Goal: Task Accomplishment & Management: Complete application form

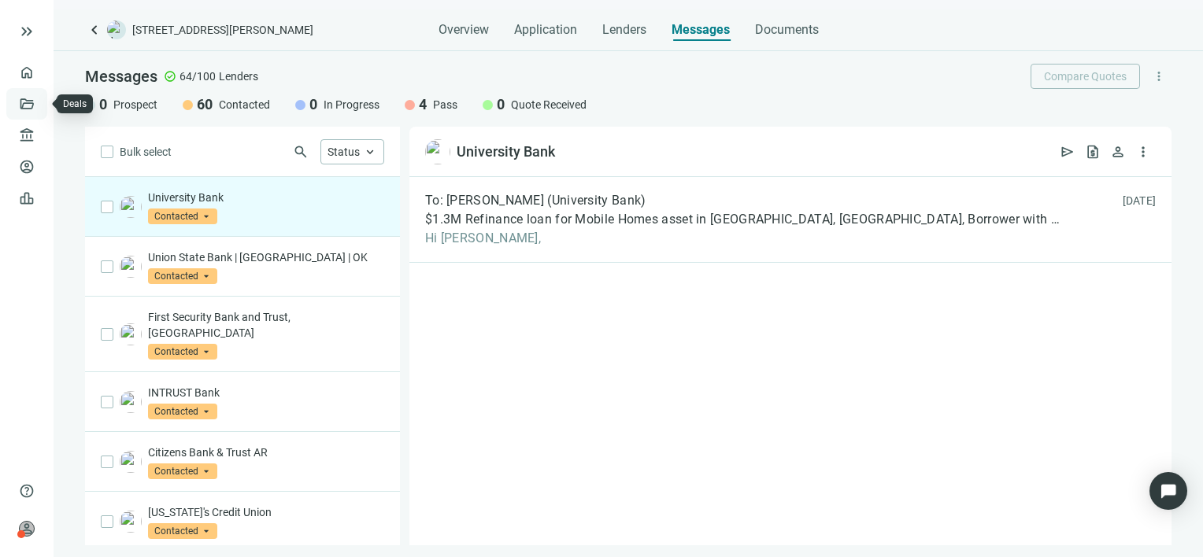
click at [39, 105] on link "Deals" at bounding box center [53, 104] width 28 height 13
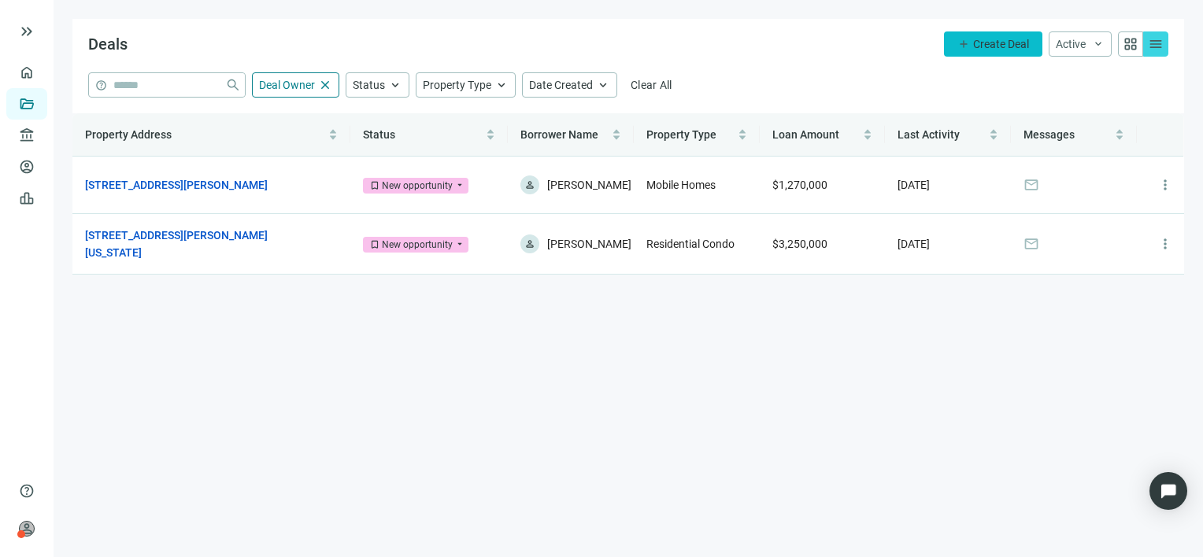
click at [991, 41] on span "Create Deal" at bounding box center [1001, 44] width 56 height 13
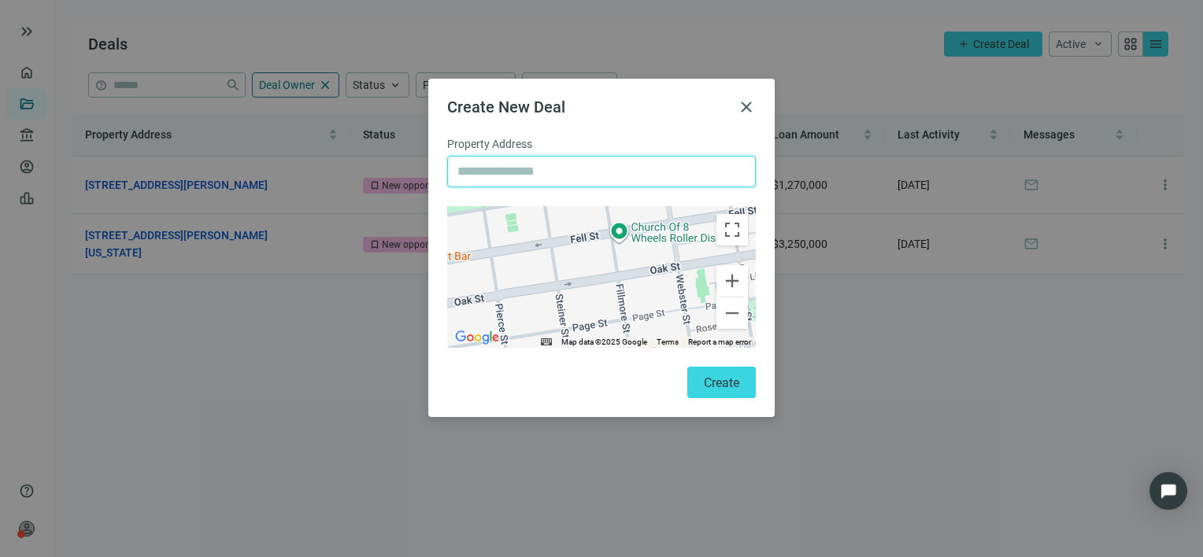
click at [576, 173] on input "text" at bounding box center [601, 172] width 288 height 30
paste input "**********"
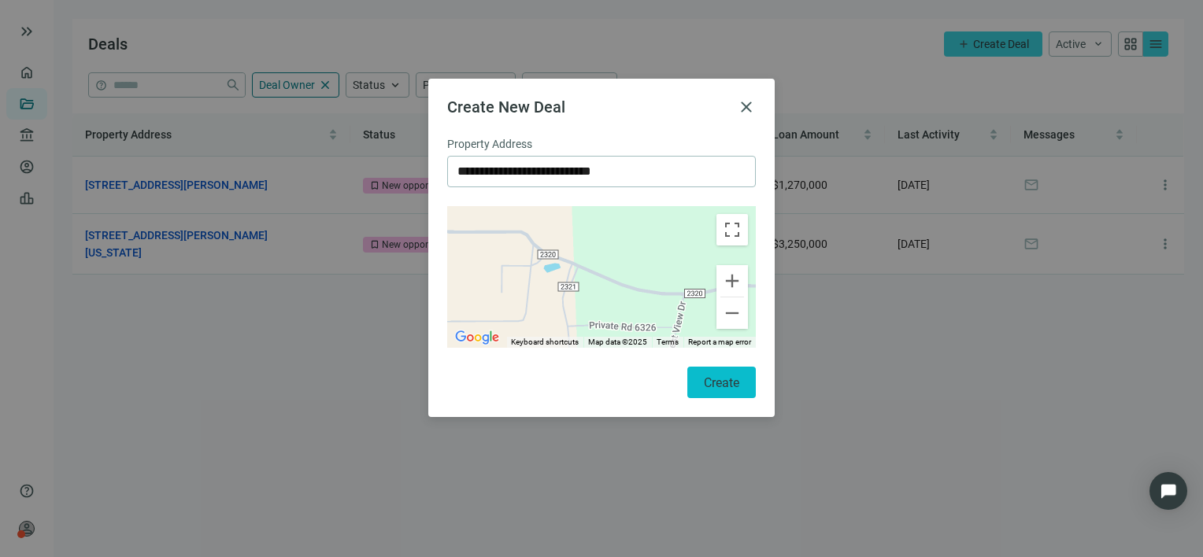
click at [705, 379] on span "Create" at bounding box center [721, 382] width 35 height 15
click at [527, 168] on input "**********" at bounding box center [601, 172] width 288 height 30
click at [522, 167] on input "**********" at bounding box center [601, 172] width 288 height 30
click at [528, 169] on input "**********" at bounding box center [601, 172] width 288 height 30
drag, startPoint x: 734, startPoint y: 385, endPoint x: 725, endPoint y: 380, distance: 9.9
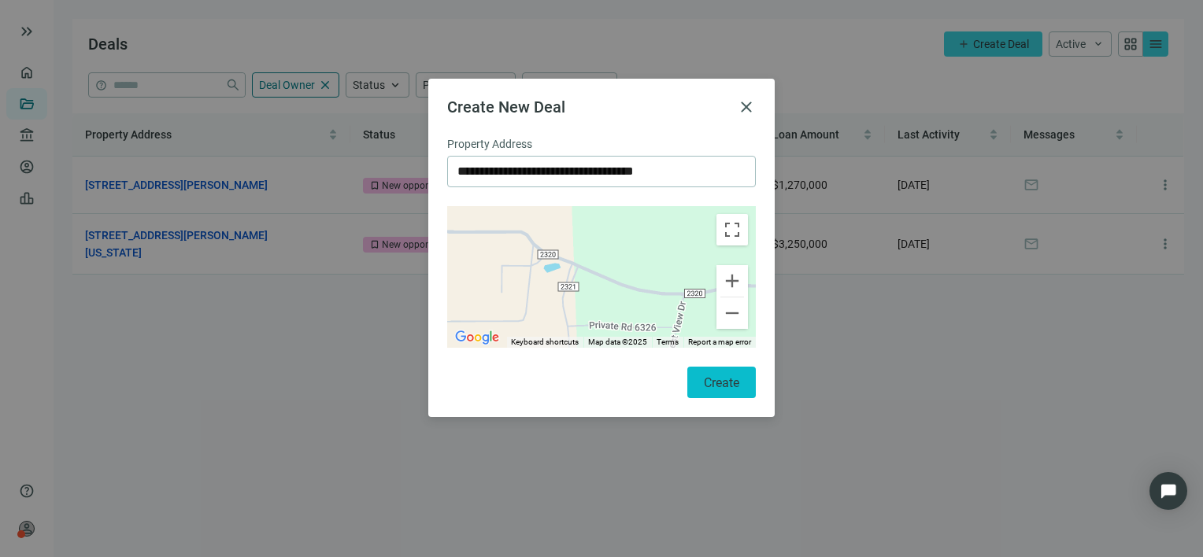
click at [734, 385] on span "Create" at bounding box center [721, 382] width 35 height 15
click at [578, 165] on input "**********" at bounding box center [601, 172] width 288 height 30
click at [729, 387] on span "Create" at bounding box center [721, 382] width 35 height 15
click at [709, 172] on input "**********" at bounding box center [601, 172] width 288 height 30
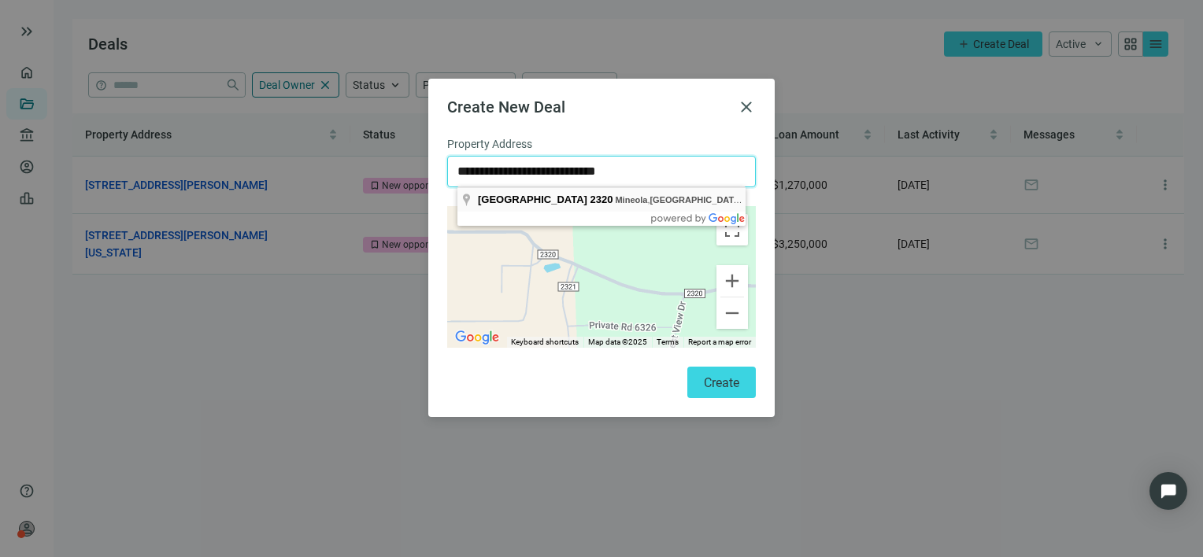
type input "**********"
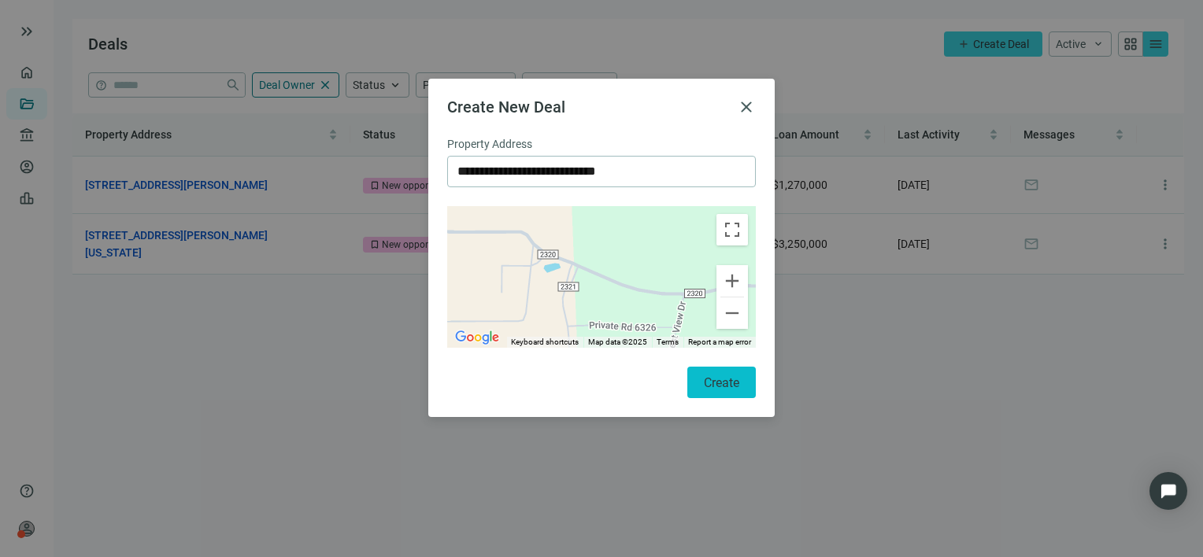
click at [712, 380] on span "Create" at bounding box center [721, 382] width 35 height 15
click at [746, 107] on span "close" at bounding box center [746, 107] width 19 height 19
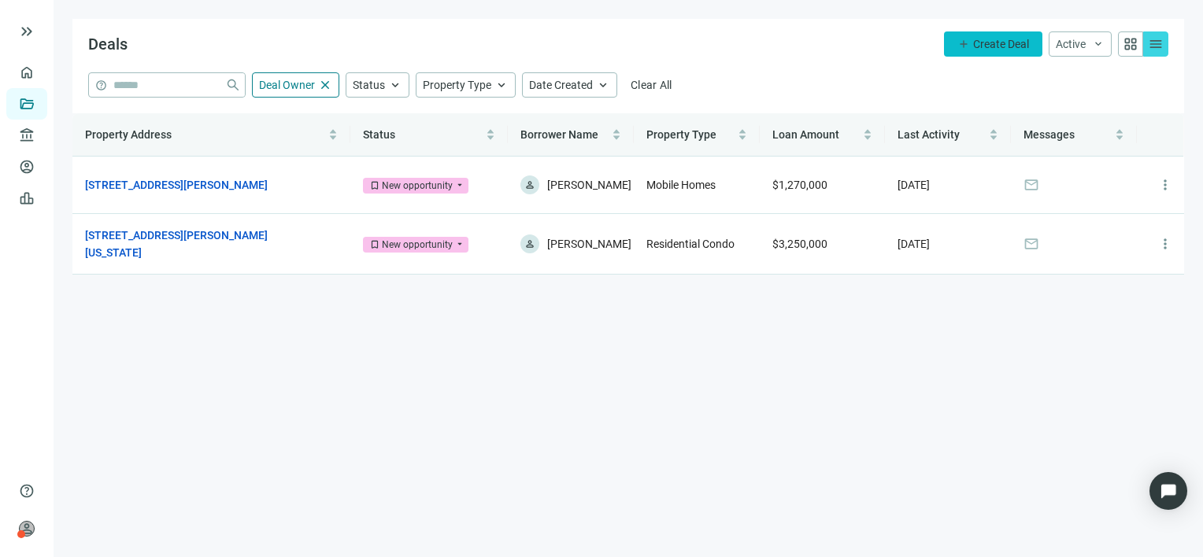
click at [1001, 49] on span "Create Deal" at bounding box center [1001, 44] width 56 height 13
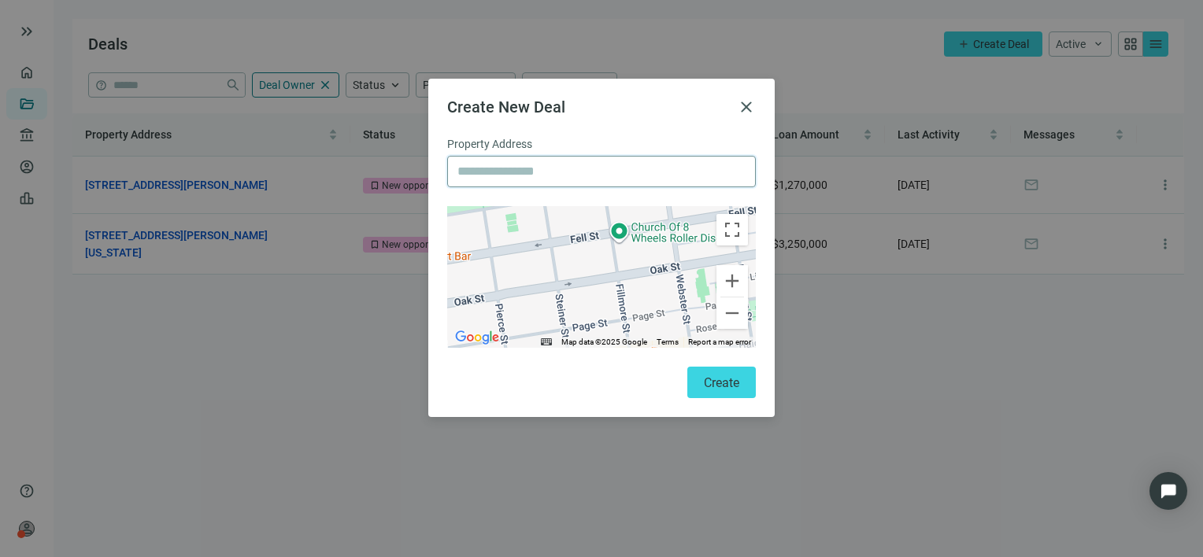
click at [545, 169] on input "text" at bounding box center [601, 172] width 288 height 30
paste input "**********"
type input "**********"
click at [674, 165] on input "**********" at bounding box center [601, 172] width 288 height 30
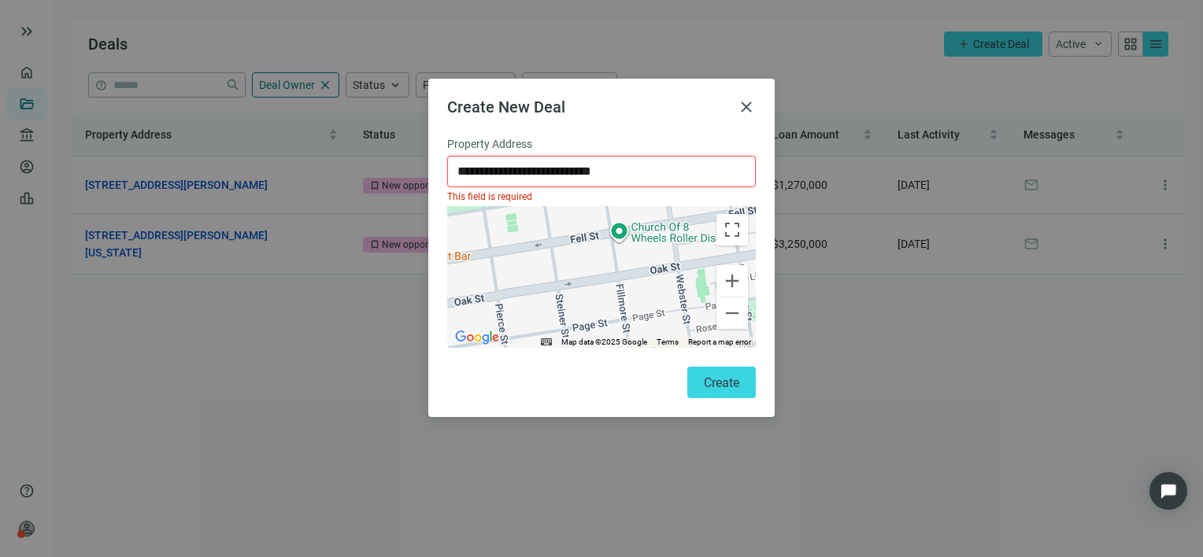
click at [674, 165] on input "**********" at bounding box center [601, 172] width 288 height 30
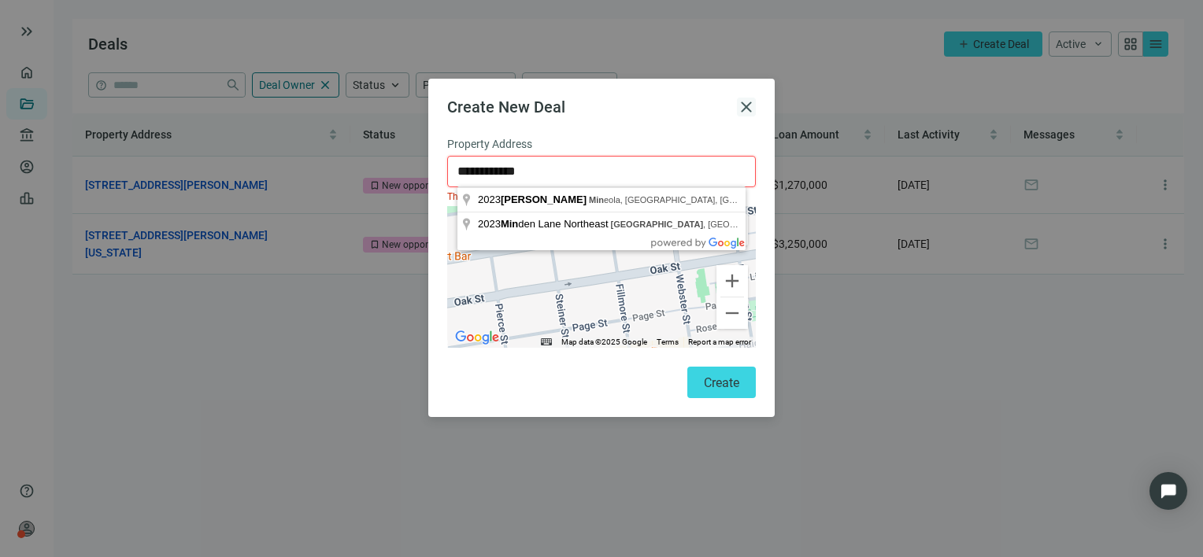
type input "**********"
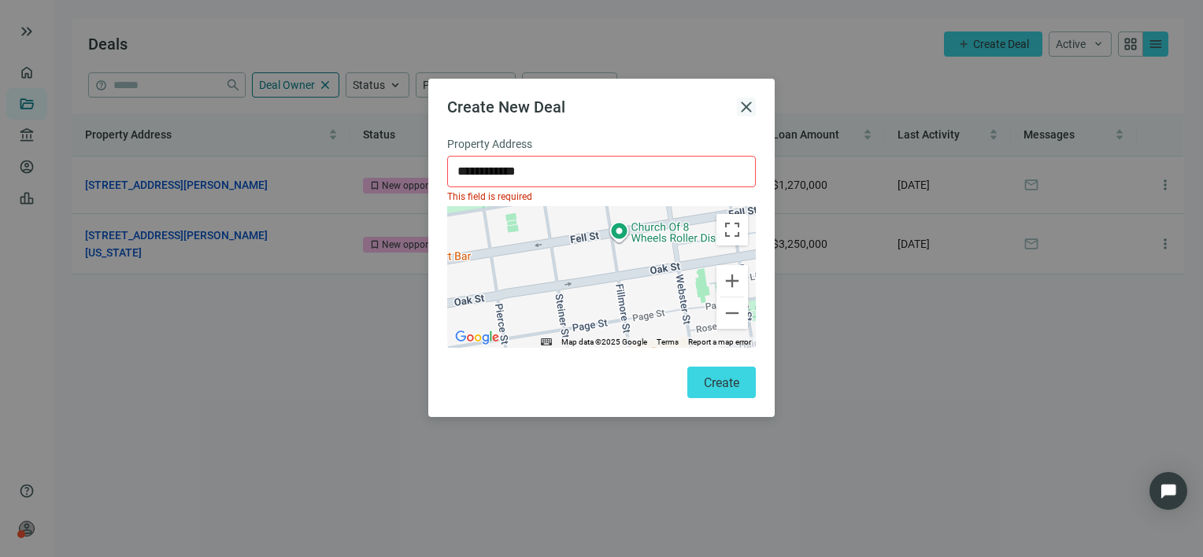
click at [745, 104] on span "close" at bounding box center [746, 107] width 19 height 19
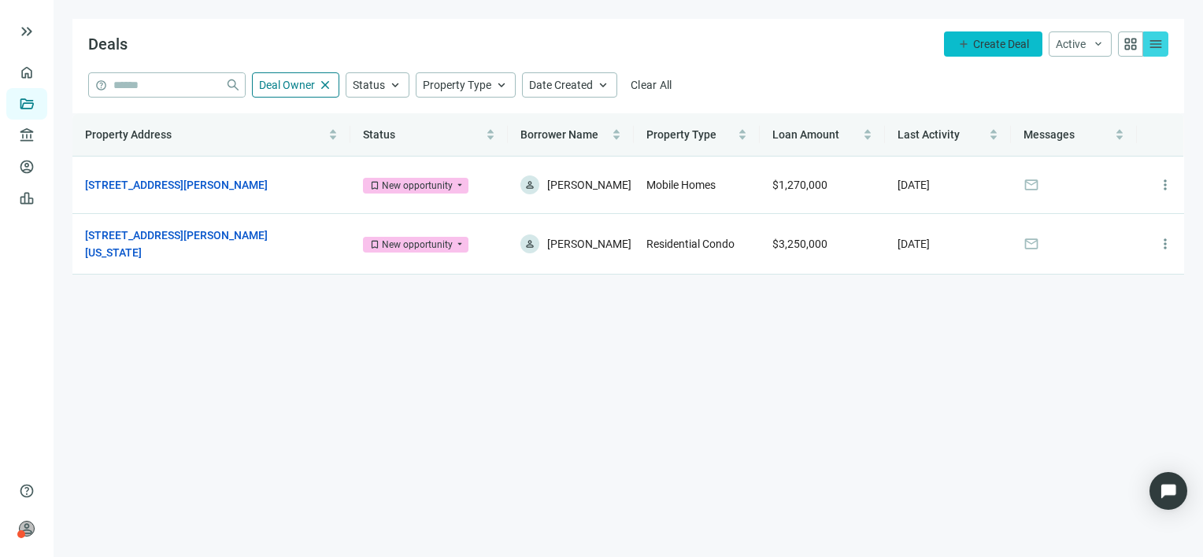
click at [1000, 38] on span "Create Deal" at bounding box center [1001, 44] width 56 height 13
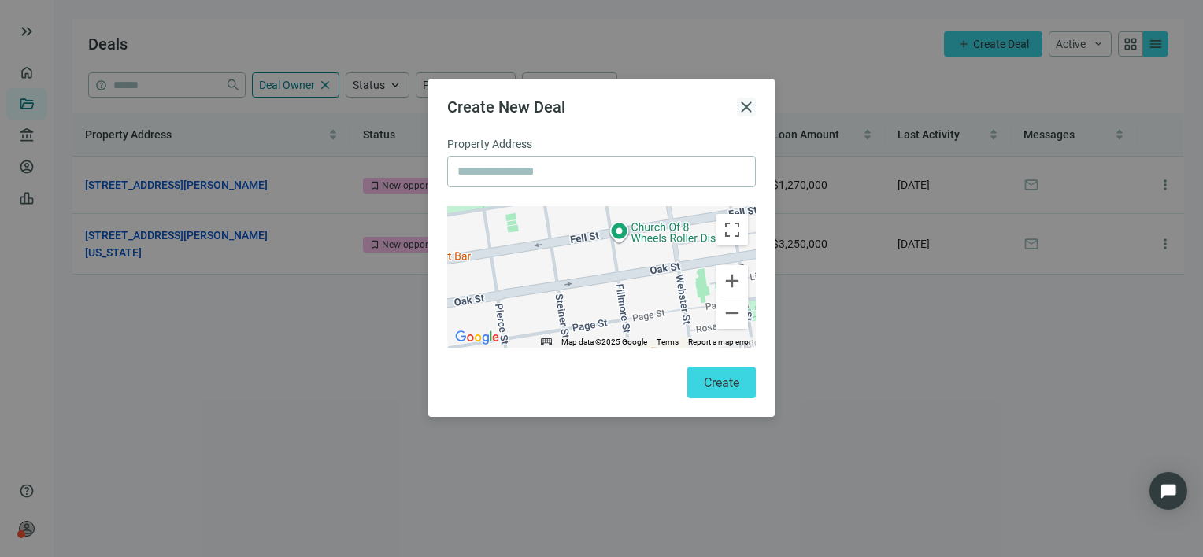
click at [741, 102] on span "close" at bounding box center [746, 107] width 19 height 19
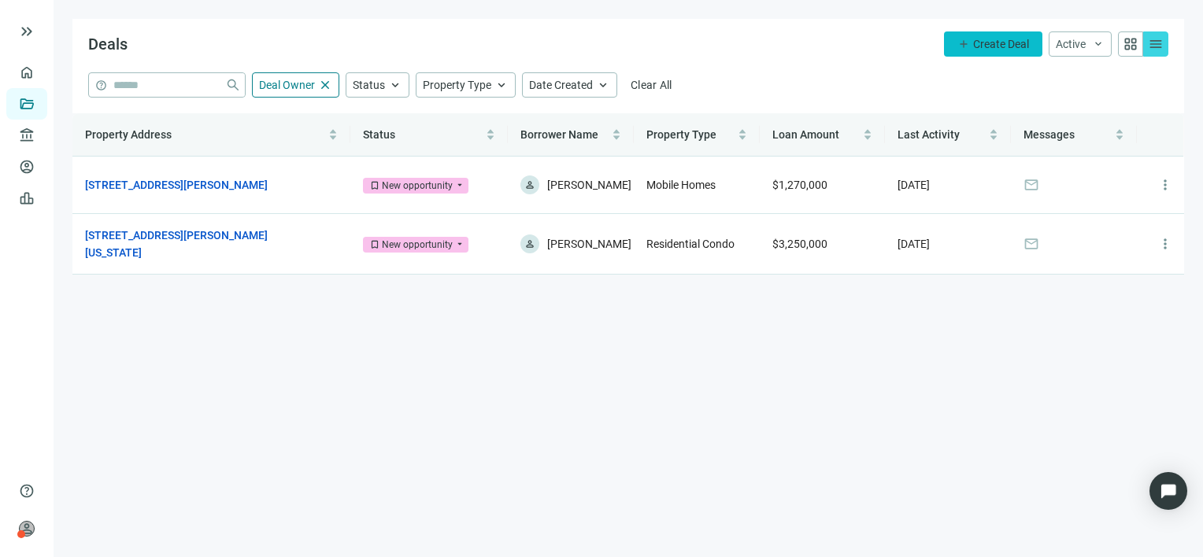
click at [989, 39] on span "Create Deal" at bounding box center [1001, 44] width 56 height 13
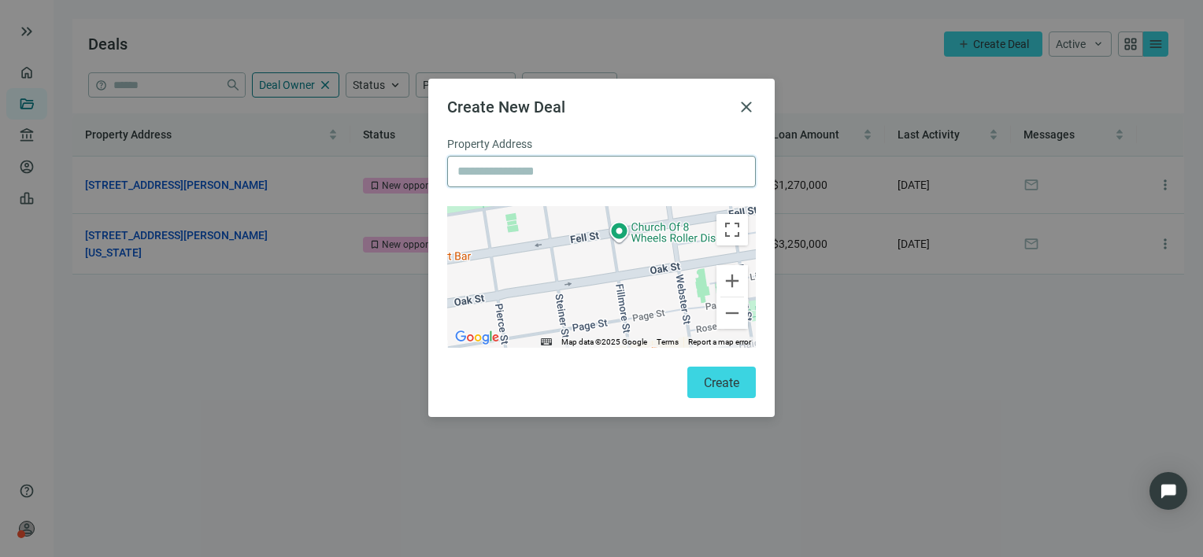
click at [509, 171] on input "text" at bounding box center [601, 172] width 288 height 30
paste input "**********"
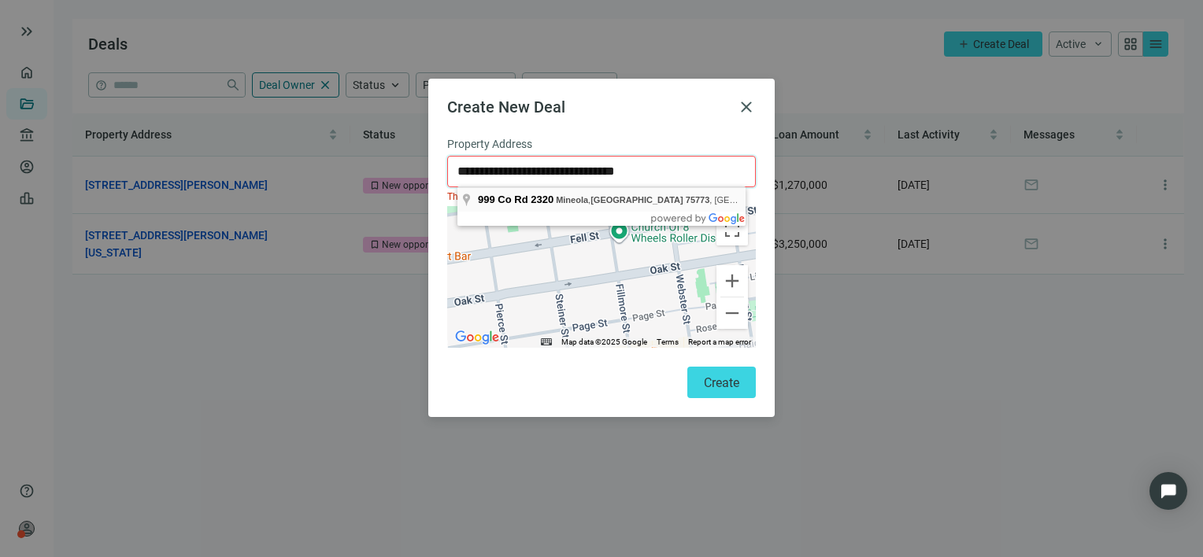
type input "**********"
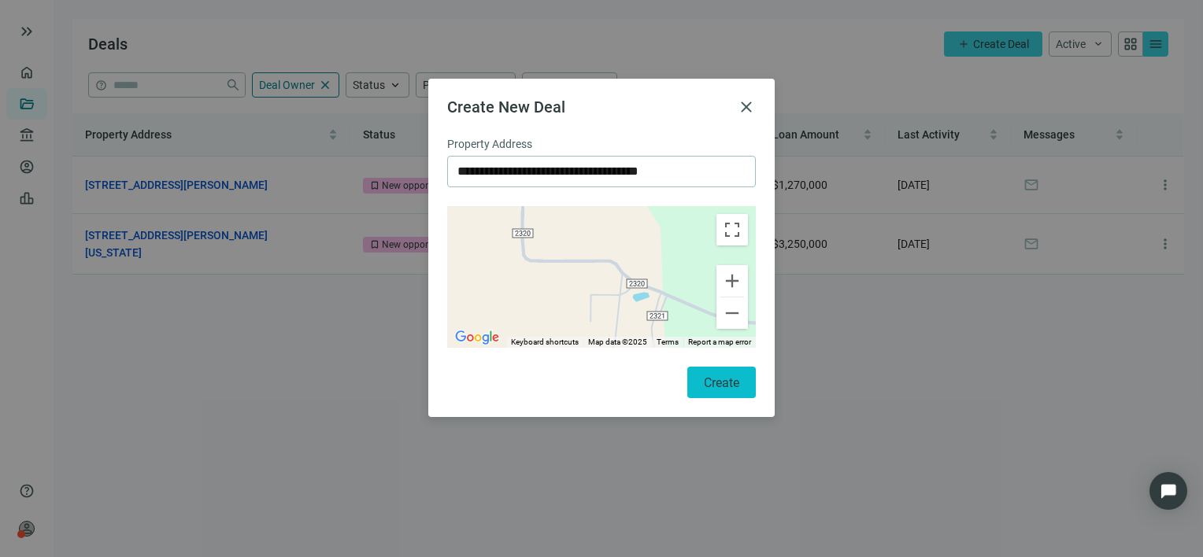
click at [723, 387] on span "Create" at bounding box center [721, 382] width 35 height 15
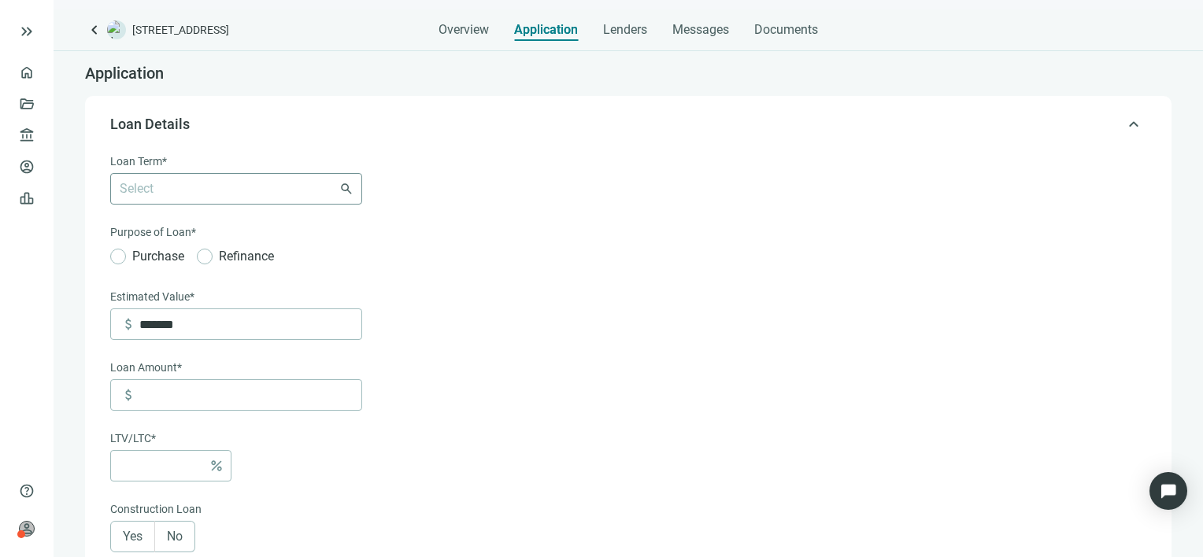
click at [348, 188] on div "Select 6-36 Months 3 Years 5 Years 7 Years 10 Years 30 Years" at bounding box center [236, 188] width 252 height 31
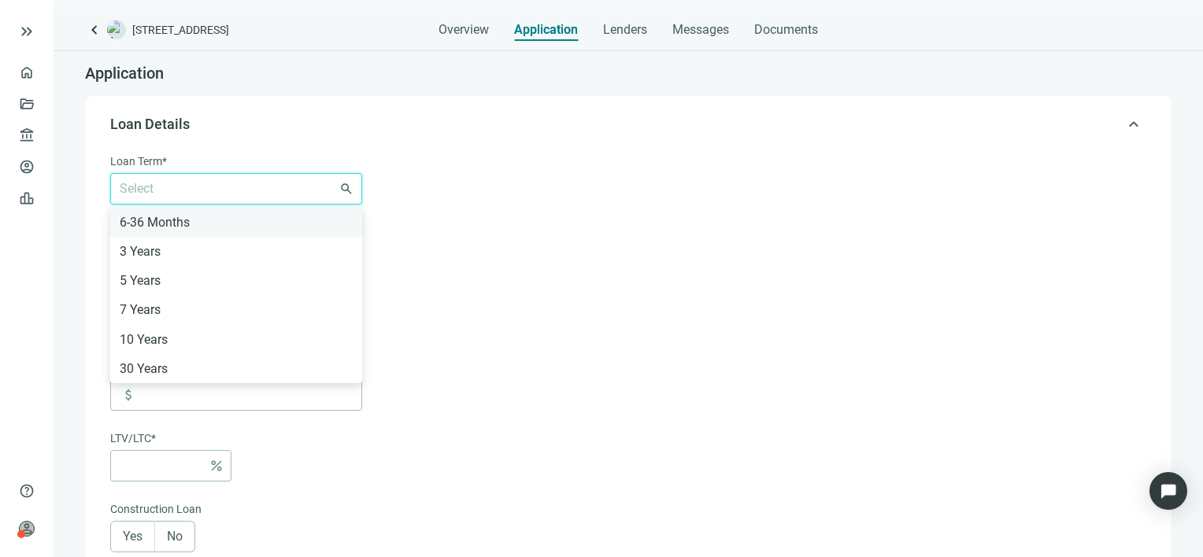
click at [173, 220] on div "6-36 Months" at bounding box center [236, 223] width 233 height 20
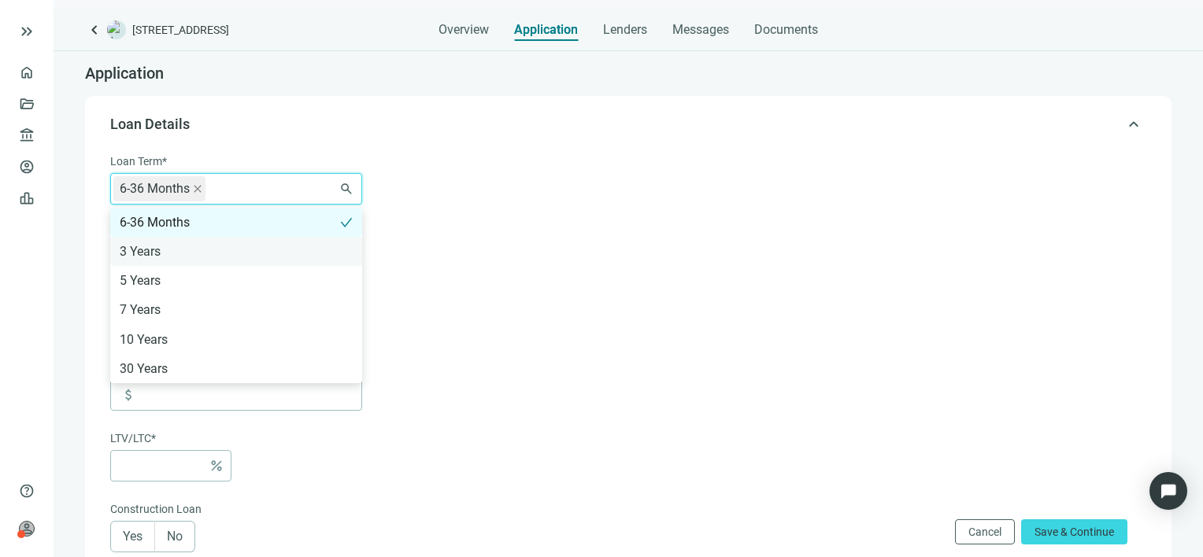
click at [157, 250] on div "3 Years" at bounding box center [236, 252] width 233 height 20
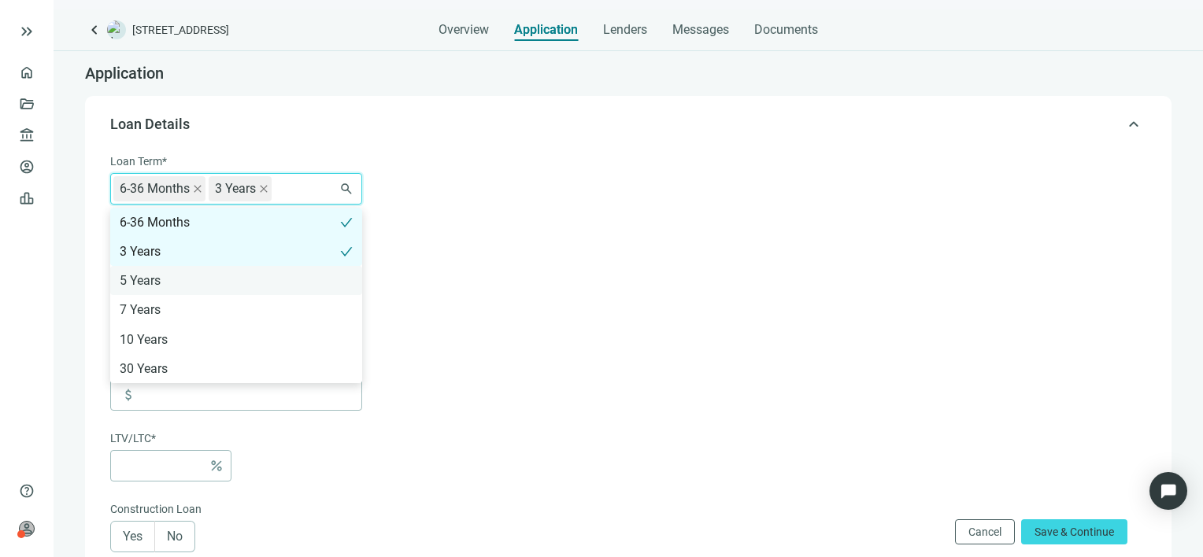
click at [157, 278] on div "5 Years" at bounding box center [236, 281] width 233 height 20
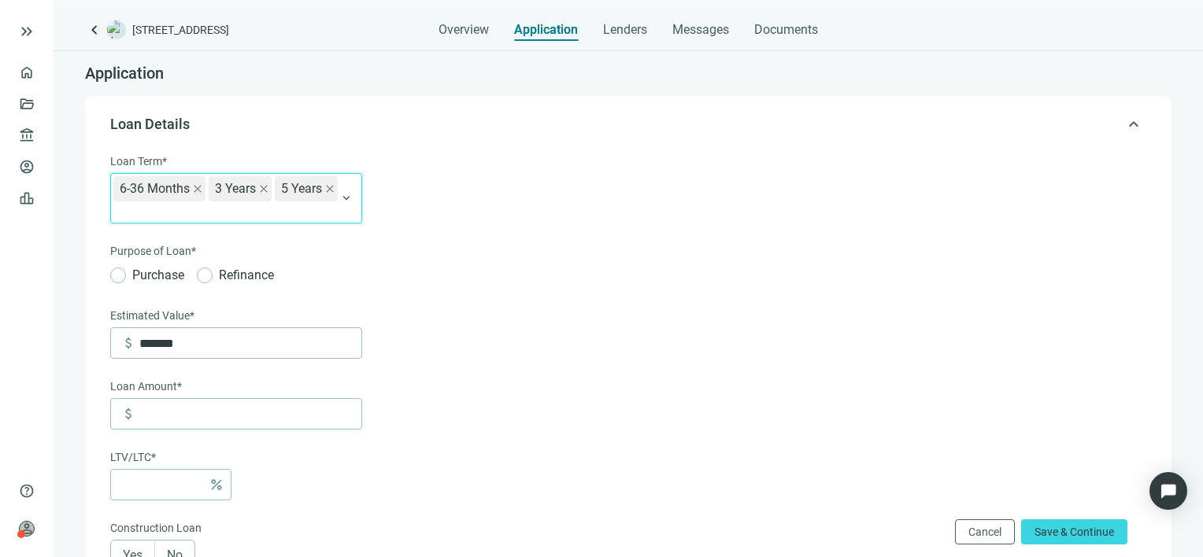
click at [453, 220] on form "Loan Term* 6-36 Months, 3 Years, 5 Years 6-36 Months 3 Years 5 Years 6-36 Month…" at bounding box center [626, 561] width 1033 height 817
click at [254, 347] on input "*******" at bounding box center [250, 343] width 222 height 30
type input "*********"
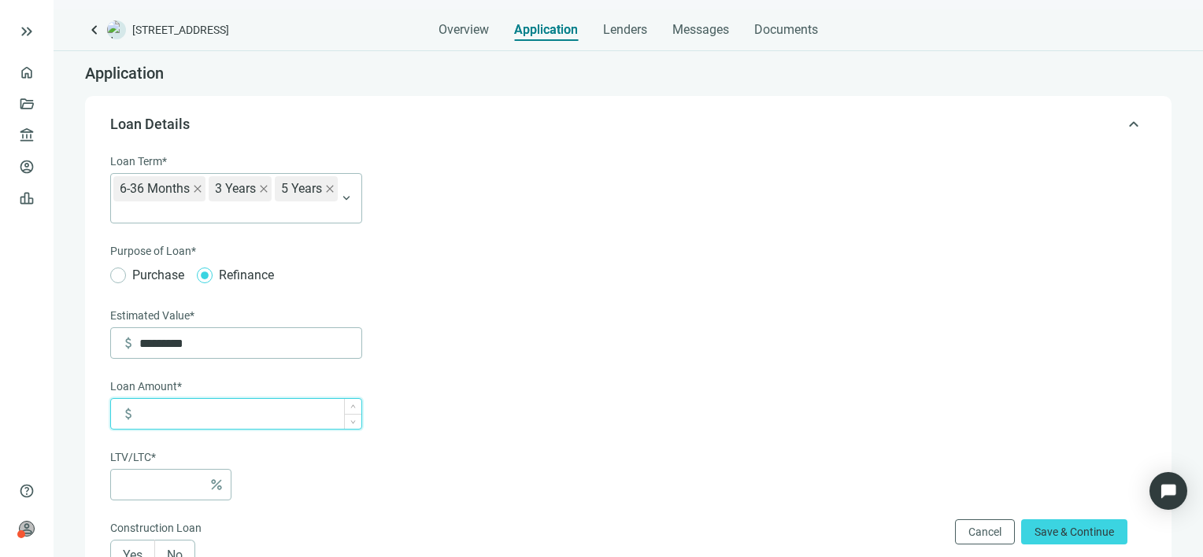
click at [227, 418] on input at bounding box center [250, 414] width 222 height 30
type input "*"
type input "******"
type input "***"
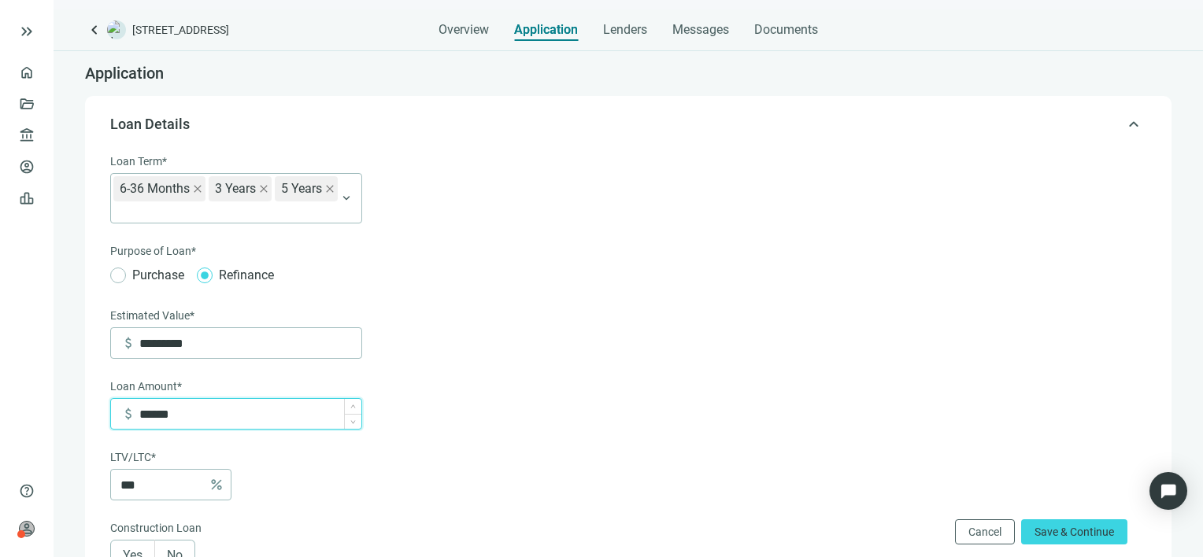
type input "*******"
type input "***"
type input "*********"
type input "****"
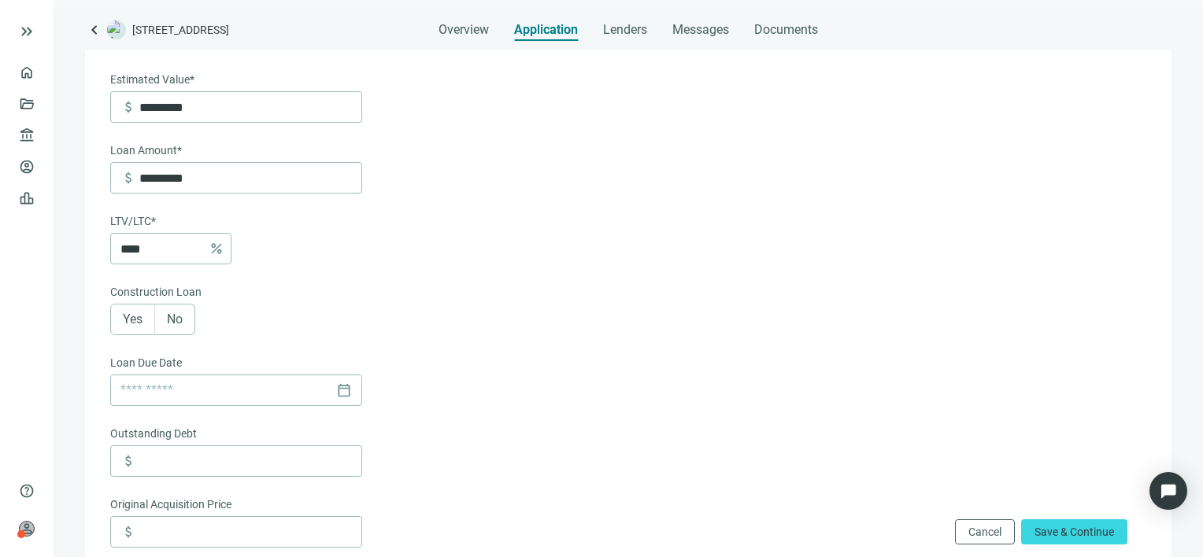
scroll to position [315, 0]
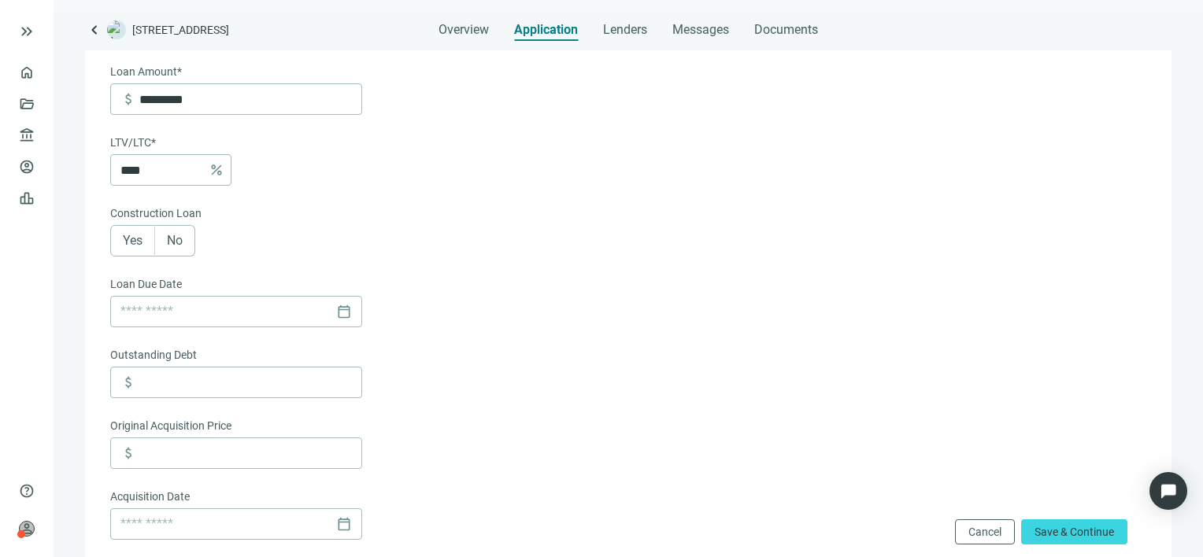
click at [171, 245] on span "No" at bounding box center [175, 240] width 16 height 15
type input "*********"
click at [220, 390] on input at bounding box center [250, 383] width 222 height 30
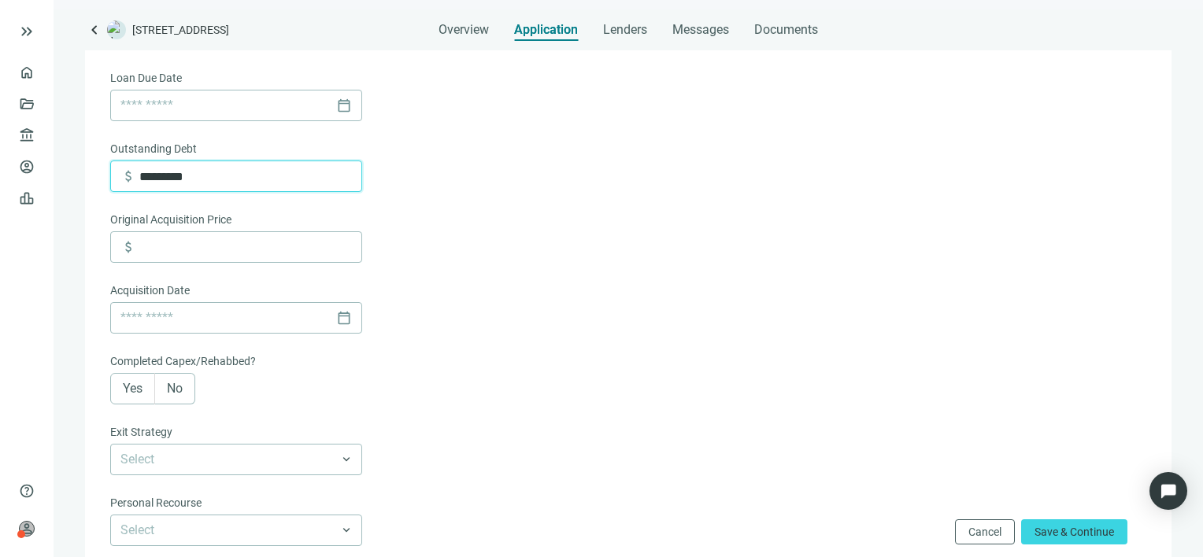
scroll to position [551, 0]
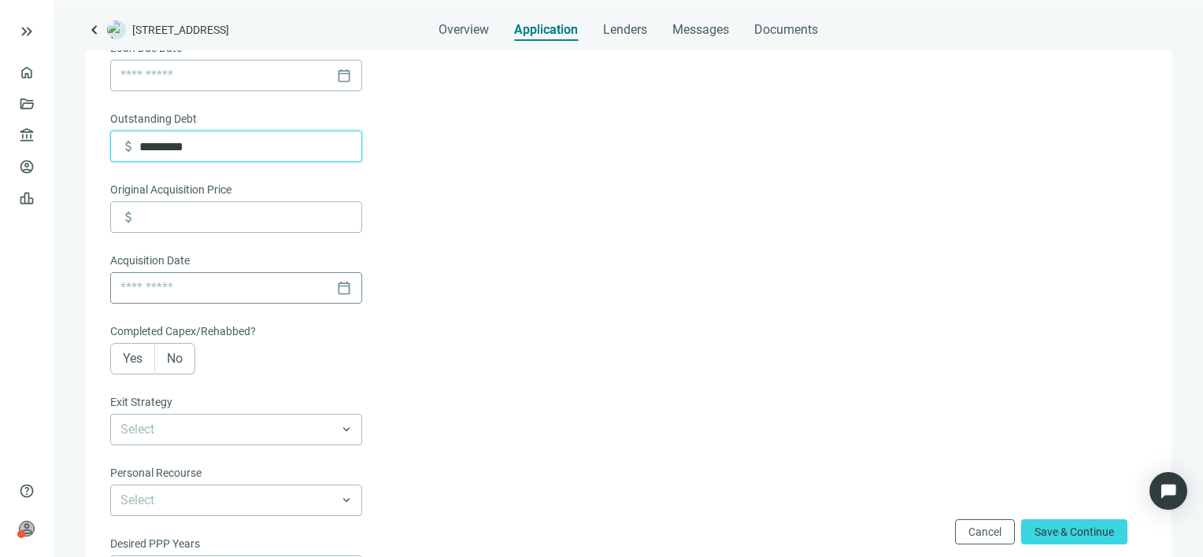
click at [344, 291] on div "calendar_today" at bounding box center [235, 288] width 231 height 30
type input "*********"
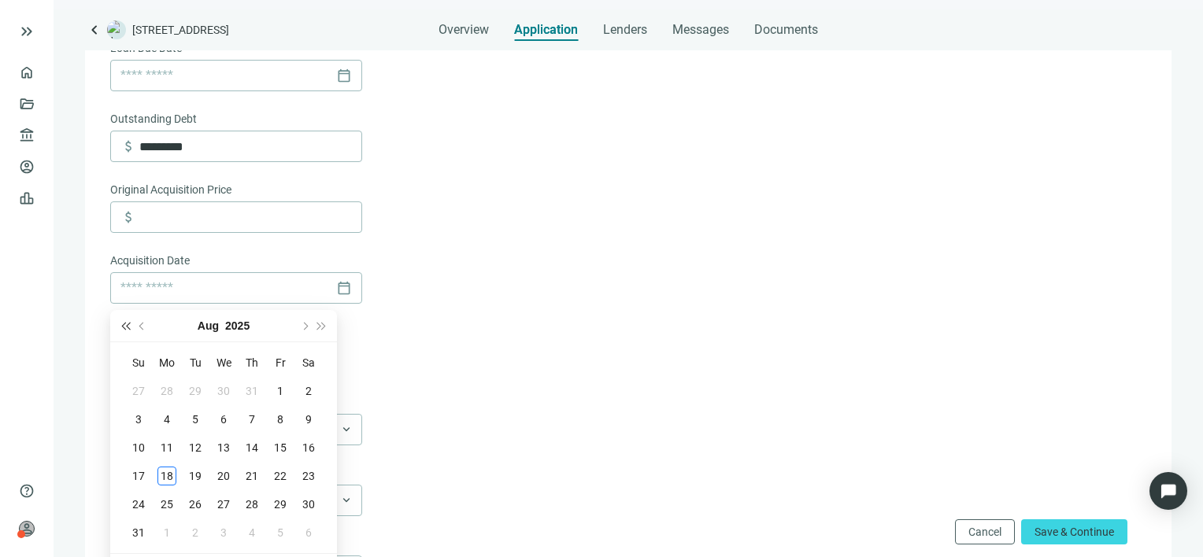
click at [122, 326] on span "Last year (Control + left)" at bounding box center [125, 326] width 8 height 8
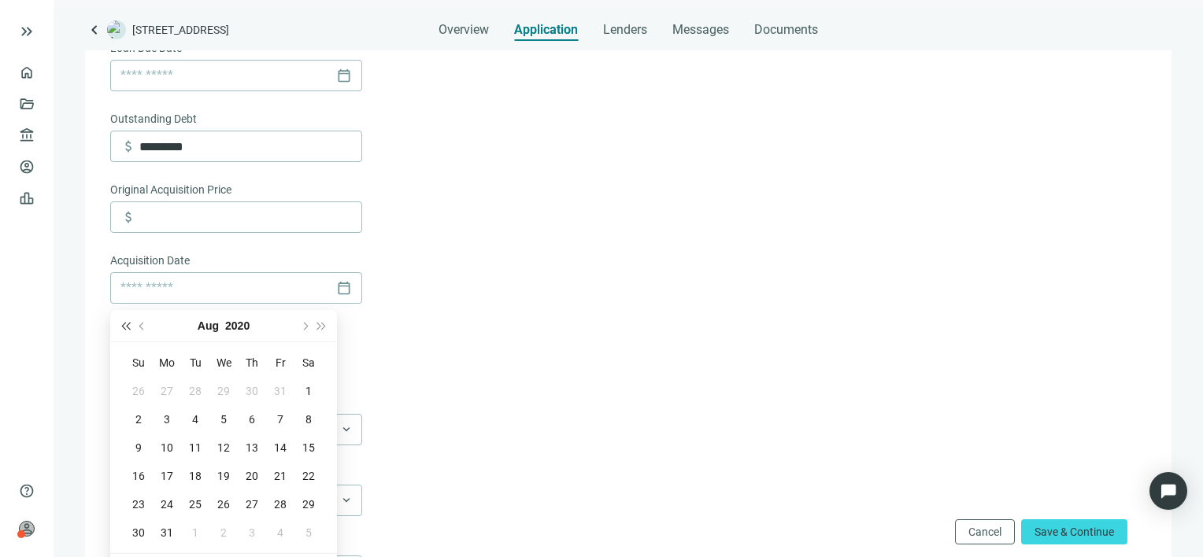
click at [122, 326] on span "Last year (Control + left)" at bounding box center [125, 326] width 8 height 8
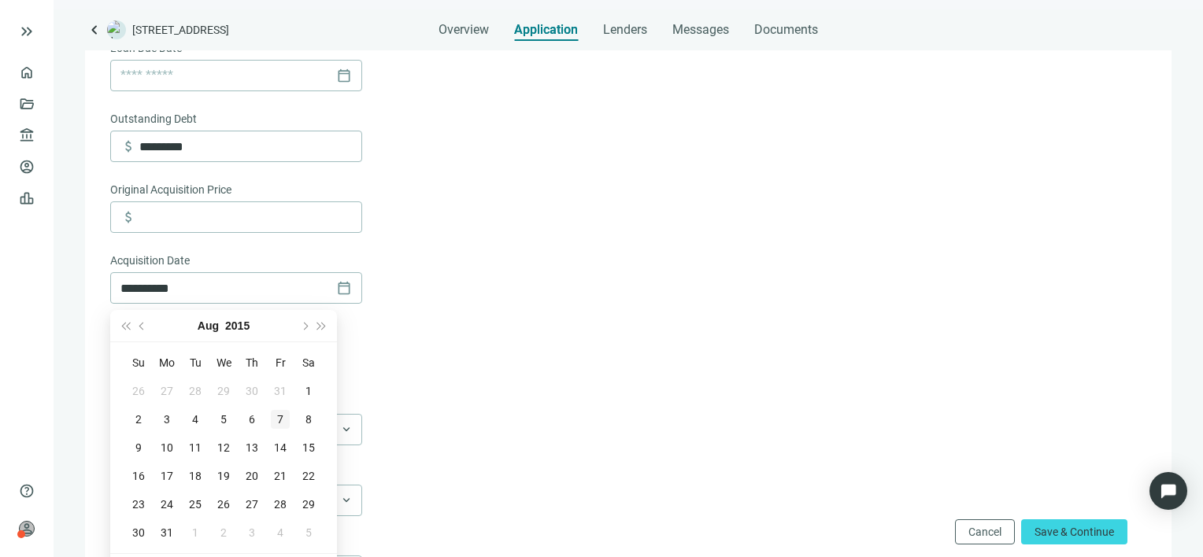
type input "**********"
click at [279, 419] on div "7" at bounding box center [280, 419] width 19 height 19
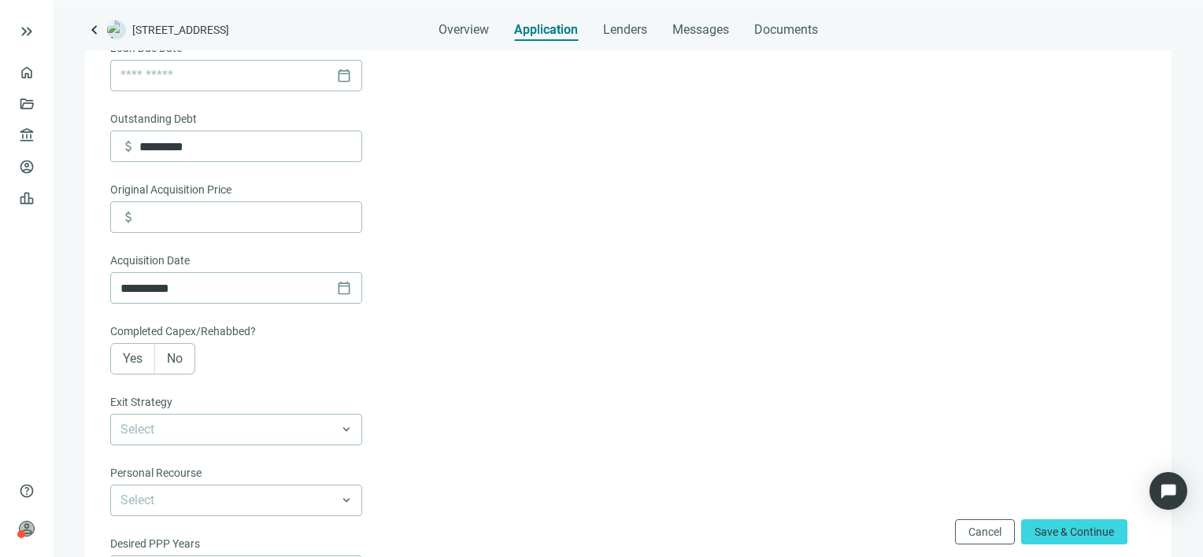
click at [128, 366] on span "Yes" at bounding box center [133, 358] width 20 height 15
click at [170, 360] on span "No" at bounding box center [175, 358] width 16 height 15
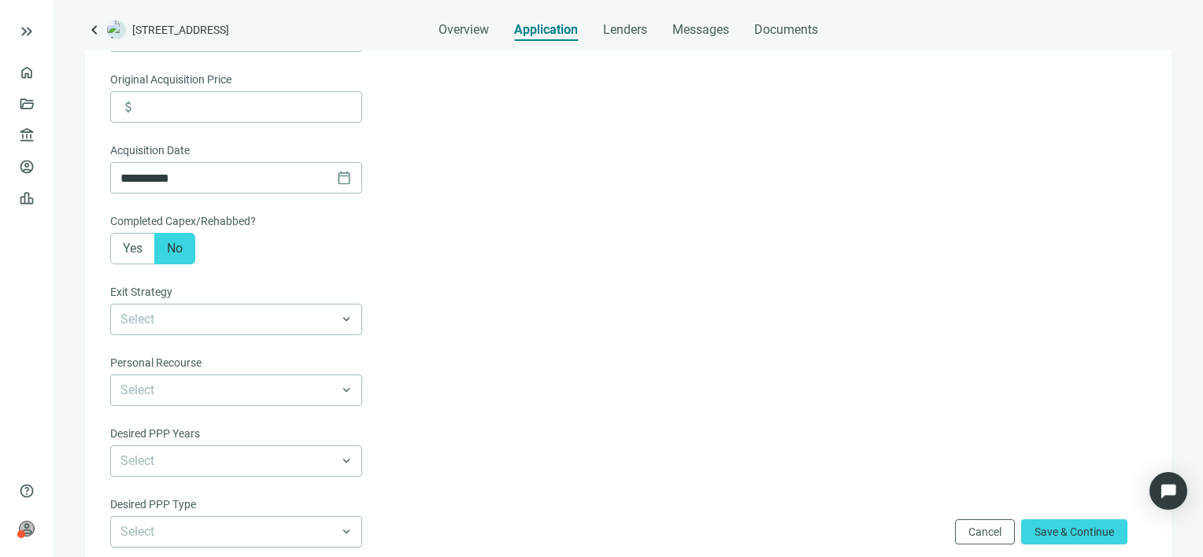
scroll to position [708, 0]
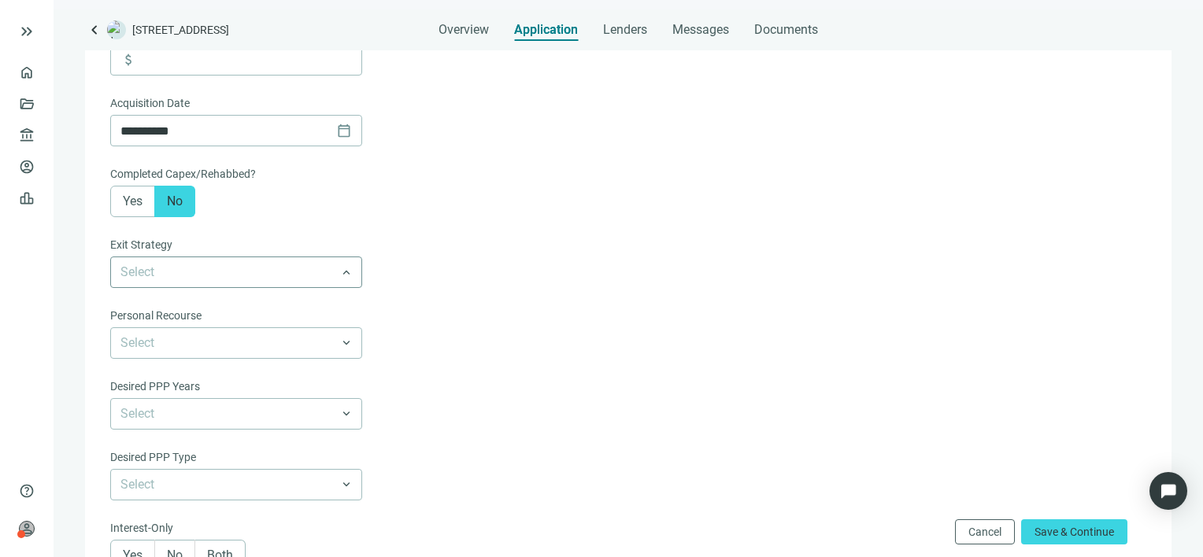
click at [349, 273] on span at bounding box center [235, 272] width 231 height 30
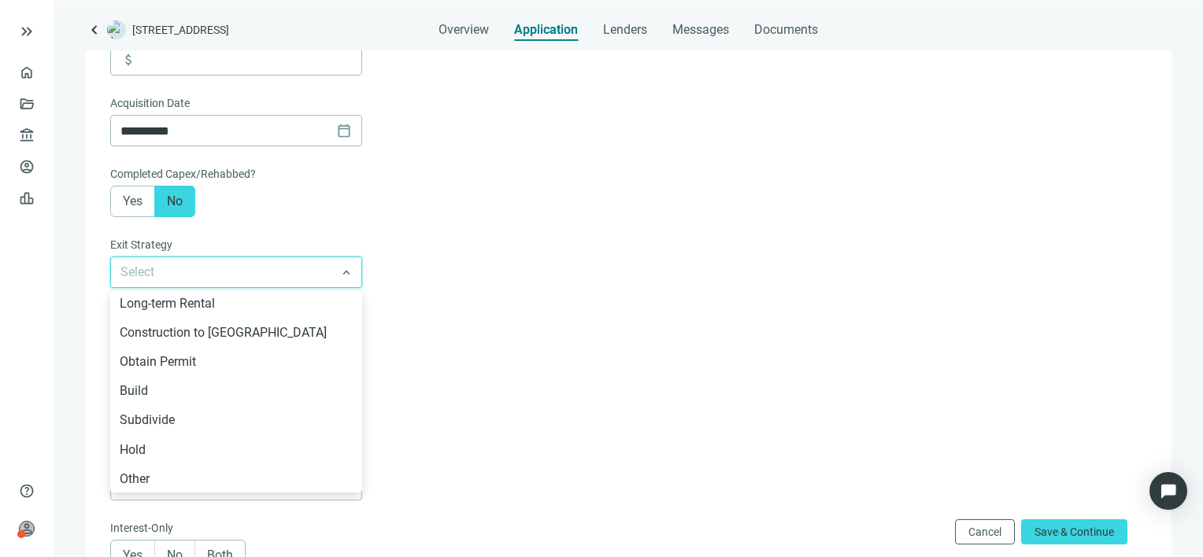
scroll to position [20, 0]
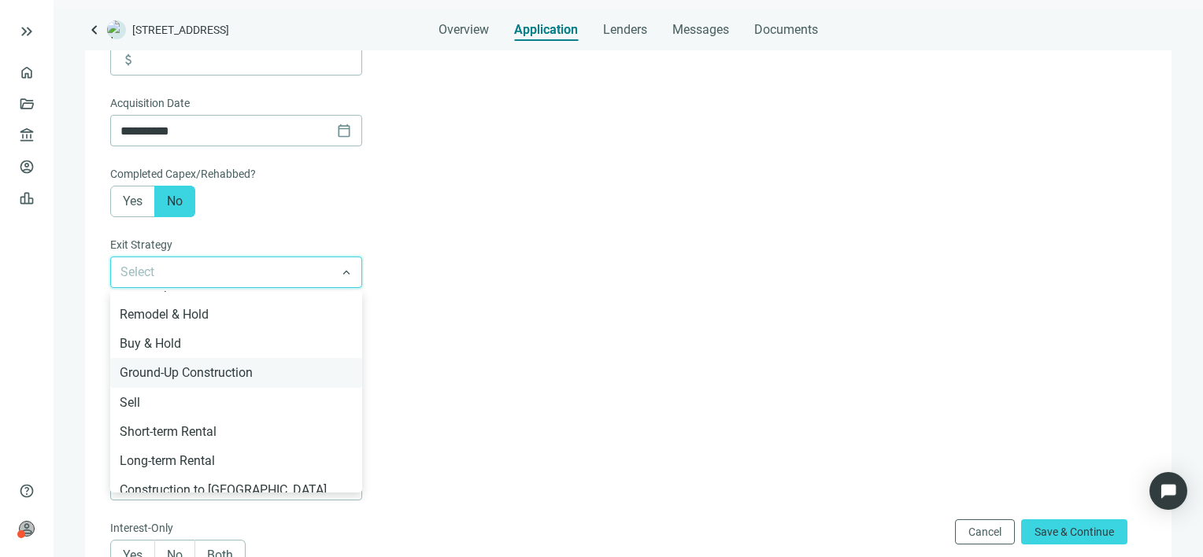
click at [246, 375] on div "Ground-Up Construction" at bounding box center [236, 373] width 233 height 20
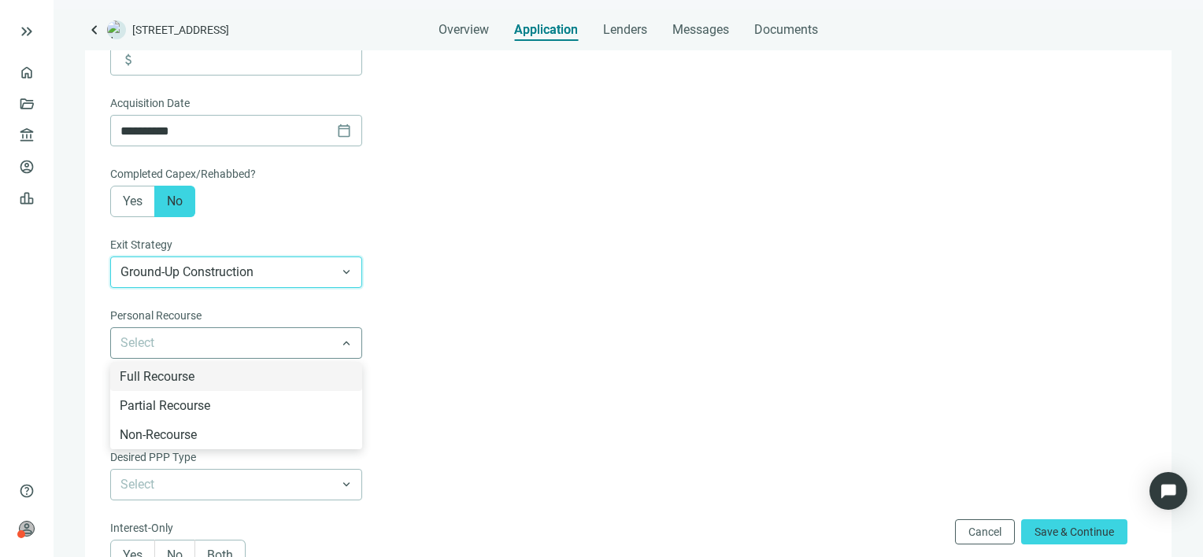
click at [340, 345] on span at bounding box center [235, 343] width 231 height 30
click at [161, 378] on div "Full Recourse" at bounding box center [236, 377] width 233 height 20
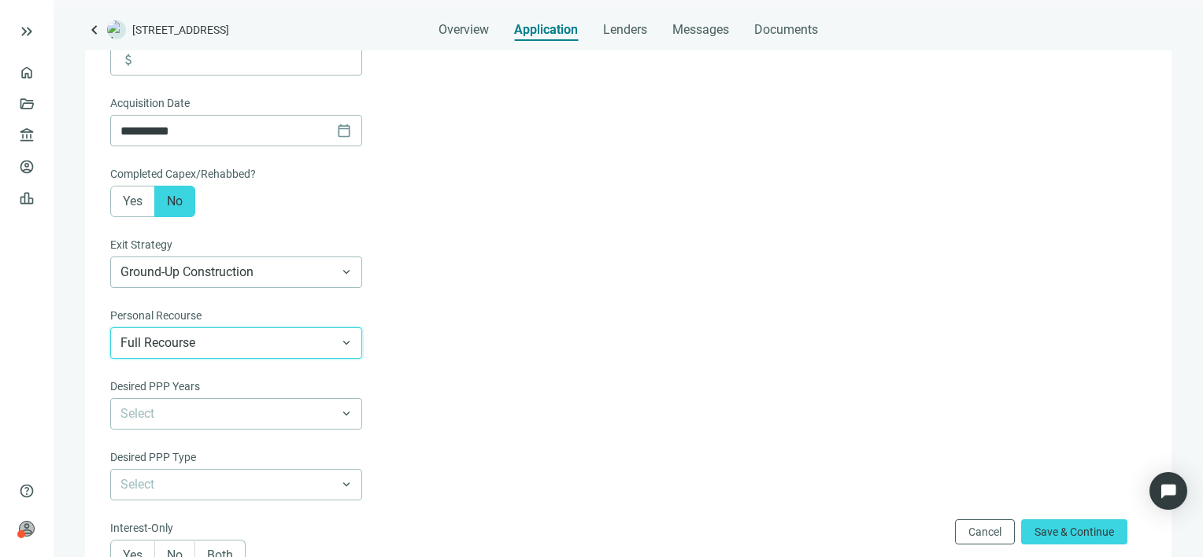
click at [459, 401] on form "**********" at bounding box center [626, 29] width 1033 height 1171
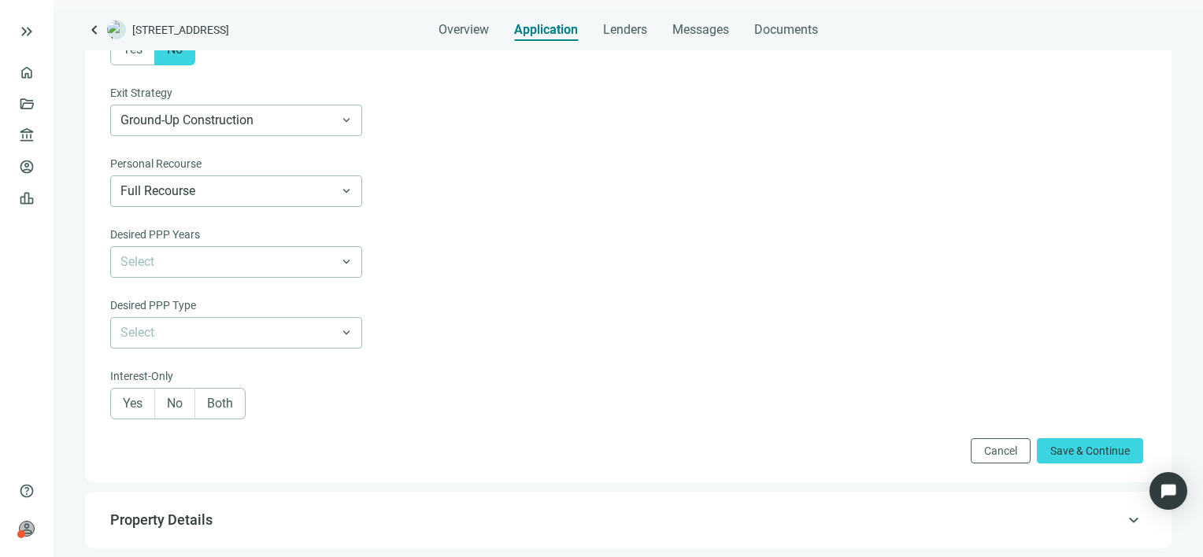
scroll to position [866, 0]
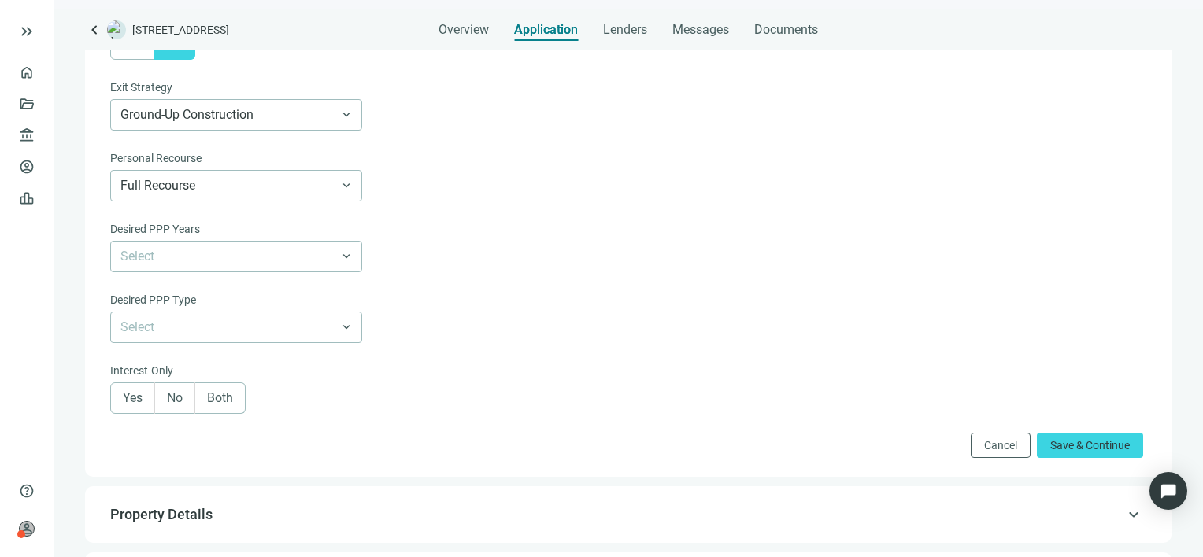
click at [206, 403] on label "Both" at bounding box center [220, 398] width 50 height 31
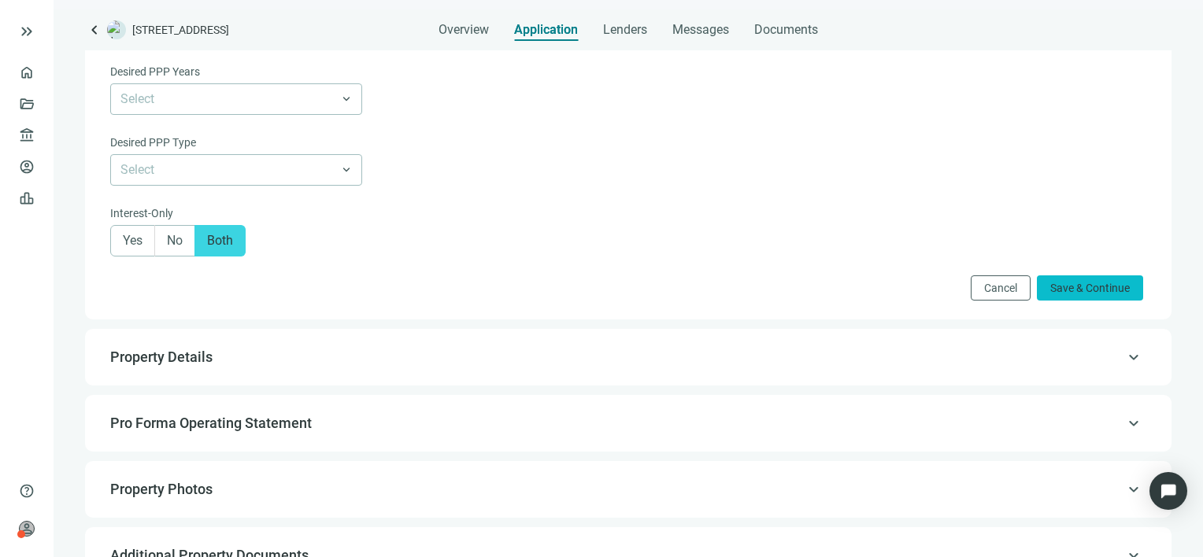
click at [1067, 294] on span "Save & Continue" at bounding box center [1089, 288] width 79 height 13
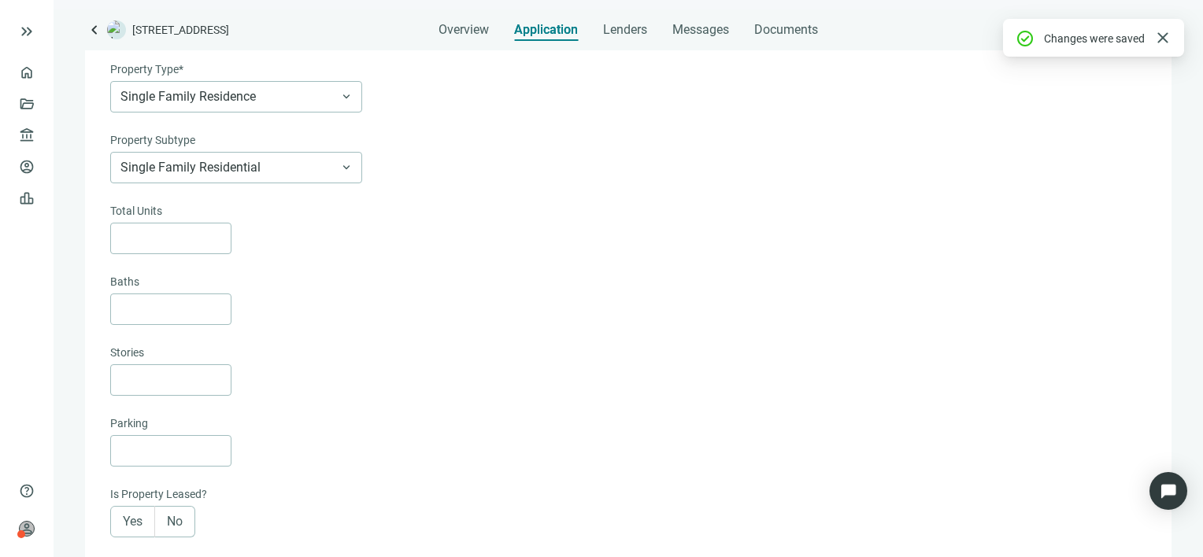
scroll to position [112, 0]
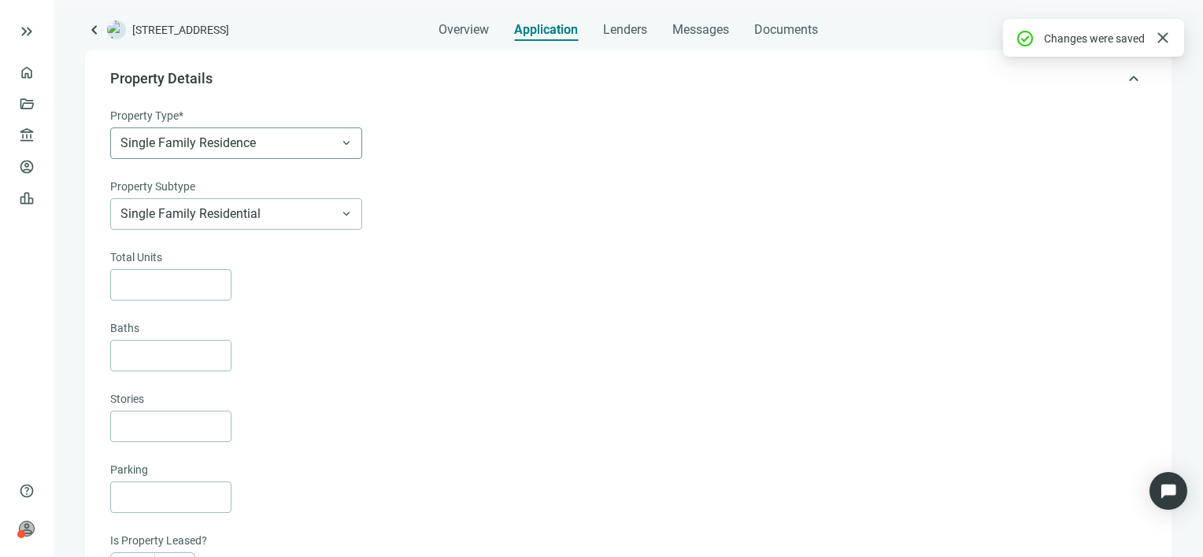
click at [347, 143] on span "Single Family Residence" at bounding box center [235, 143] width 231 height 30
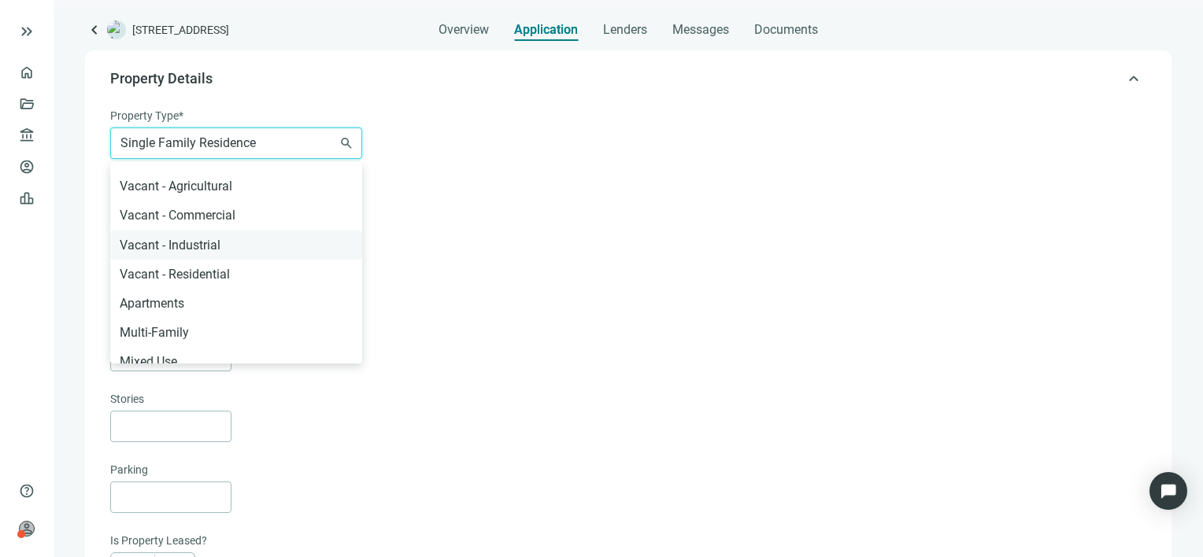
scroll to position [254, 0]
click at [198, 268] on div "Vacant - Residential" at bounding box center [236, 274] width 233 height 20
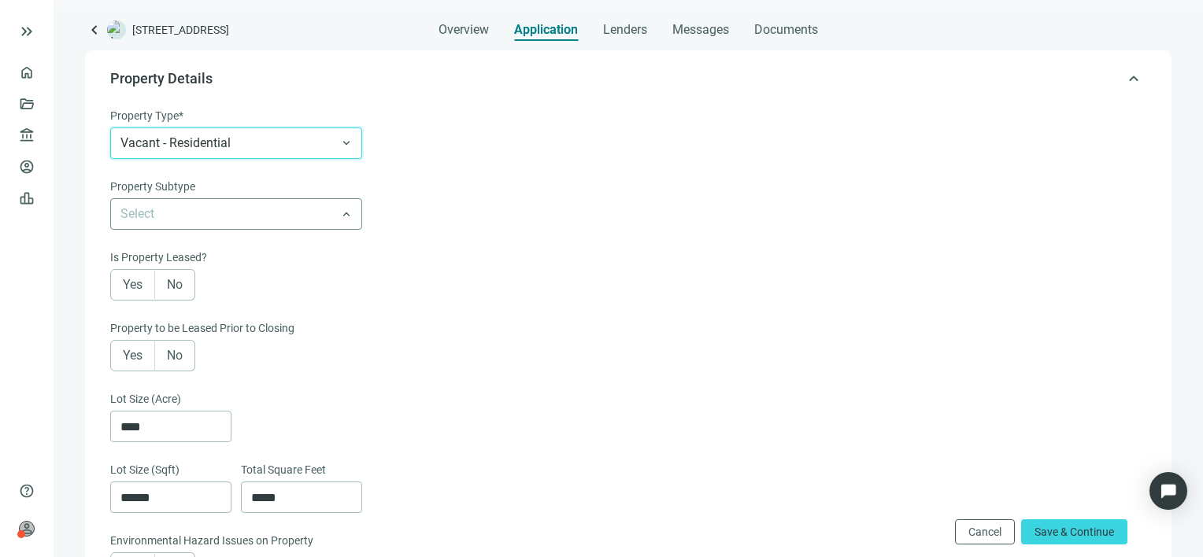
click at [343, 217] on span at bounding box center [235, 214] width 231 height 30
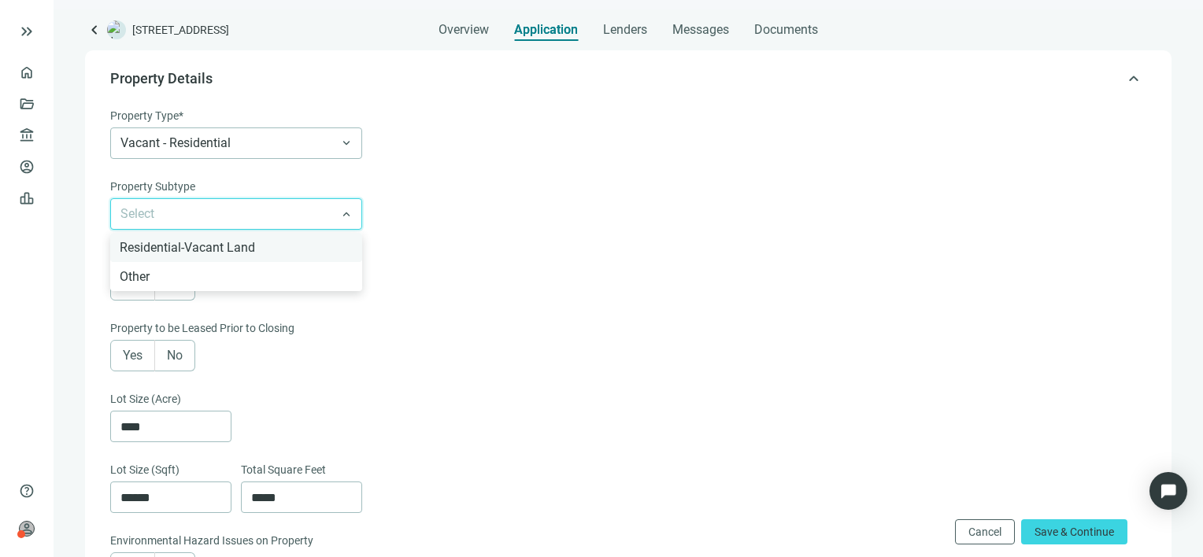
click at [235, 248] on div "Residential-Vacant Land" at bounding box center [236, 248] width 233 height 20
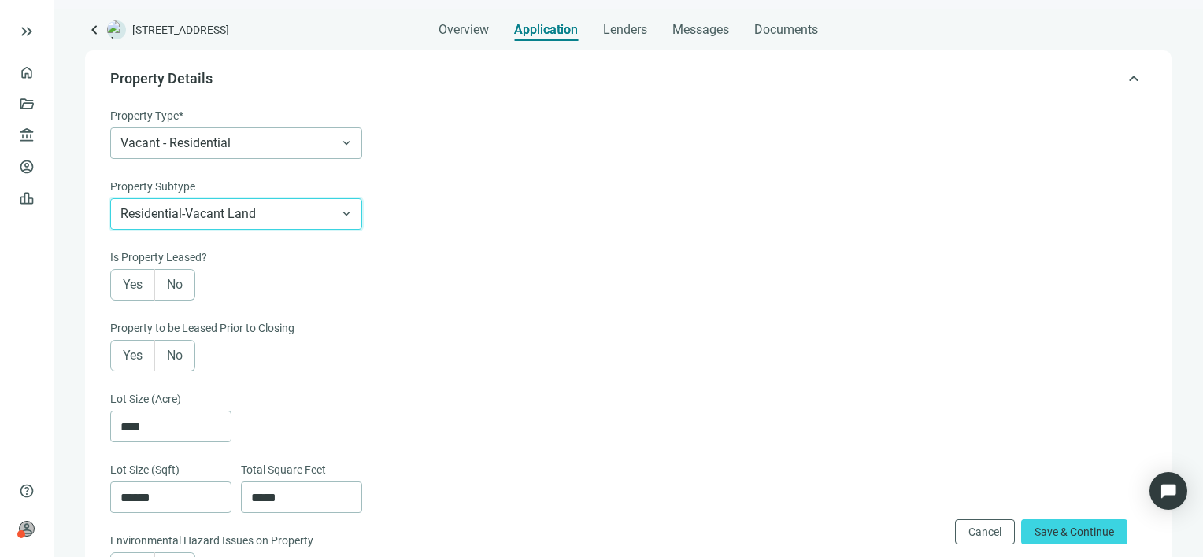
click at [179, 283] on span "No" at bounding box center [175, 284] width 16 height 15
click at [176, 353] on span "No" at bounding box center [175, 355] width 16 height 15
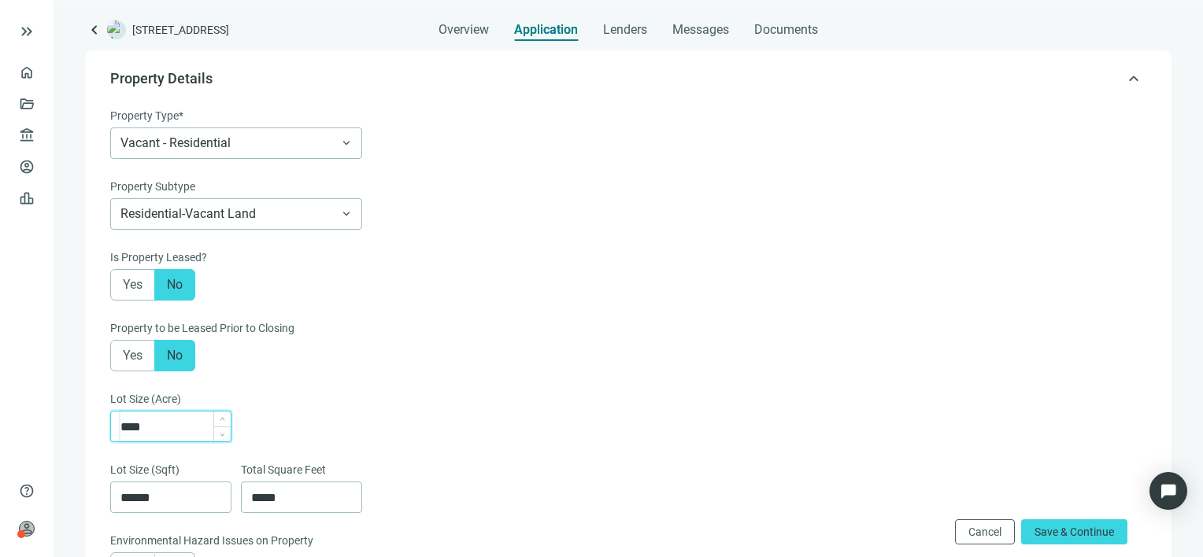
click at [182, 428] on input "****" at bounding box center [175, 427] width 110 height 30
type input "******"
click at [360, 400] on div "Lot Size (Acre)" at bounding box center [626, 400] width 1033 height 20
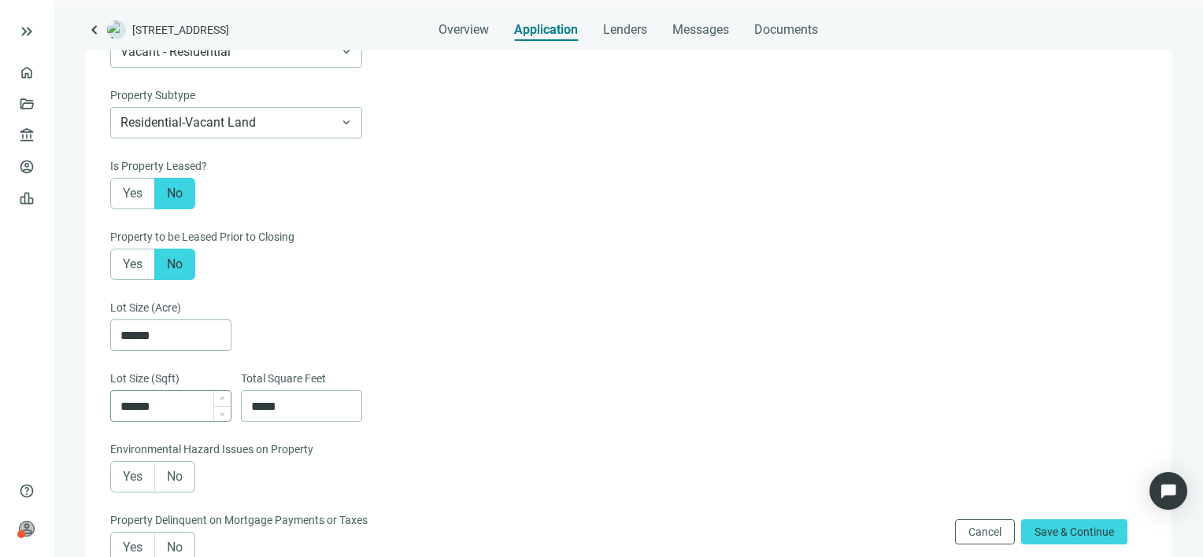
scroll to position [269, 0]
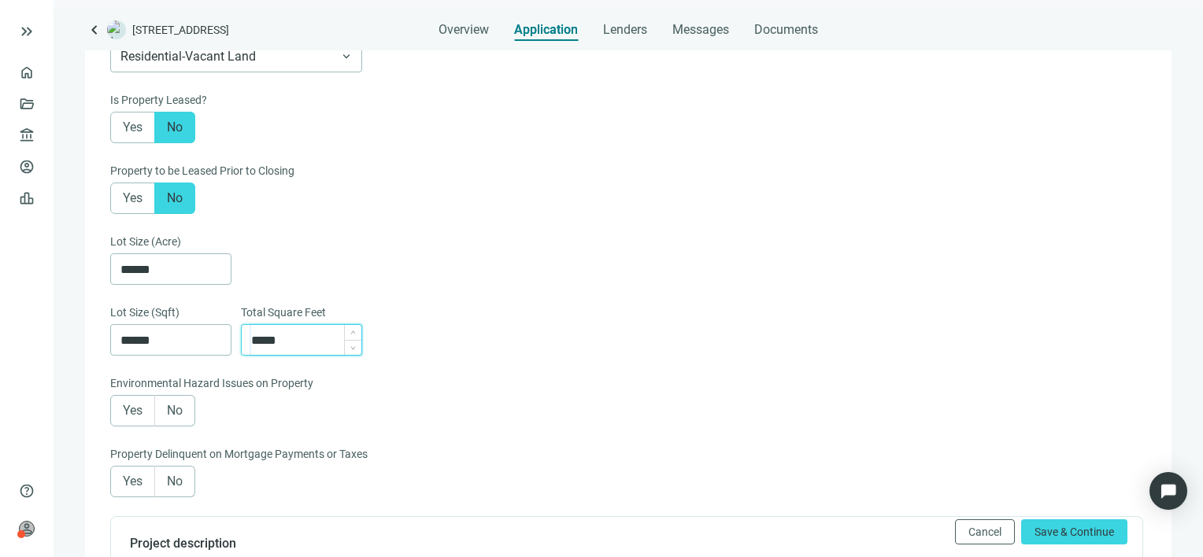
click at [306, 337] on input "*****" at bounding box center [306, 340] width 110 height 30
click at [173, 339] on input "******" at bounding box center [175, 340] width 110 height 30
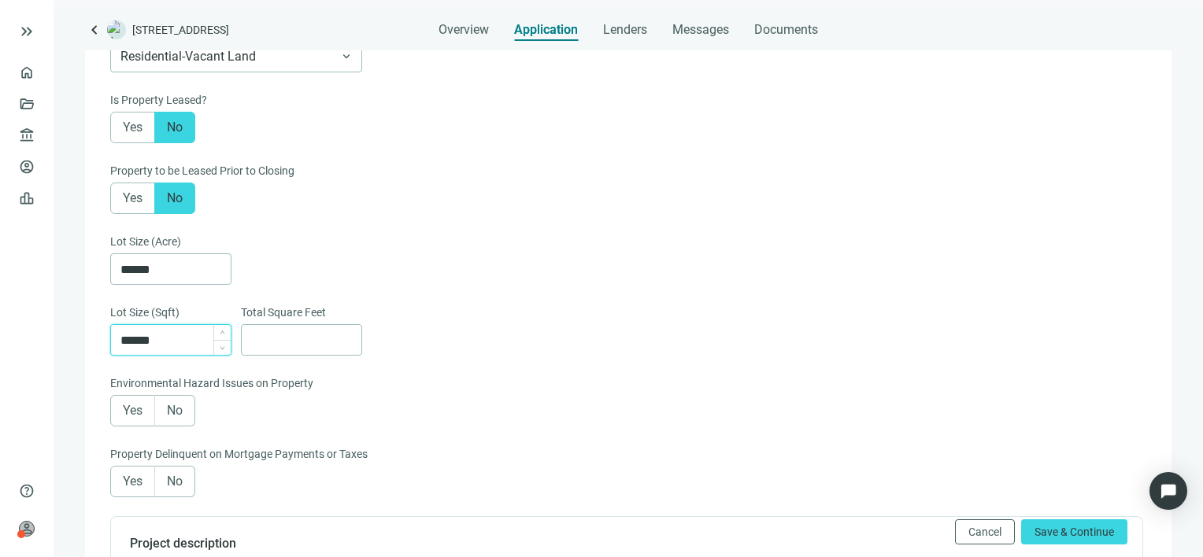
click at [173, 339] on input "******" at bounding box center [175, 340] width 110 height 30
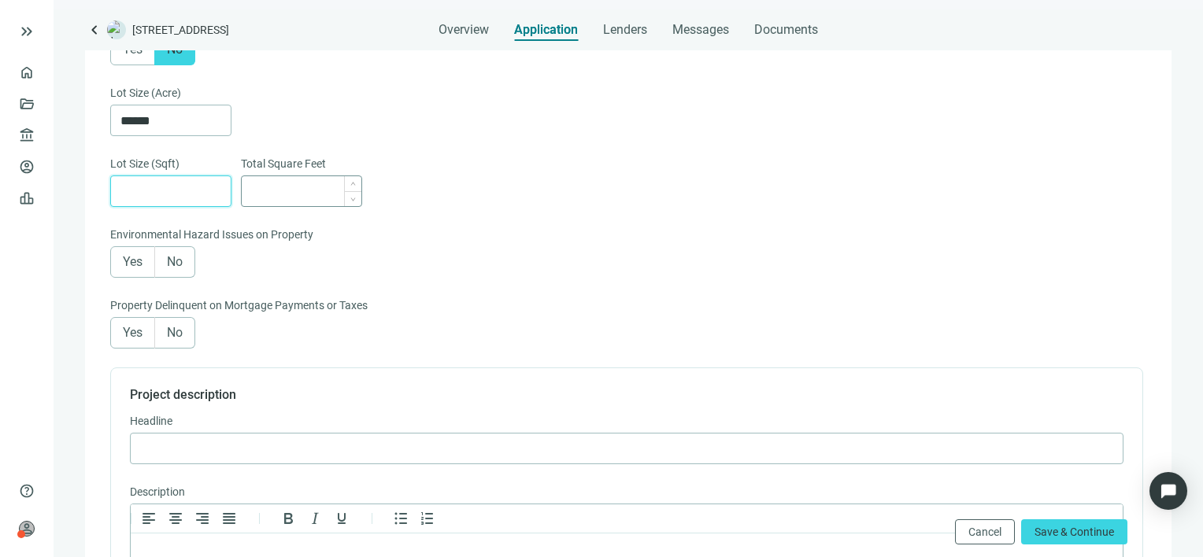
scroll to position [427, 0]
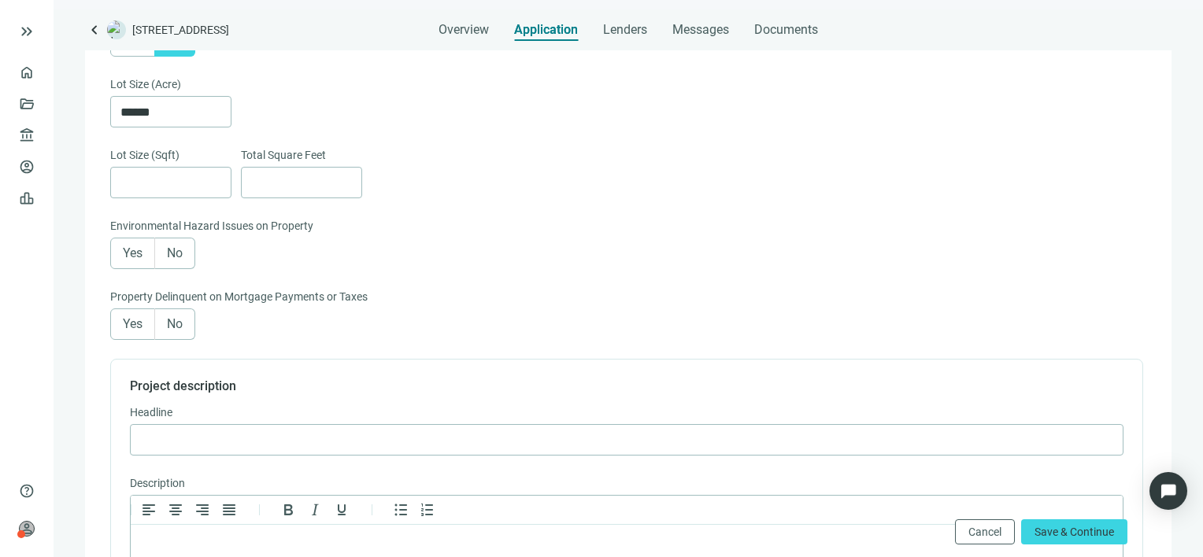
click at [170, 257] on span "No" at bounding box center [175, 253] width 16 height 15
click at [174, 331] on span "No" at bounding box center [175, 323] width 16 height 15
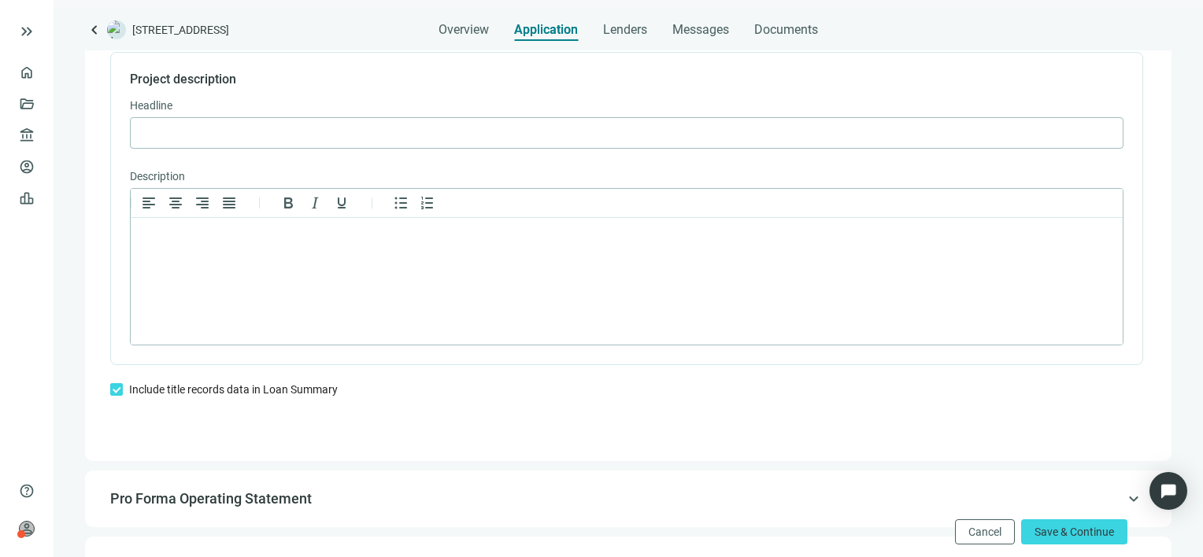
scroll to position [741, 0]
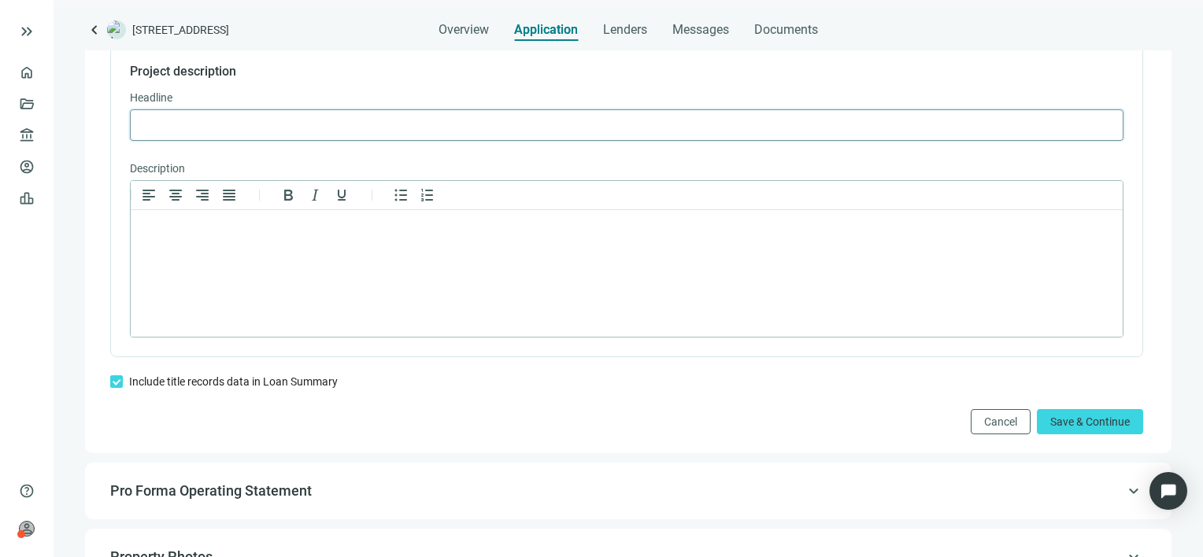
click at [336, 126] on input "text" at bounding box center [626, 125] width 973 height 30
paste input "**********"
type input "**********"
click at [347, 251] on html at bounding box center [627, 230] width 992 height 41
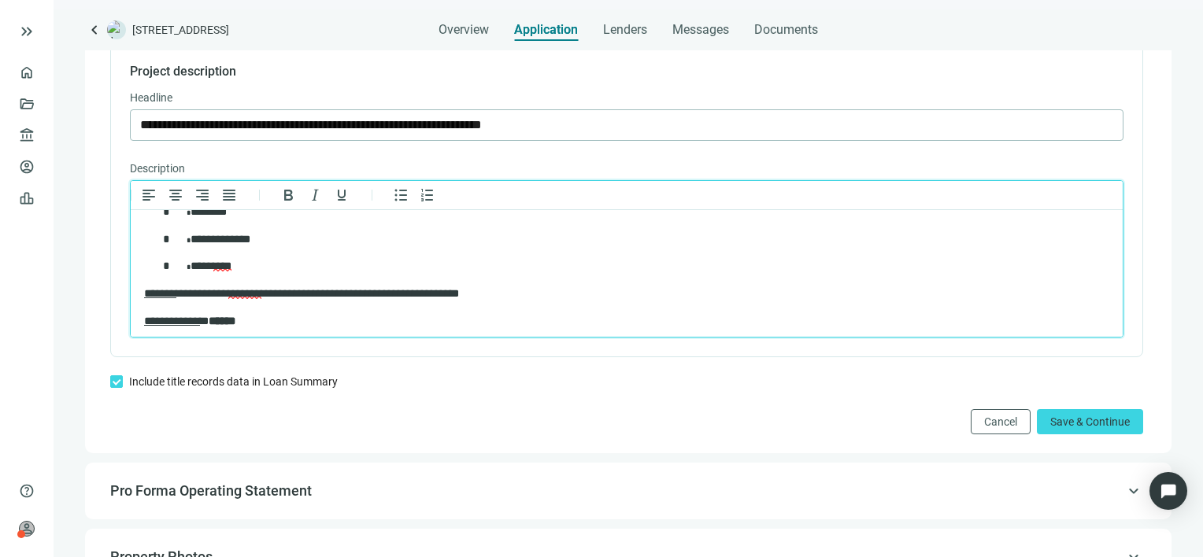
scroll to position [0, 0]
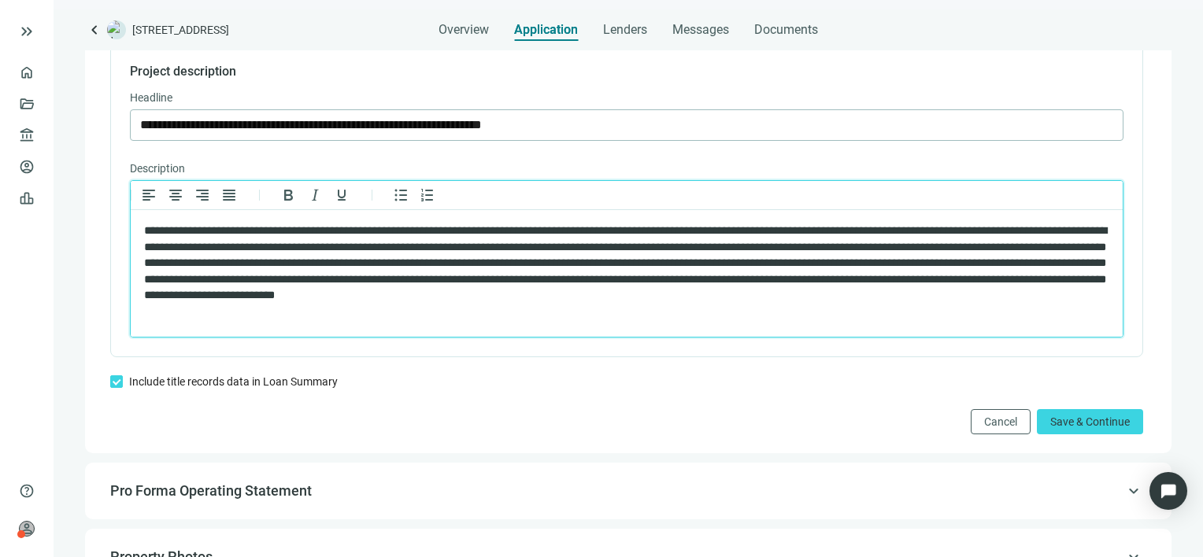
click at [273, 227] on span "**********" at bounding box center [625, 263] width 963 height 76
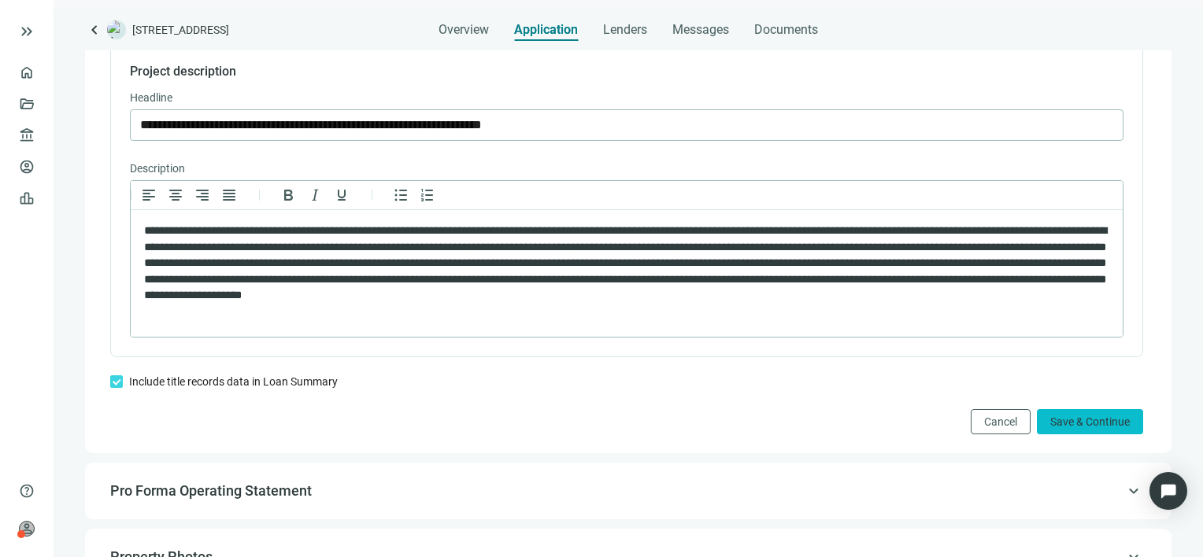
click at [1091, 426] on span "Save & Continue" at bounding box center [1089, 422] width 79 height 13
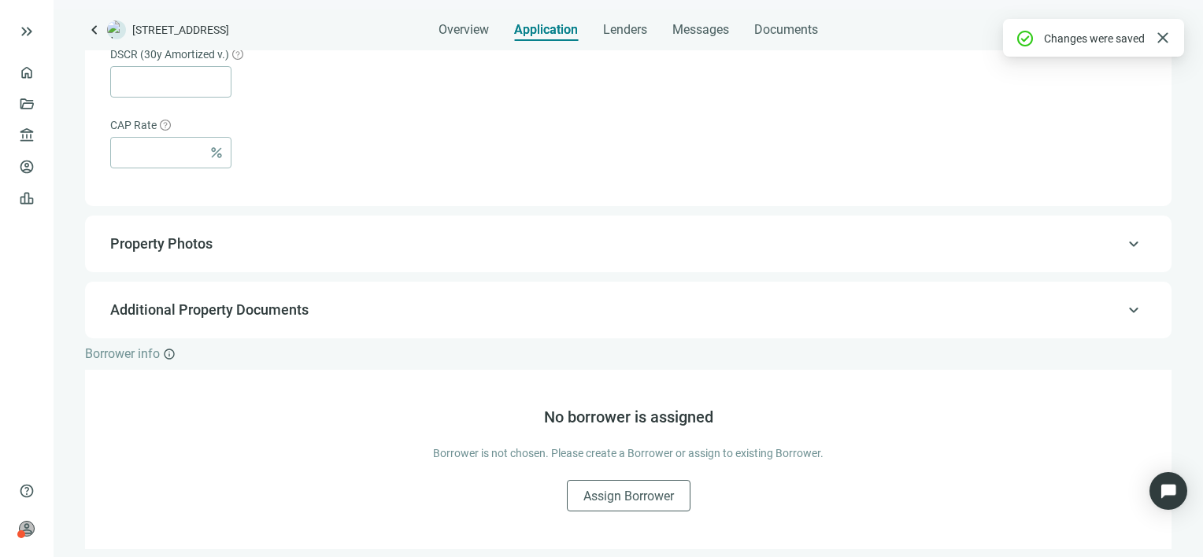
scroll to position [1044, 0]
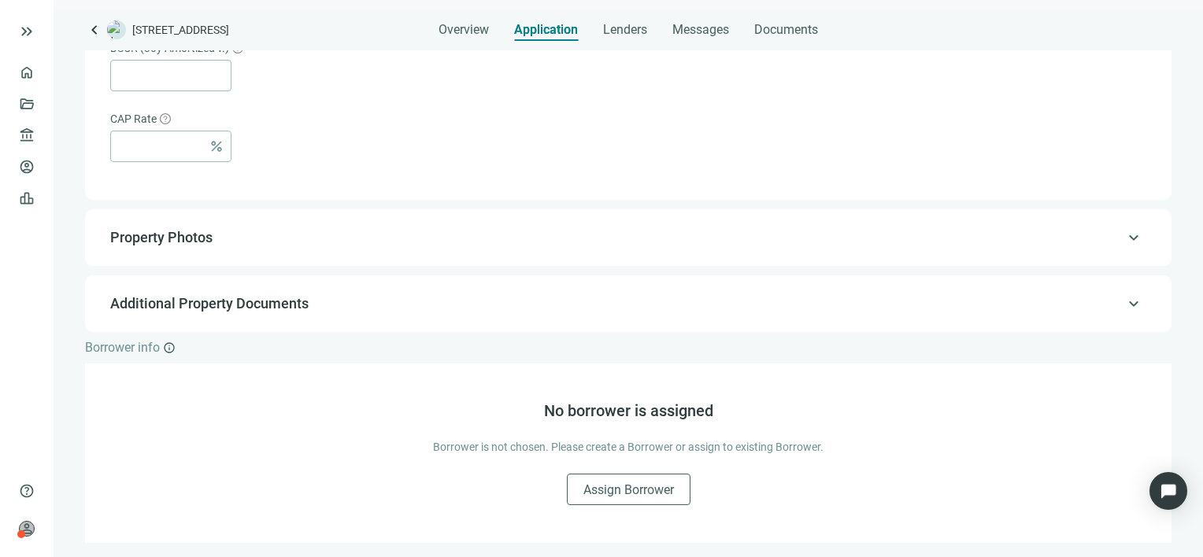
click at [1124, 238] on span "keyboard_arrow_up" at bounding box center [1133, 238] width 19 height 0
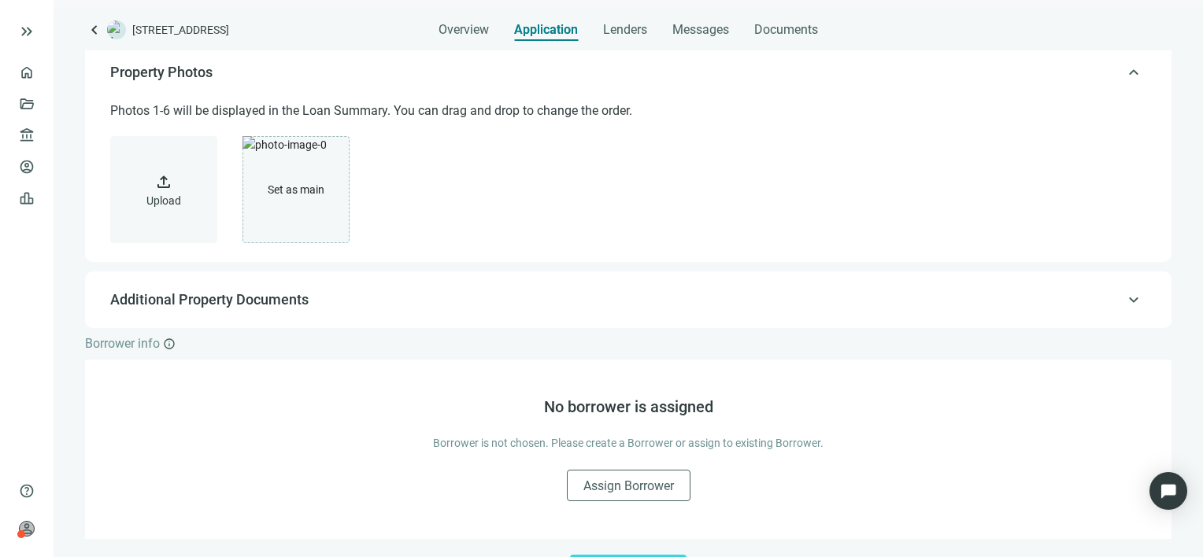
scroll to position [244, 0]
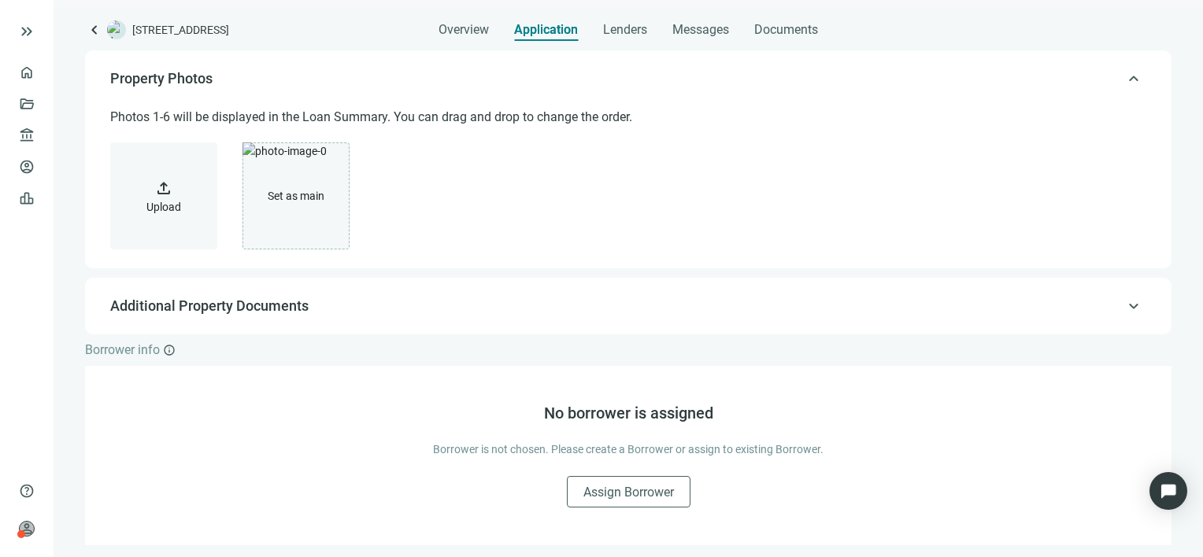
click at [160, 190] on span "upload" at bounding box center [163, 188] width 19 height 19
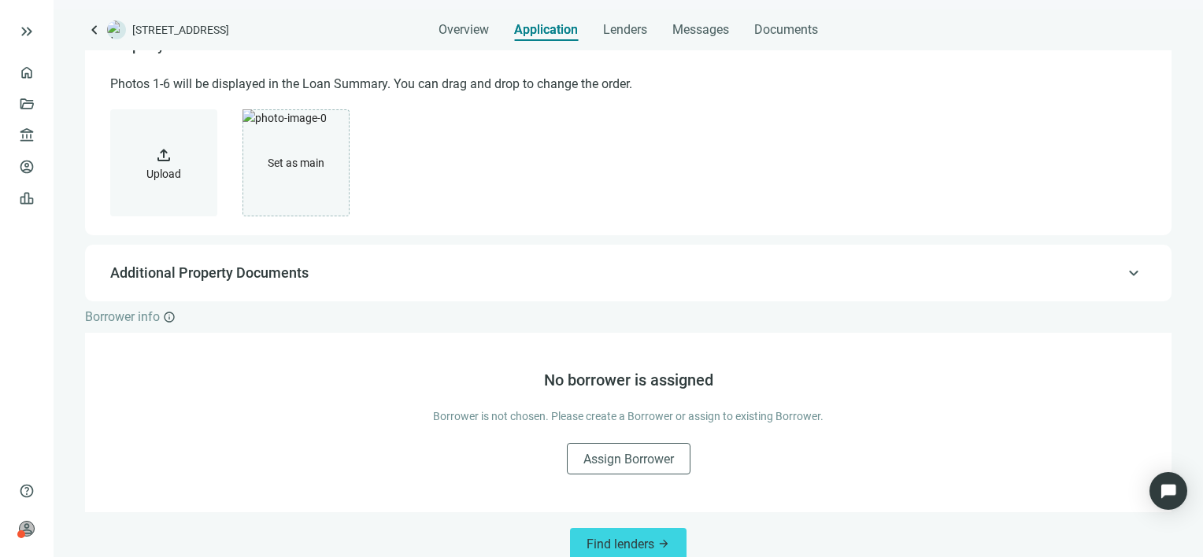
scroll to position [295, 0]
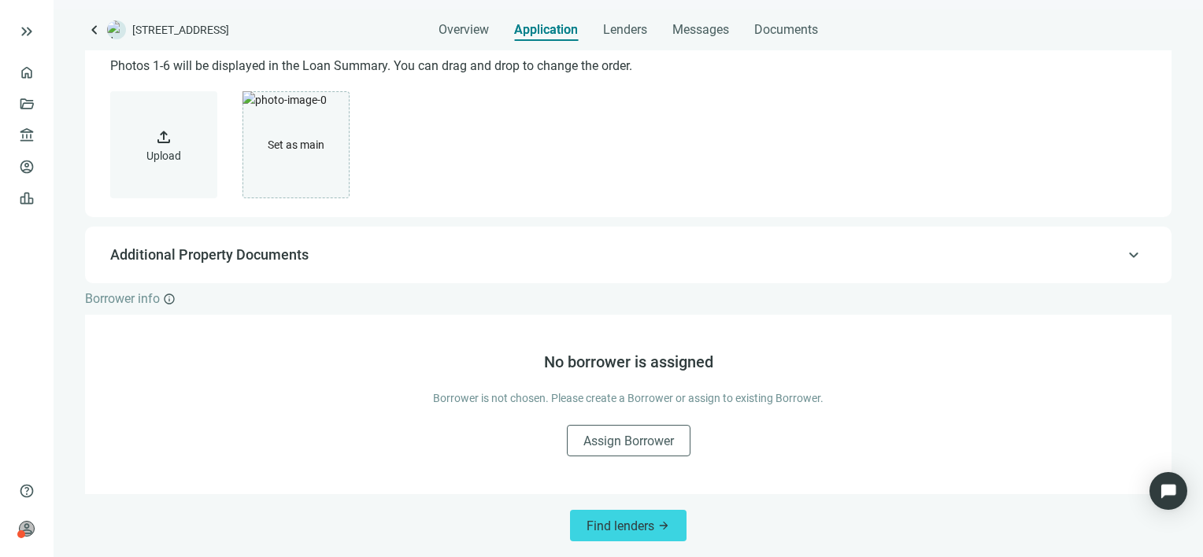
click at [1124, 255] on span "keyboard_arrow_up" at bounding box center [1133, 255] width 19 height 0
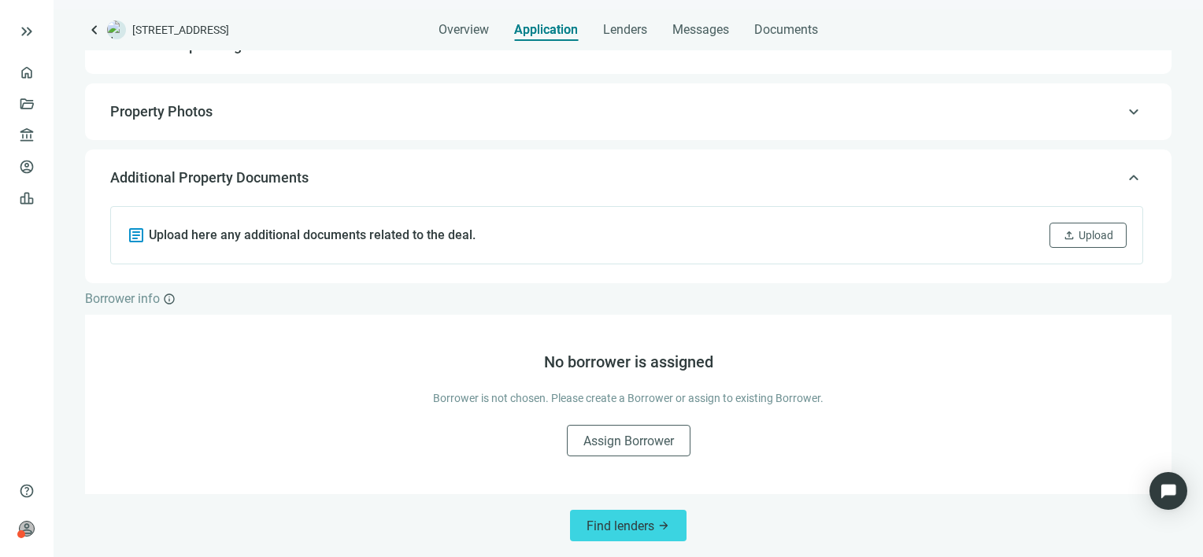
scroll to position [211, 0]
click at [1086, 231] on span "Upload" at bounding box center [1095, 235] width 35 height 13
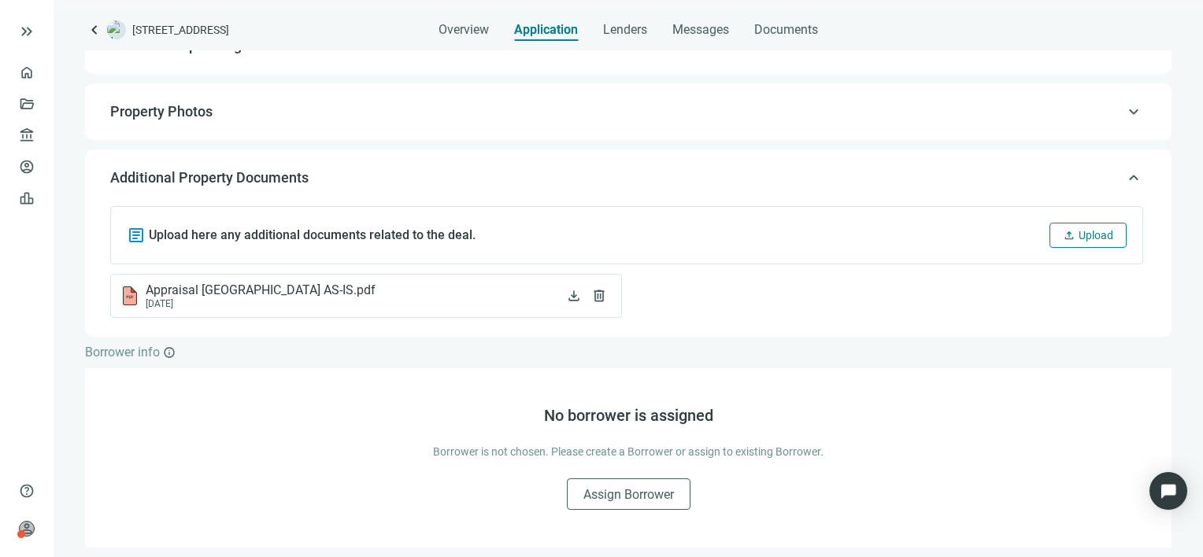
click at [1078, 233] on span "Upload" at bounding box center [1095, 235] width 35 height 13
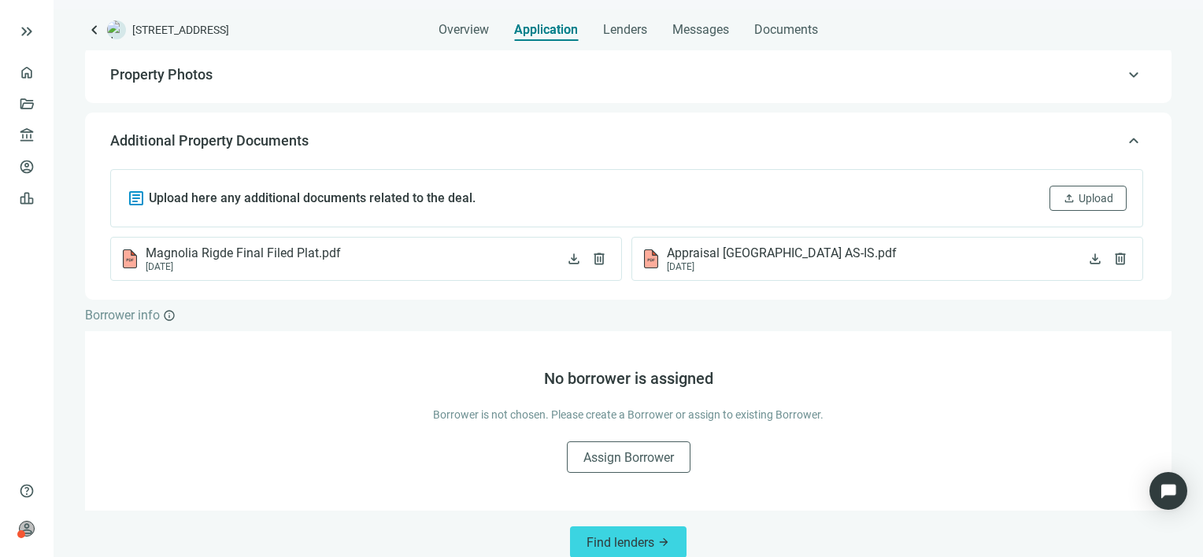
scroll to position [264, 0]
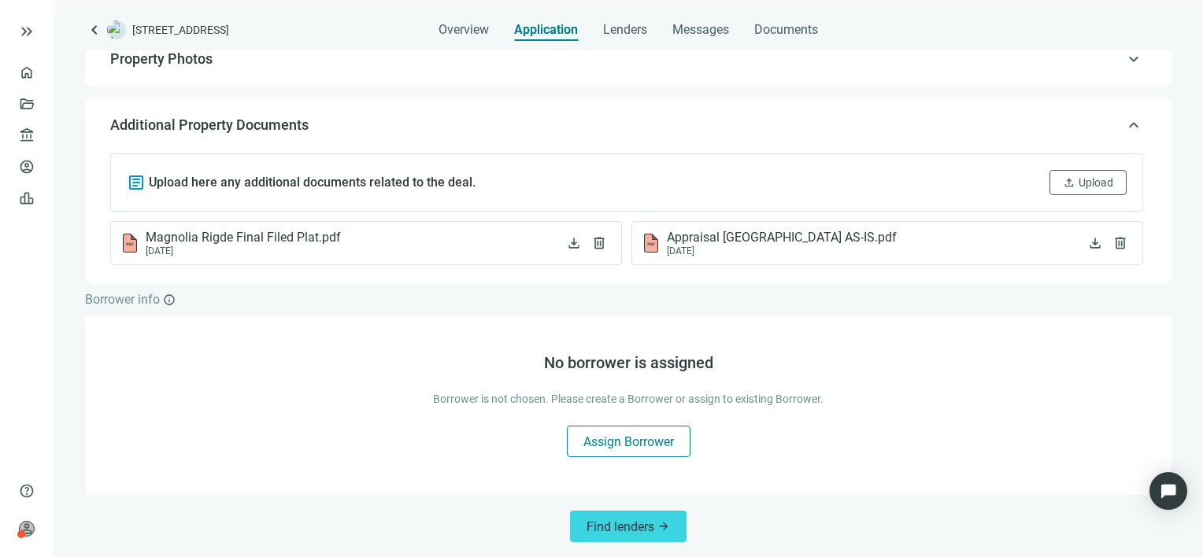
click at [634, 435] on span "Assign Borrower" at bounding box center [628, 441] width 91 height 15
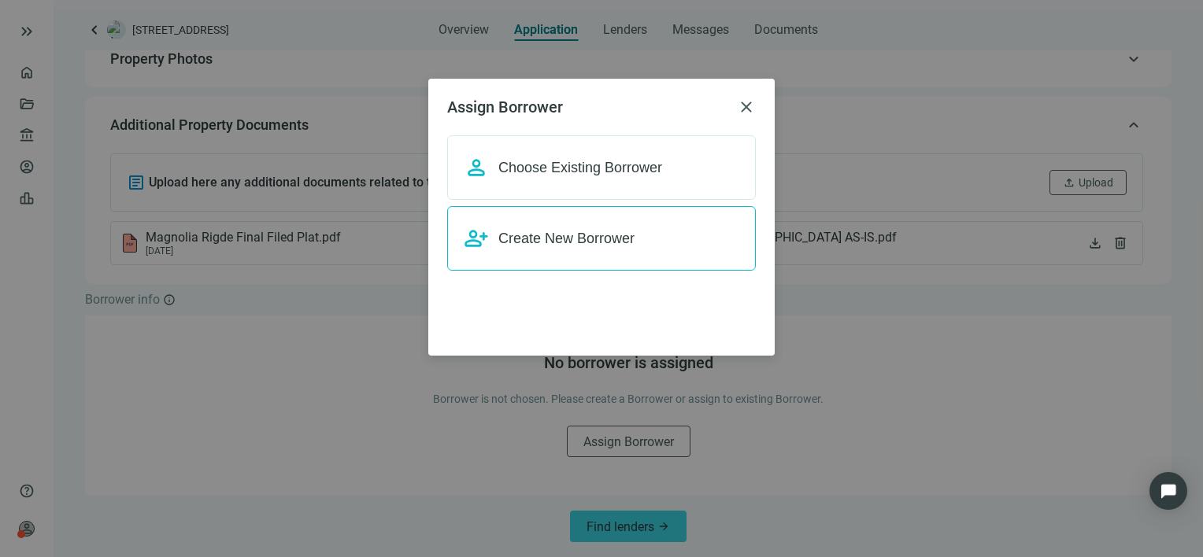
click at [576, 246] on span "Create New Borrower" at bounding box center [566, 238] width 136 height 19
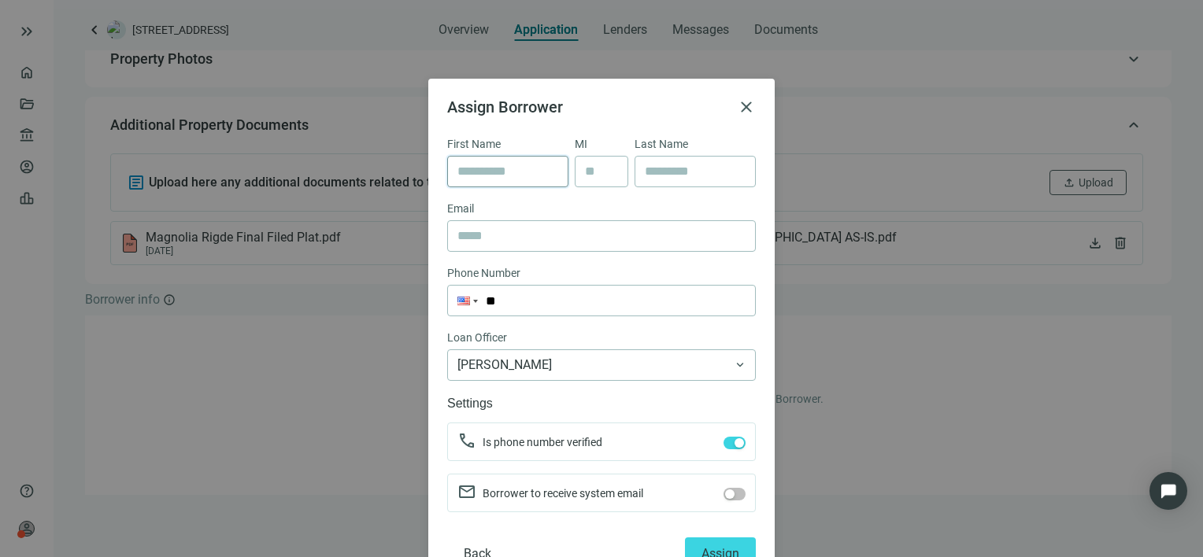
click at [490, 173] on input "text" at bounding box center [507, 172] width 101 height 30
type input "*****"
type input "*******"
click at [532, 229] on input "text" at bounding box center [601, 236] width 288 height 30
paste input "**********"
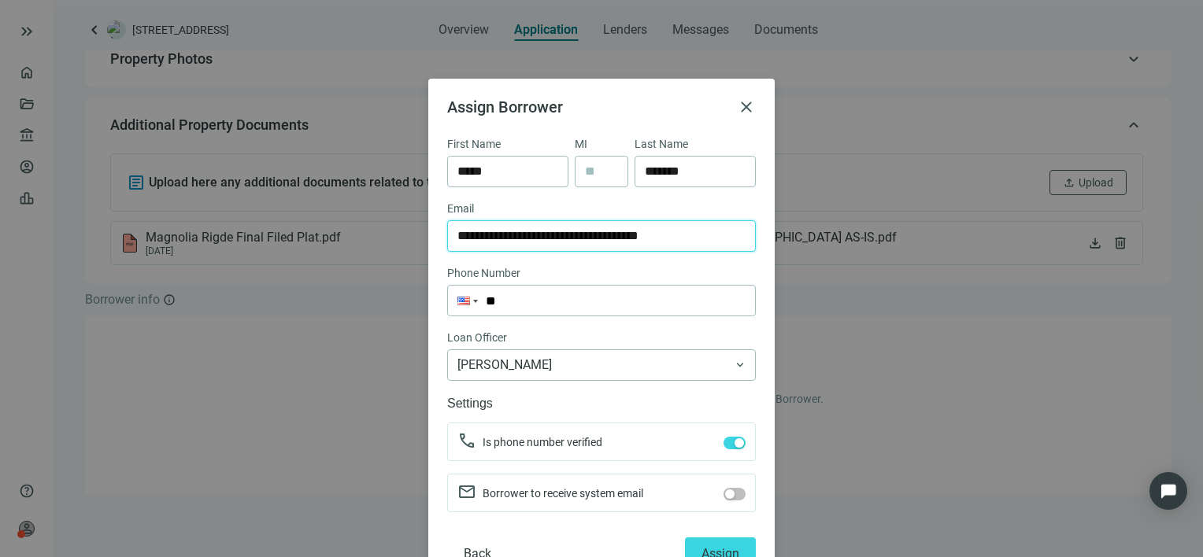
type input "**********"
click at [526, 296] on input "**" at bounding box center [601, 301] width 307 height 30
paste input "**********"
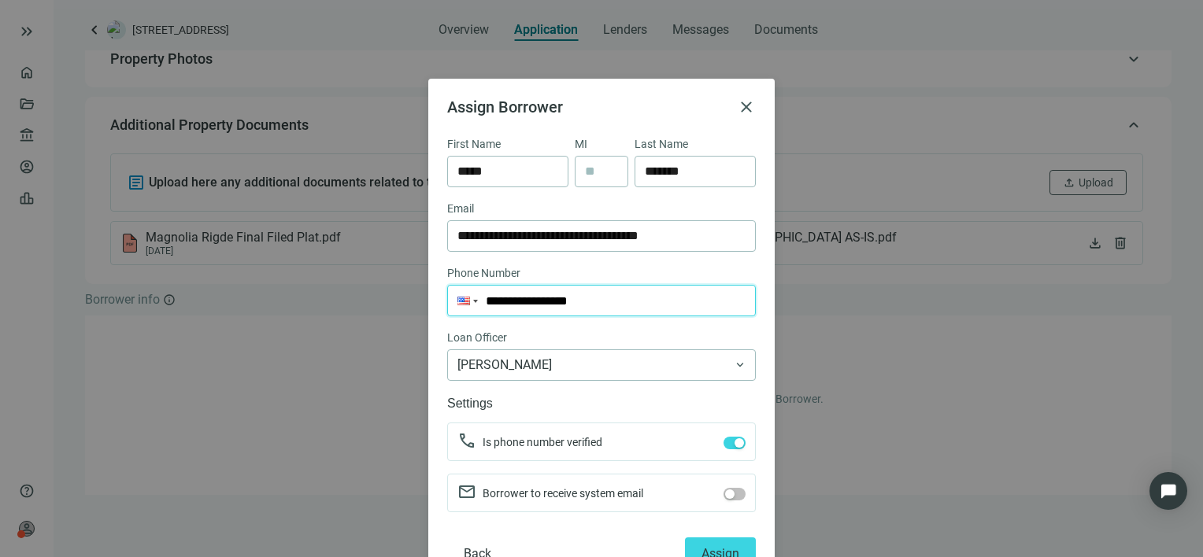
scroll to position [48, 0]
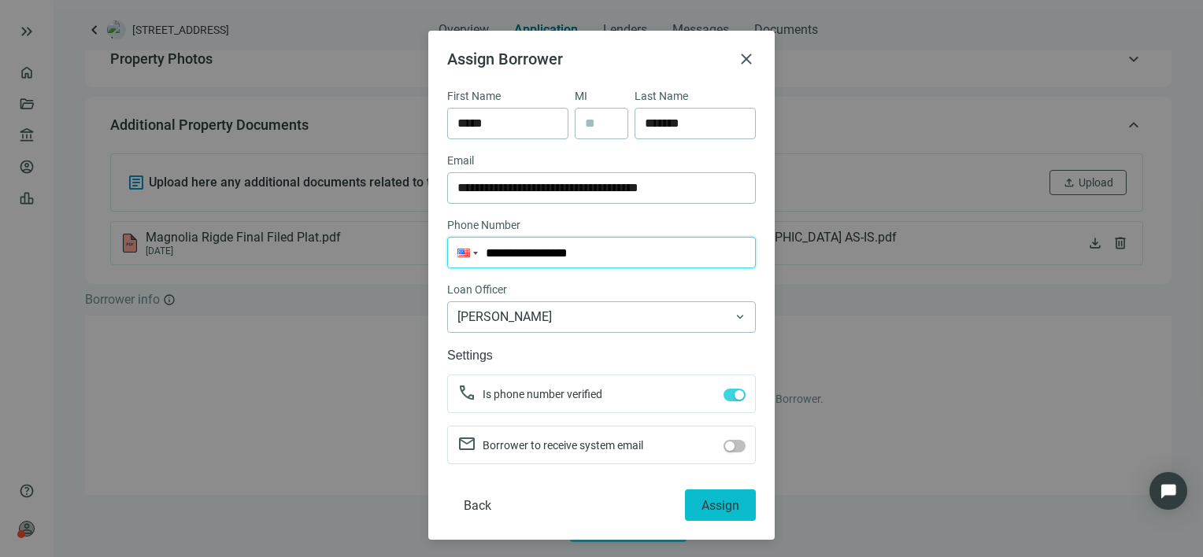
type input "**********"
click at [708, 498] on span "Assign" at bounding box center [720, 505] width 38 height 15
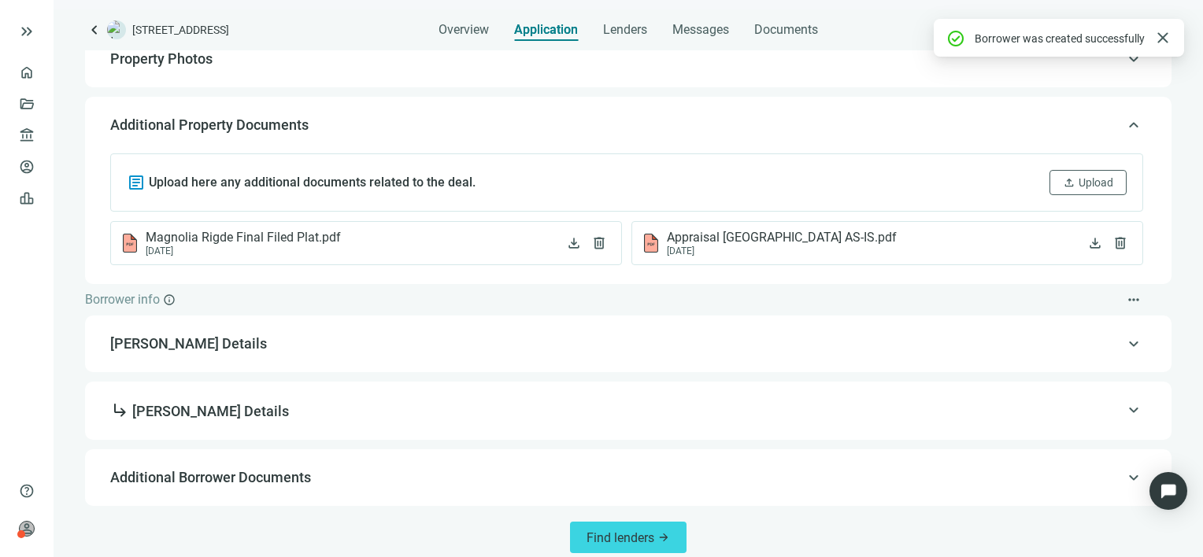
scroll to position [274, 0]
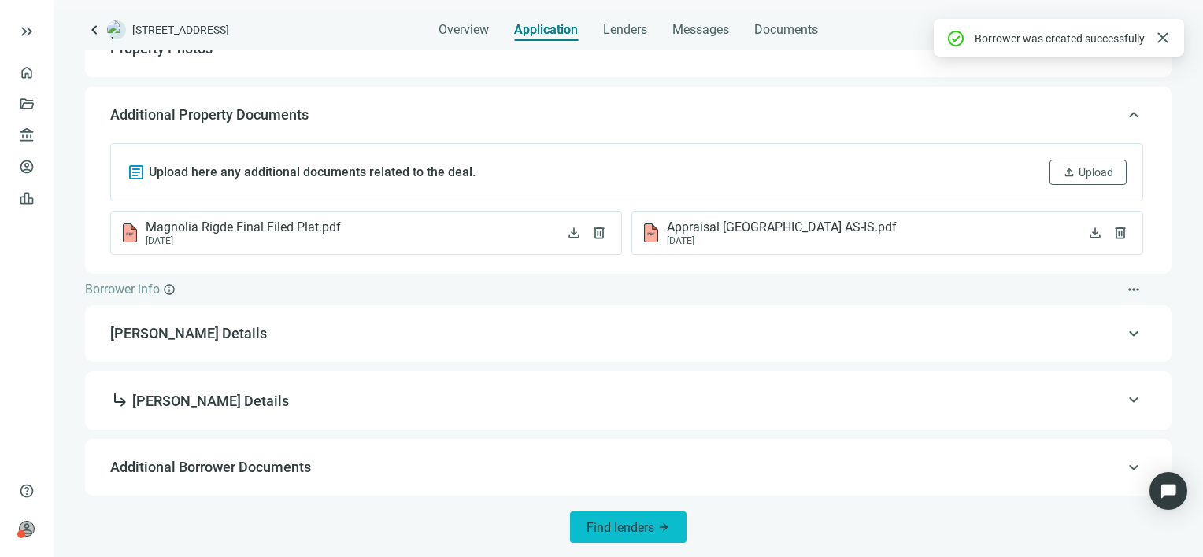
click at [630, 528] on span "Find lenders" at bounding box center [620, 527] width 68 height 15
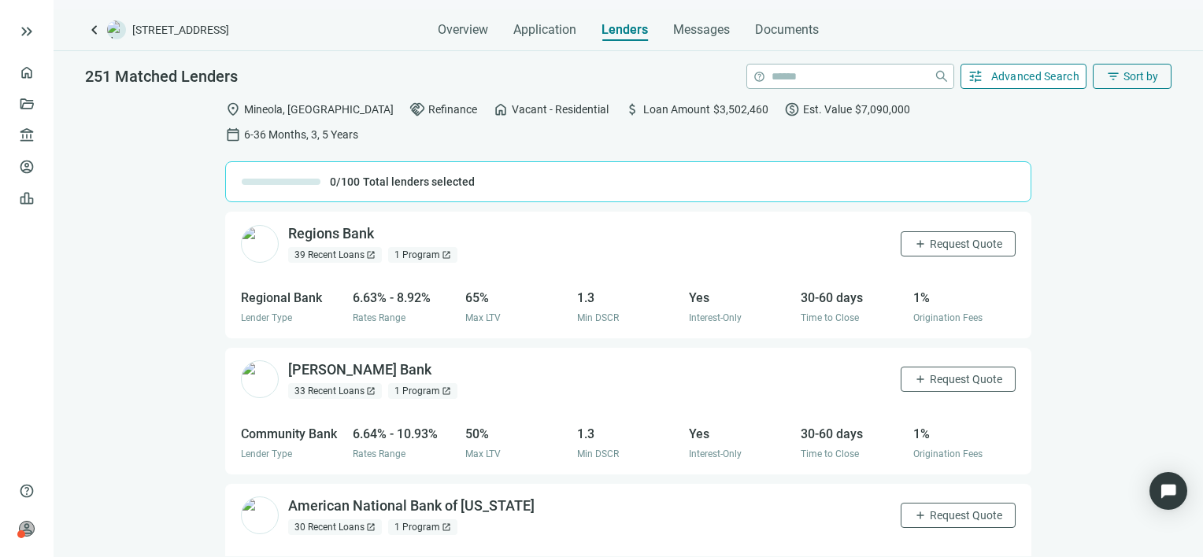
click at [1024, 77] on span "Advanced Search" at bounding box center [1035, 76] width 89 height 13
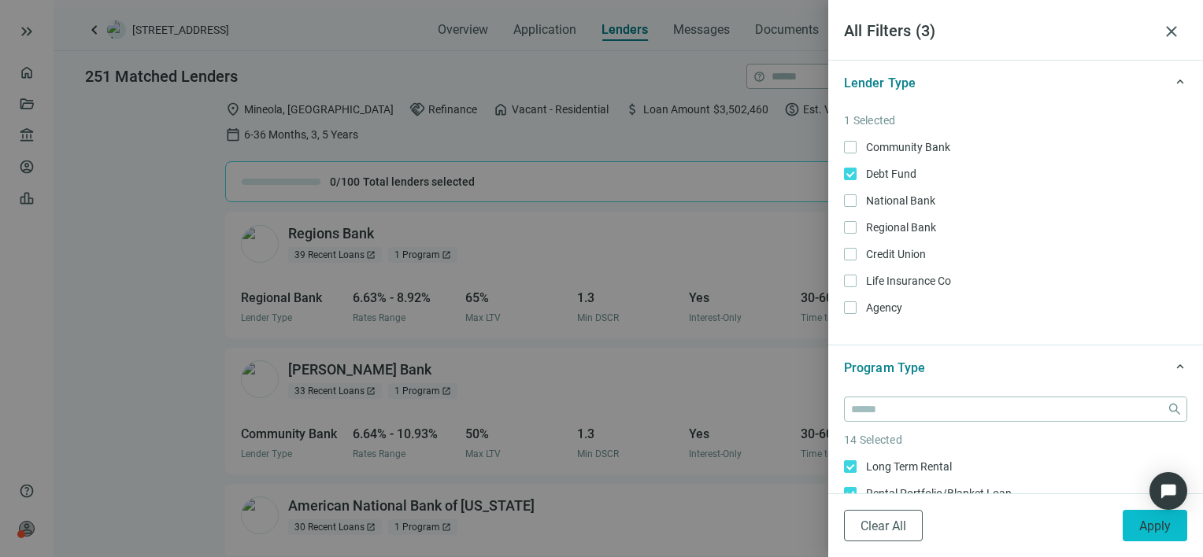
click at [1152, 531] on span "Apply" at bounding box center [1154, 526] width 31 height 15
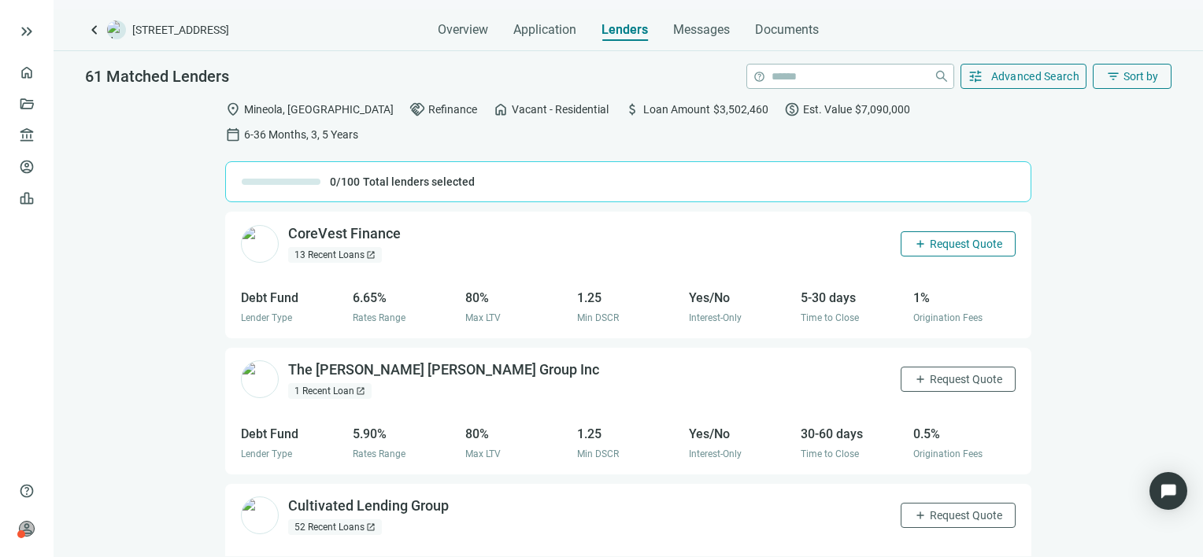
click at [934, 238] on span "Request Quote" at bounding box center [966, 244] width 72 height 13
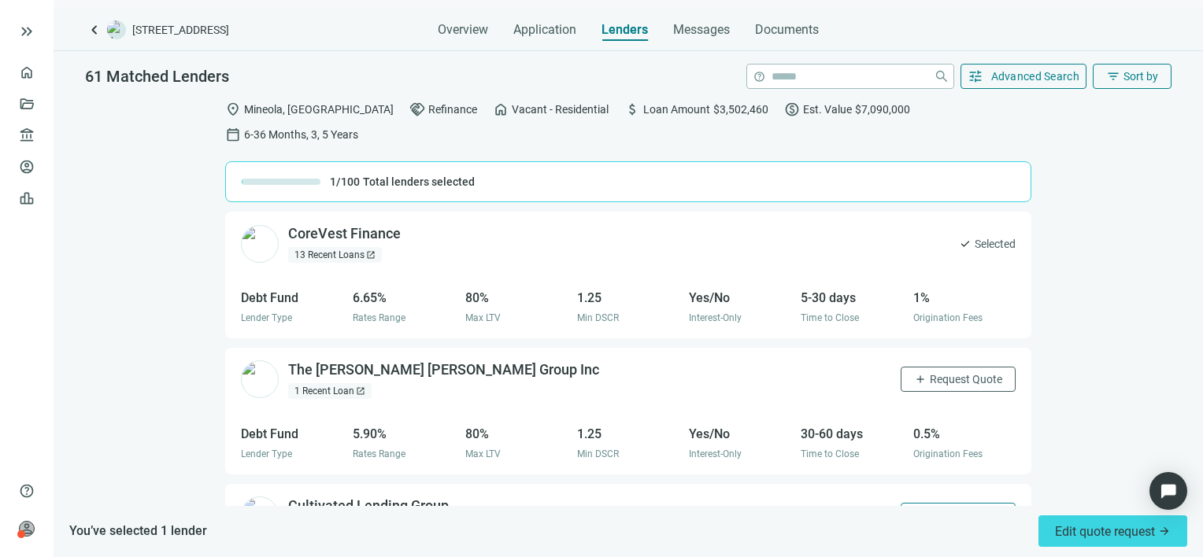
click at [937, 509] on span "Request Quote" at bounding box center [966, 515] width 72 height 13
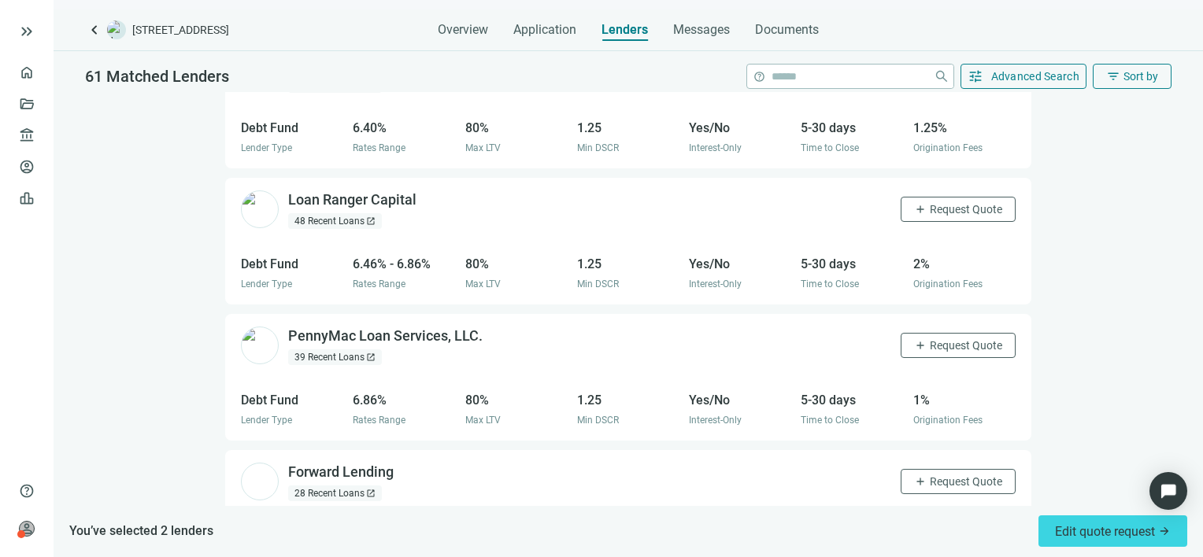
scroll to position [551, 0]
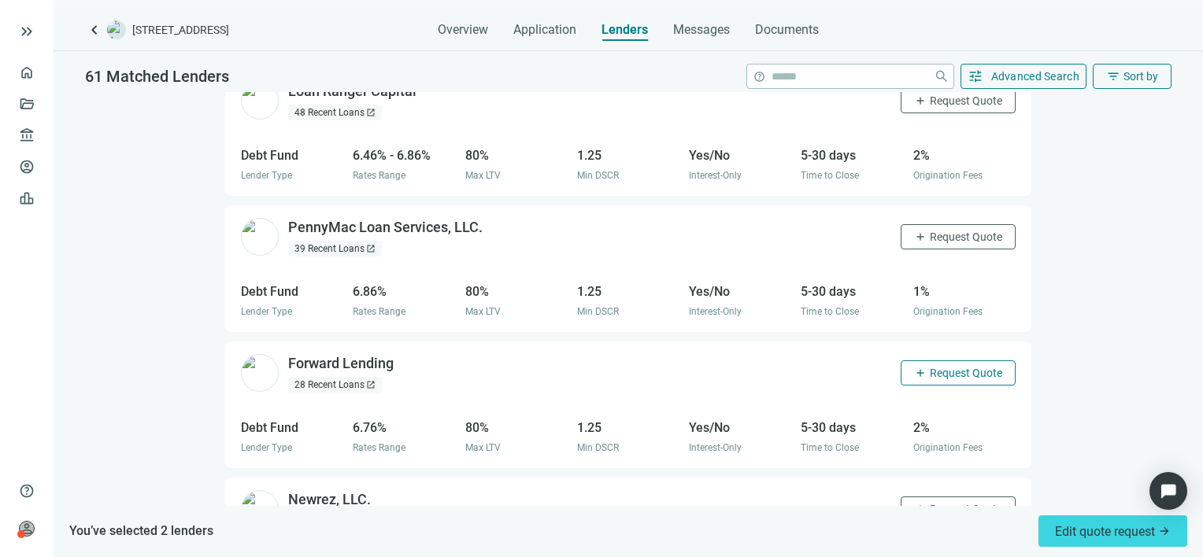
click at [934, 367] on span "Request Quote" at bounding box center [966, 373] width 72 height 13
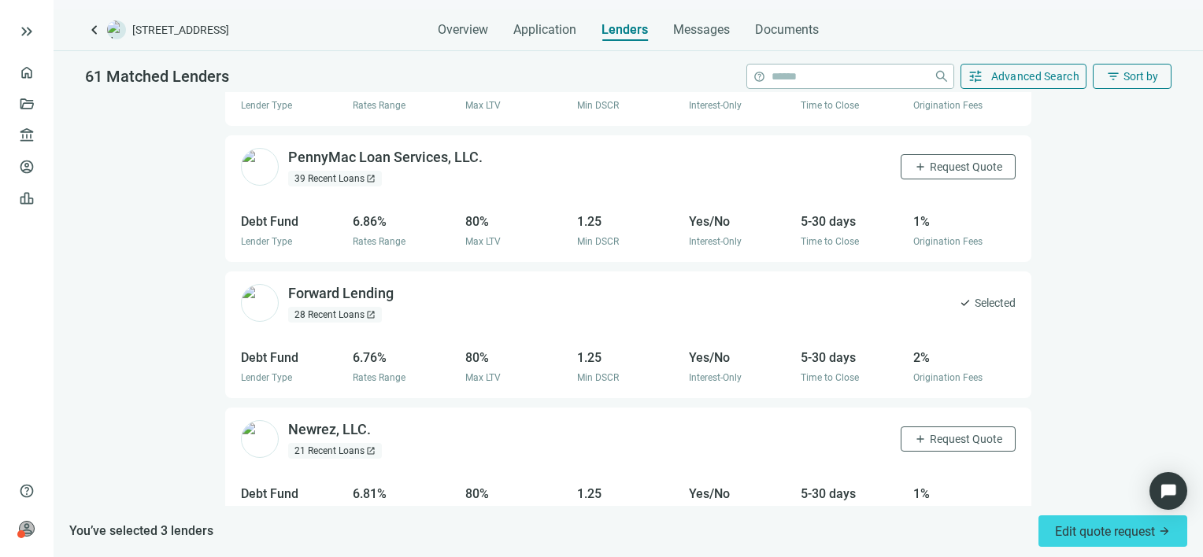
scroll to position [708, 0]
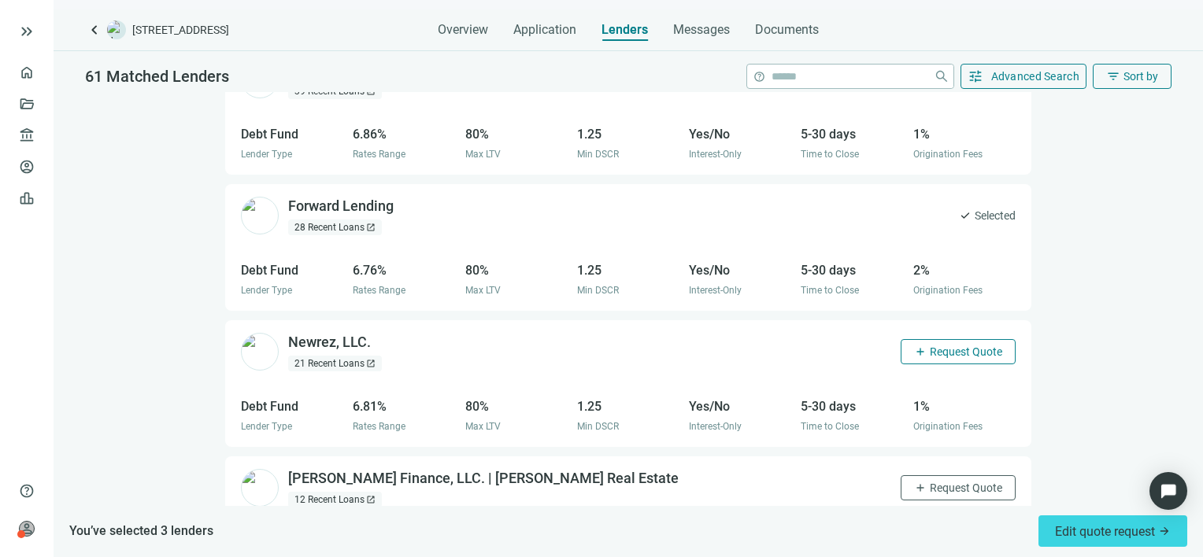
click at [930, 346] on span "Request Quote" at bounding box center [966, 352] width 72 height 13
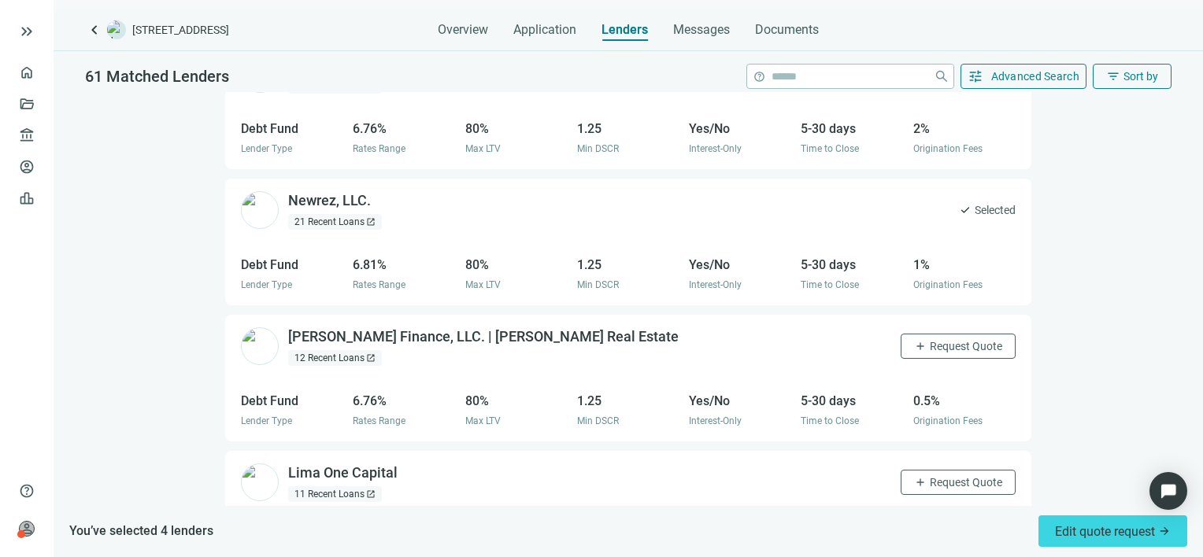
scroll to position [866, 0]
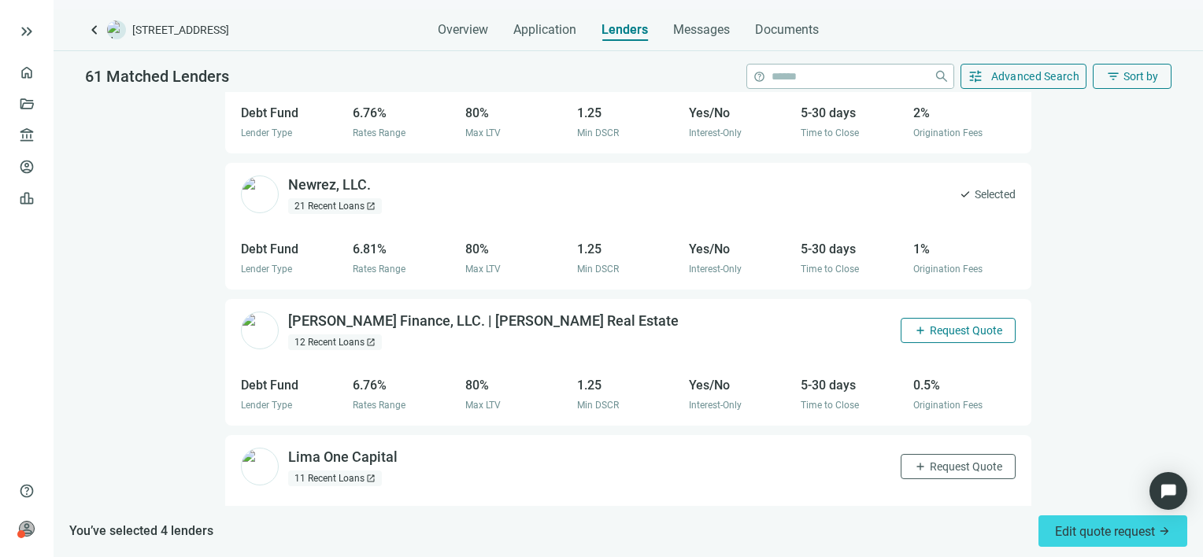
click at [931, 324] on span "Request Quote" at bounding box center [966, 330] width 72 height 13
click at [948, 460] on span "Request Quote" at bounding box center [966, 466] width 72 height 13
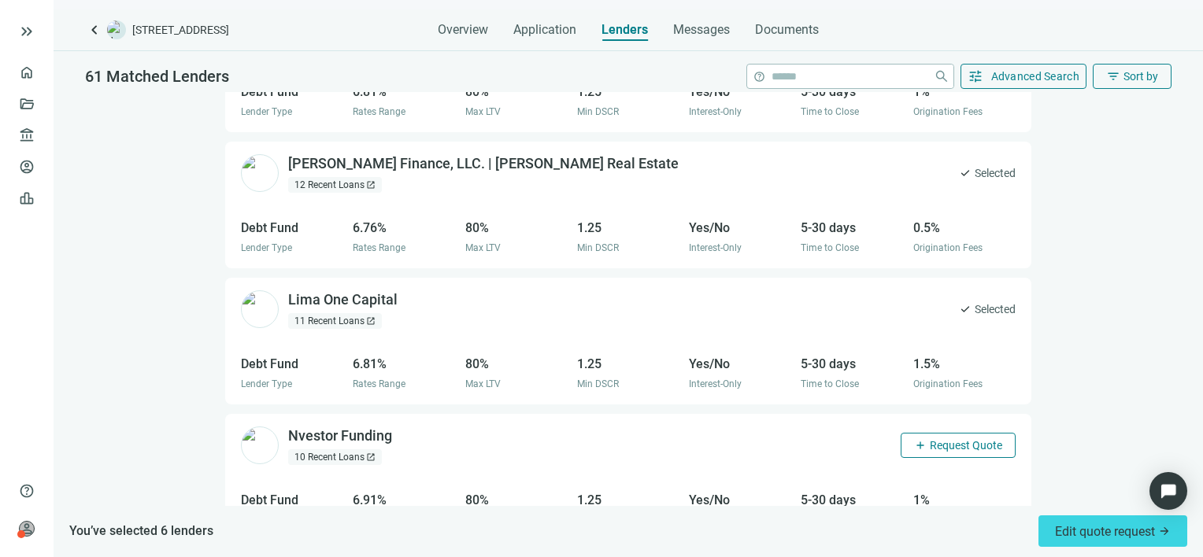
click at [944, 439] on span "Request Quote" at bounding box center [966, 445] width 72 height 13
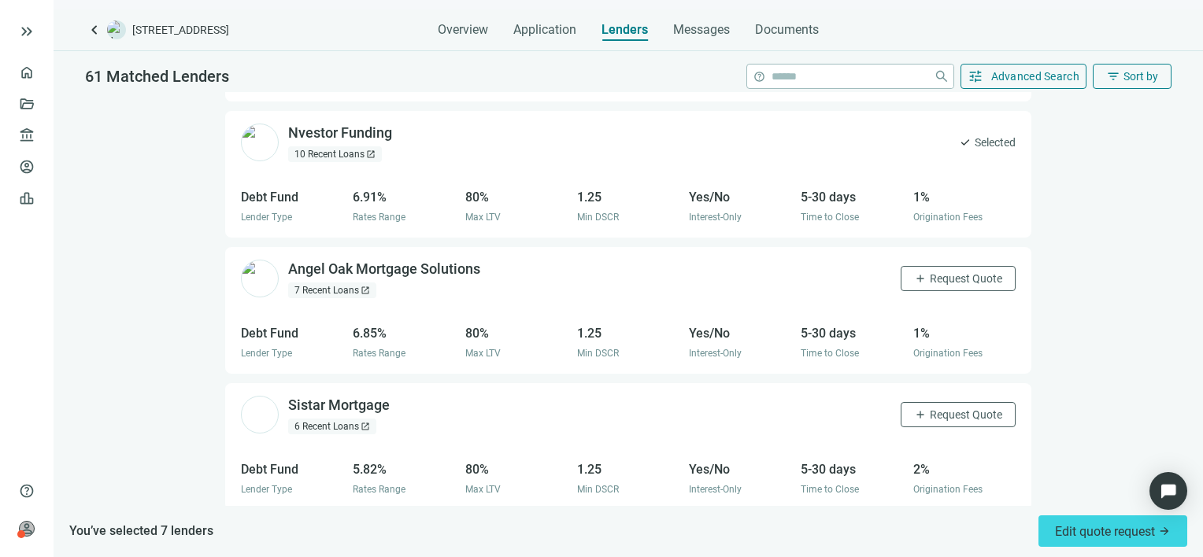
scroll to position [1417, 0]
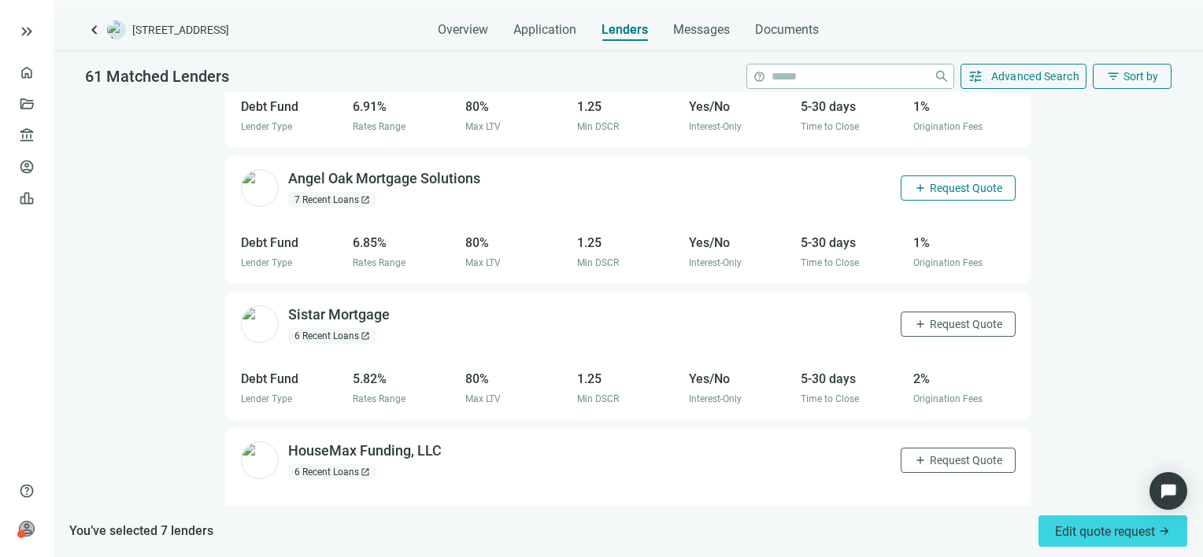
click at [926, 176] on button "add Request Quote" at bounding box center [957, 188] width 115 height 25
click at [935, 318] on span "Request Quote" at bounding box center [966, 324] width 72 height 13
click at [959, 454] on span "Request Quote" at bounding box center [966, 460] width 72 height 13
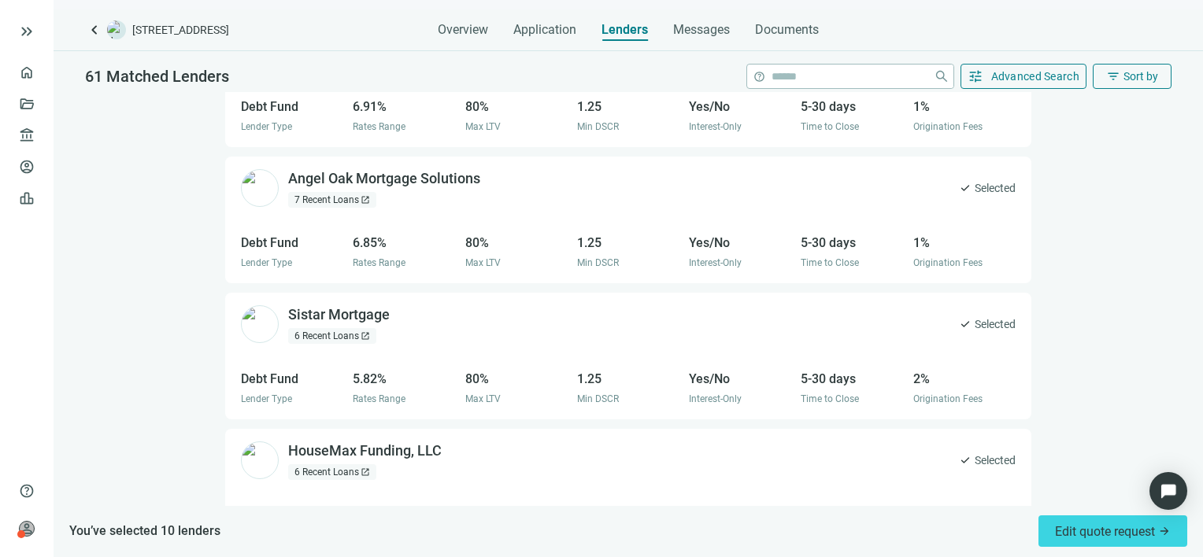
scroll to position [1653, 0]
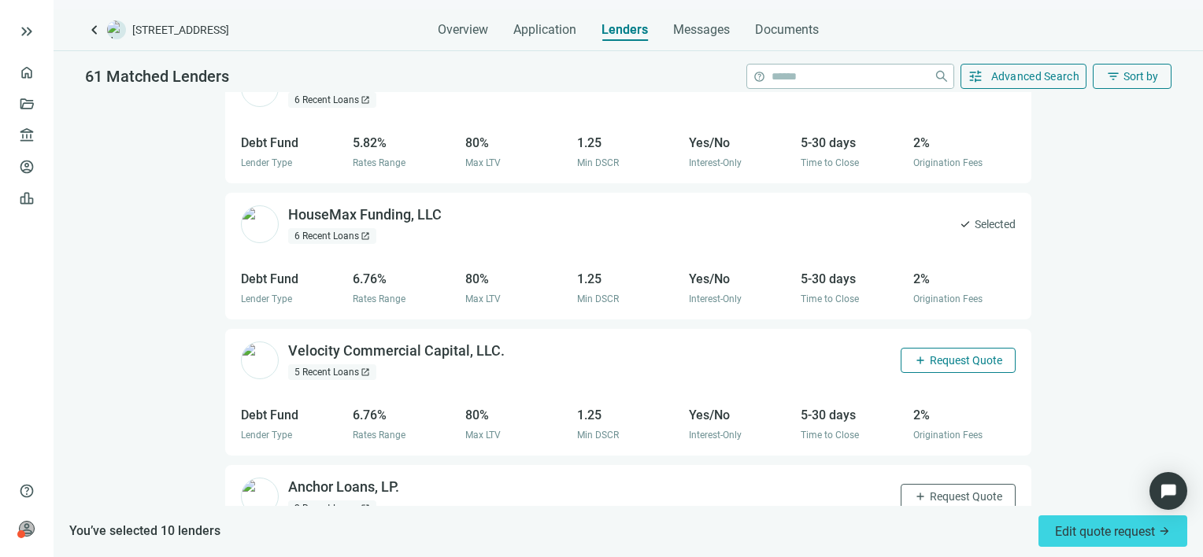
click at [930, 354] on span "Request Quote" at bounding box center [966, 360] width 72 height 13
click at [945, 490] on span "Request Quote" at bounding box center [966, 496] width 72 height 13
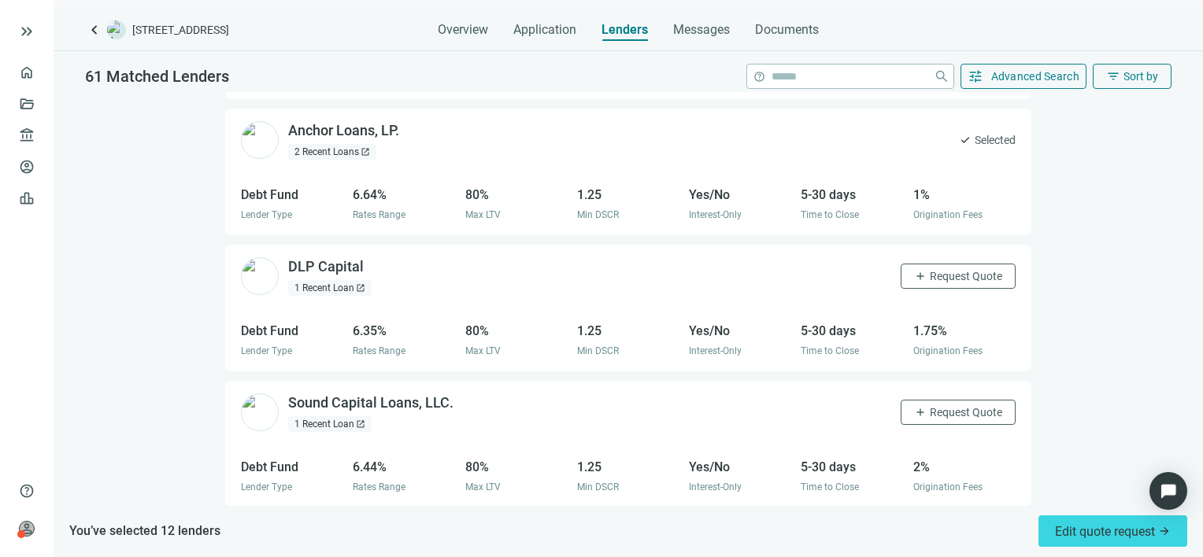
scroll to position [2047, 0]
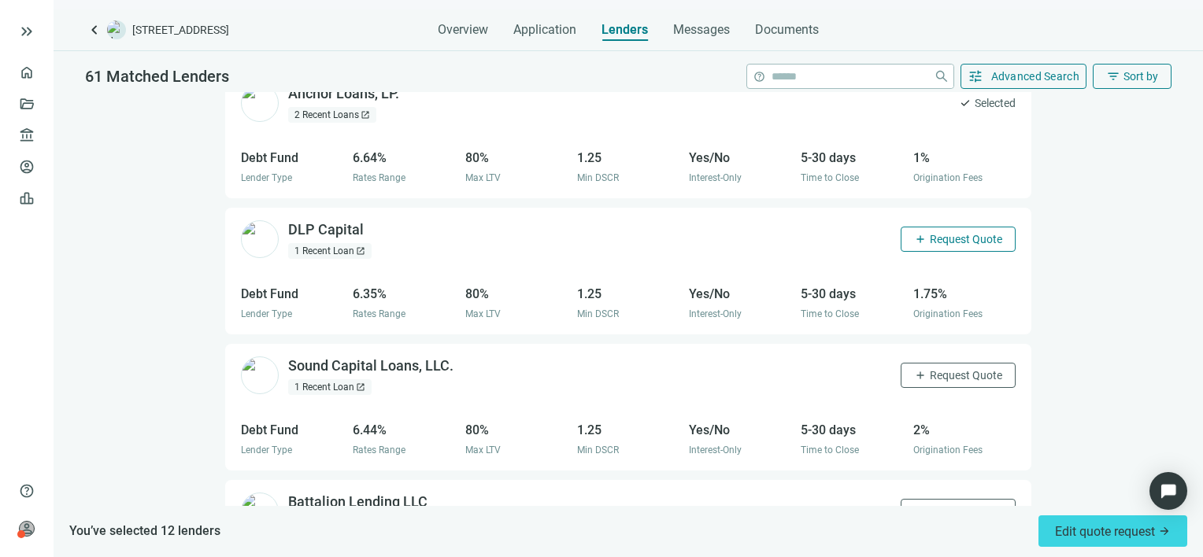
click at [932, 233] on span "Request Quote" at bounding box center [966, 239] width 72 height 13
click at [935, 369] on span "Request Quote" at bounding box center [966, 375] width 72 height 13
click at [936, 505] on span "Request Quote" at bounding box center [966, 511] width 72 height 13
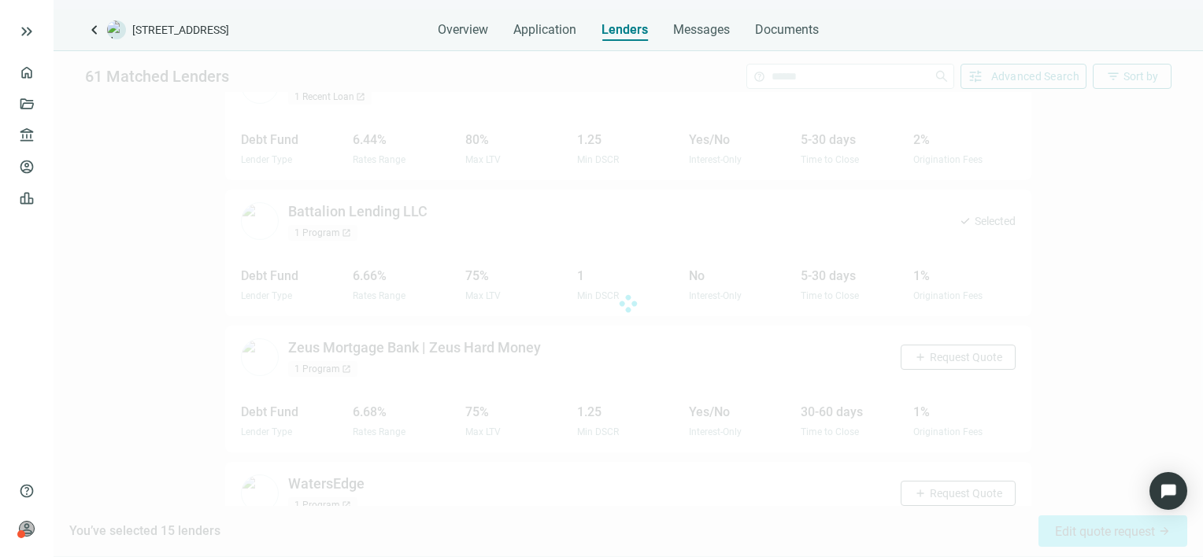
scroll to position [2361, 0]
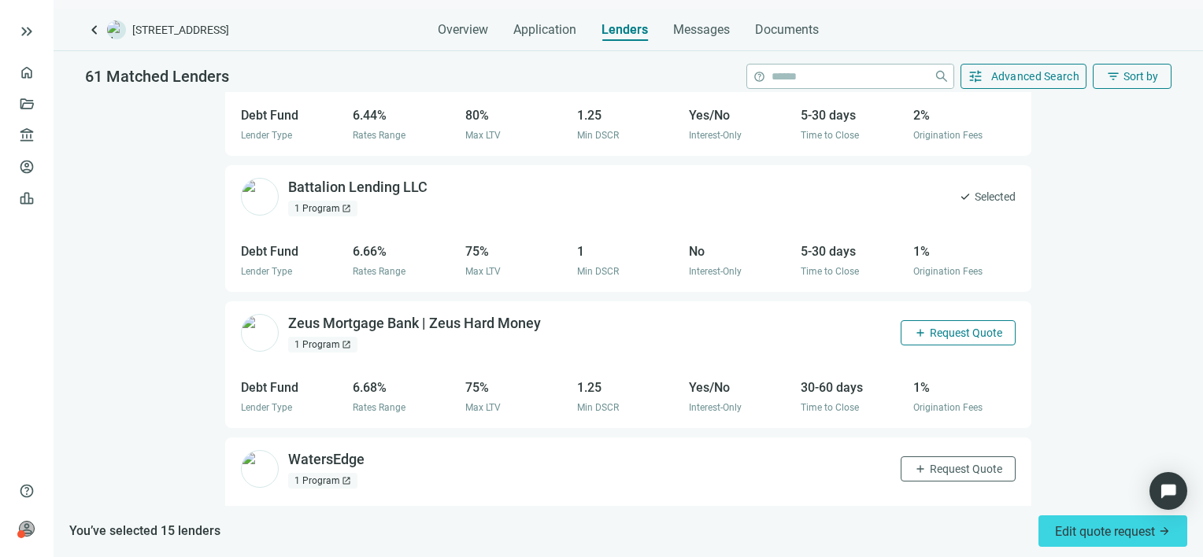
click at [930, 327] on span "Request Quote" at bounding box center [966, 333] width 72 height 13
click at [952, 463] on span "Request Quote" at bounding box center [966, 469] width 72 height 13
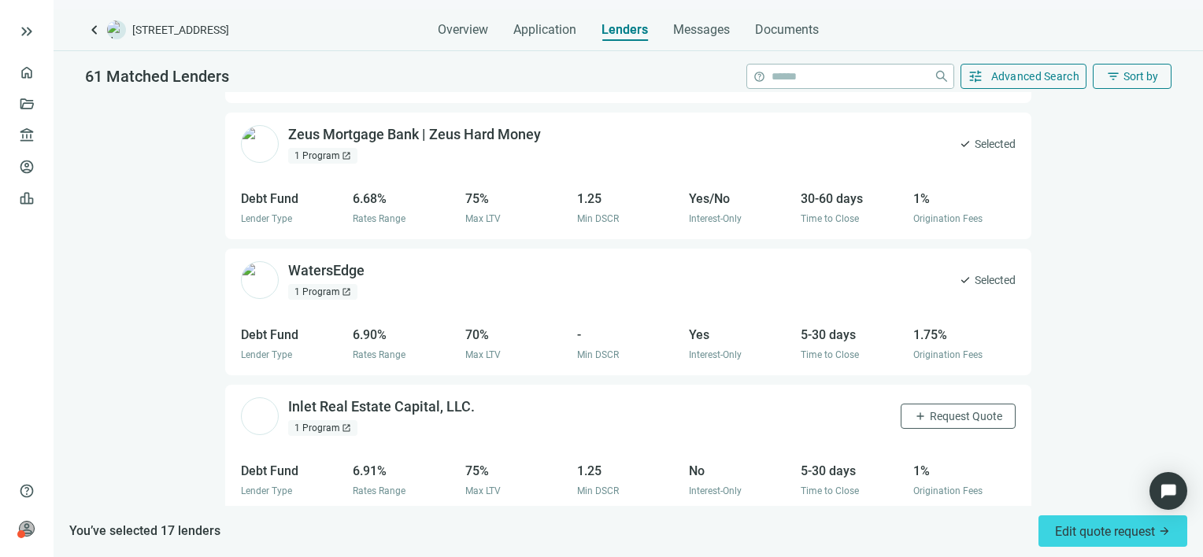
scroll to position [2598, 0]
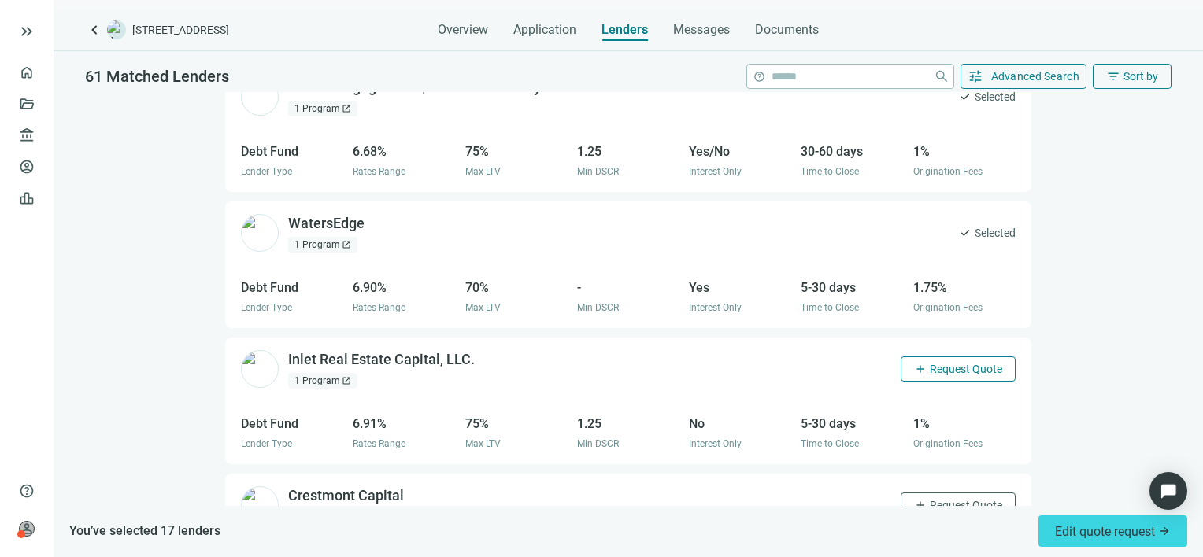
click at [937, 363] on span "Request Quote" at bounding box center [966, 369] width 72 height 13
click at [943, 499] on span "Request Quote" at bounding box center [966, 505] width 72 height 13
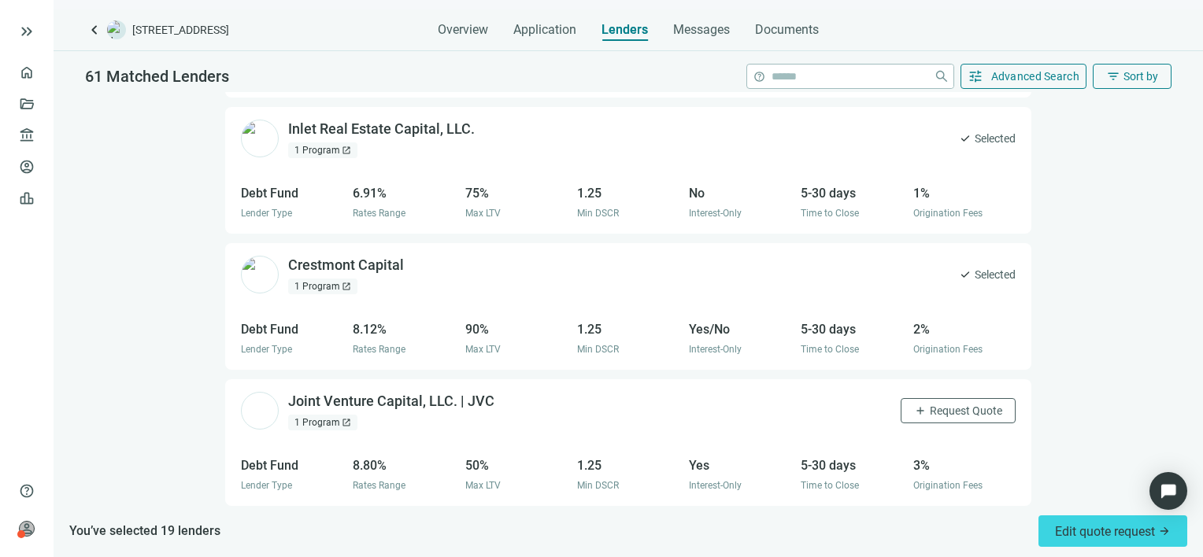
scroll to position [2834, 0]
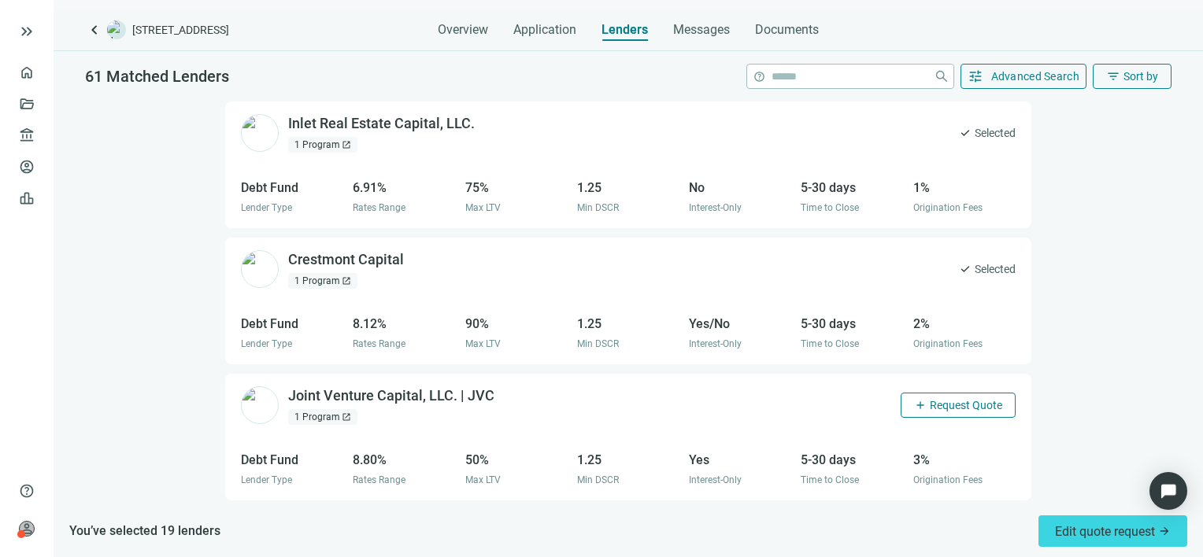
click at [931, 399] on span "Request Quote" at bounding box center [966, 405] width 72 height 13
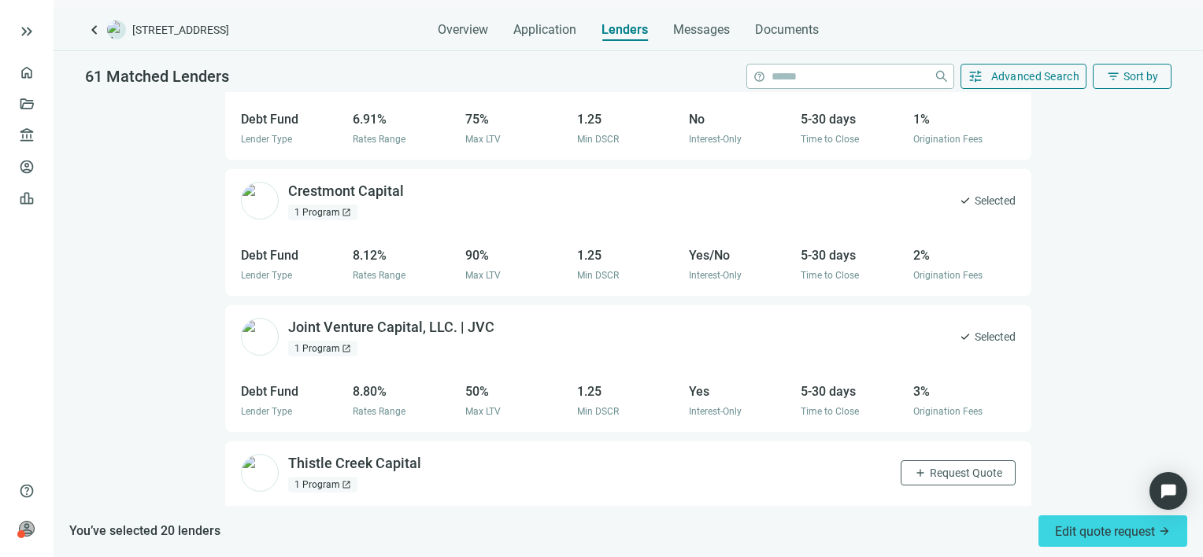
scroll to position [3070, 0]
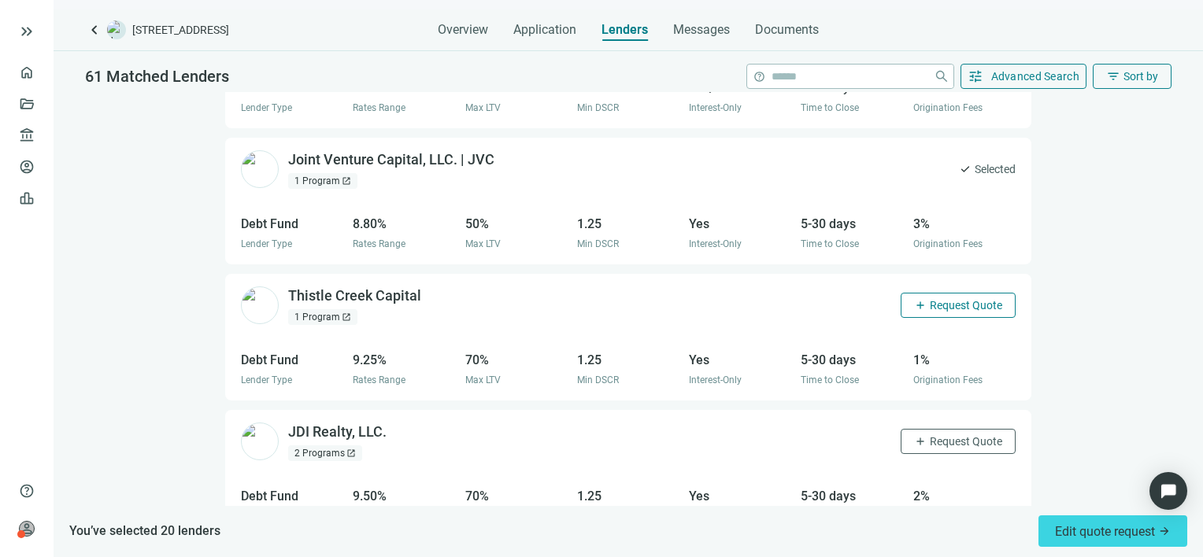
click at [938, 299] on span "Request Quote" at bounding box center [966, 305] width 72 height 13
click at [938, 429] on button "add Request Quote" at bounding box center [957, 441] width 115 height 25
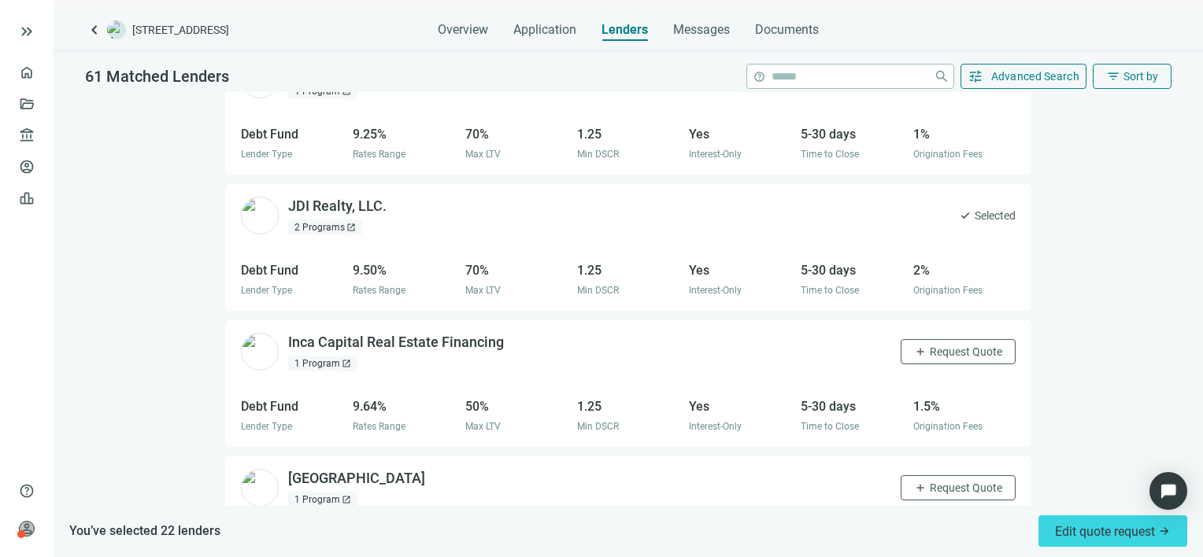
scroll to position [3306, 0]
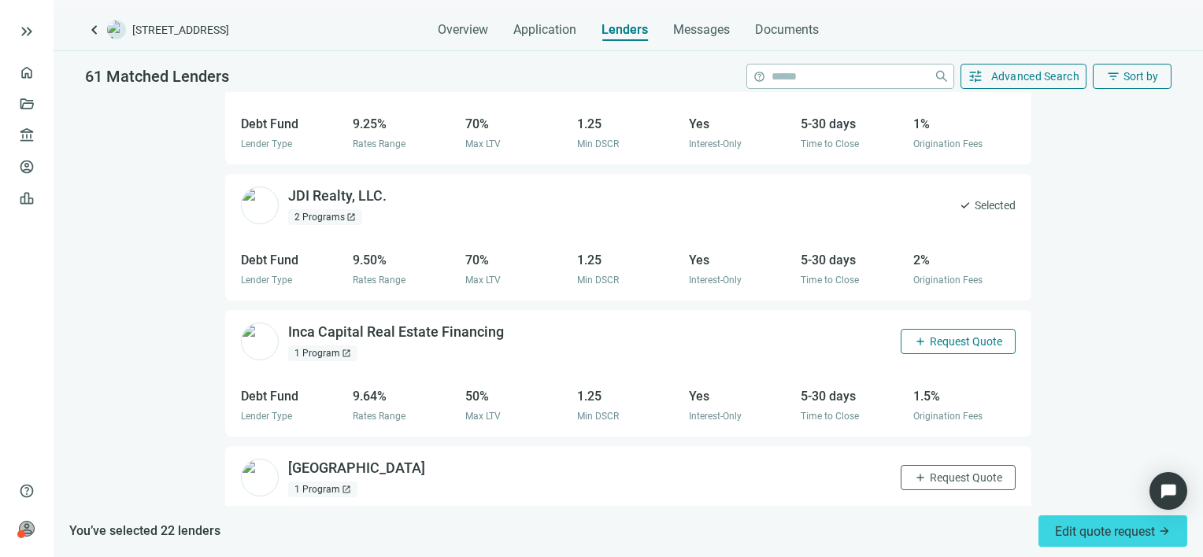
click at [939, 335] on span "Request Quote" at bounding box center [966, 341] width 72 height 13
click at [937, 465] on button "add Request Quote" at bounding box center [957, 477] width 115 height 25
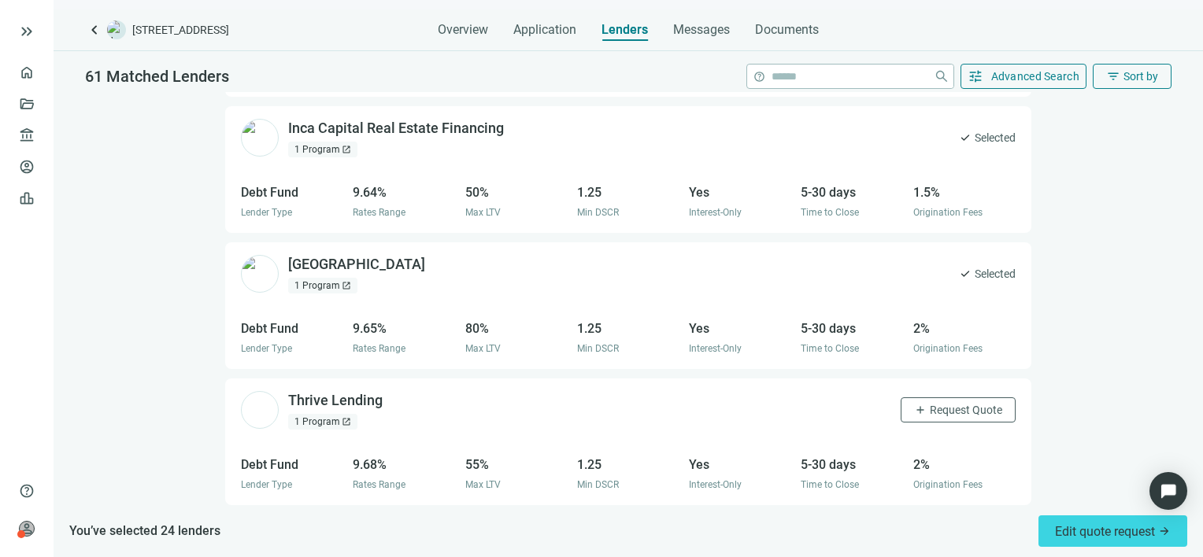
scroll to position [3542, 0]
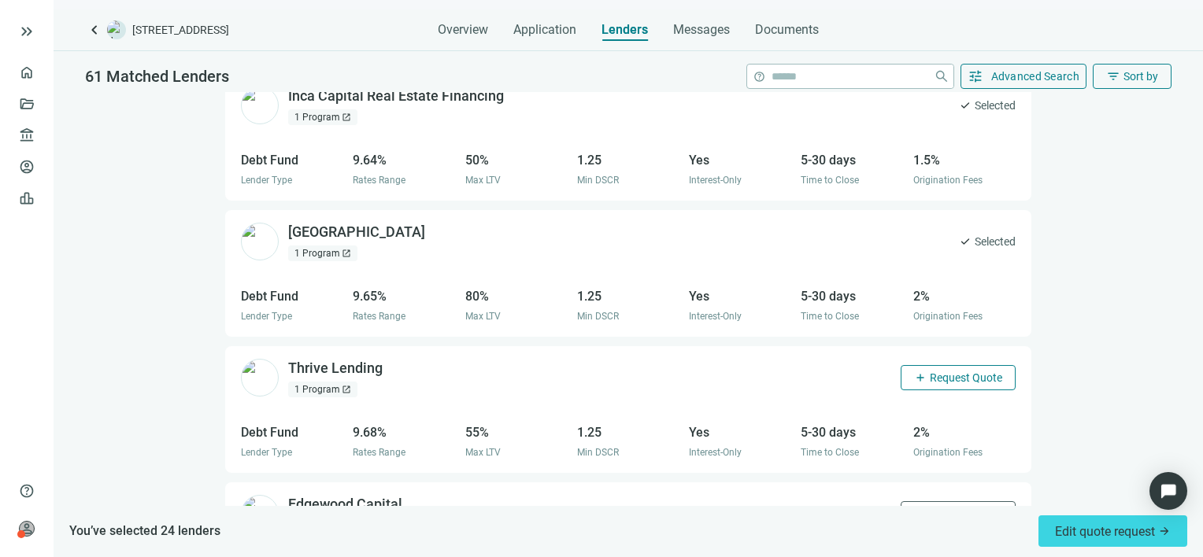
click at [955, 372] on span "Request Quote" at bounding box center [966, 378] width 72 height 13
click at [937, 508] on span "Request Quote" at bounding box center [966, 514] width 72 height 13
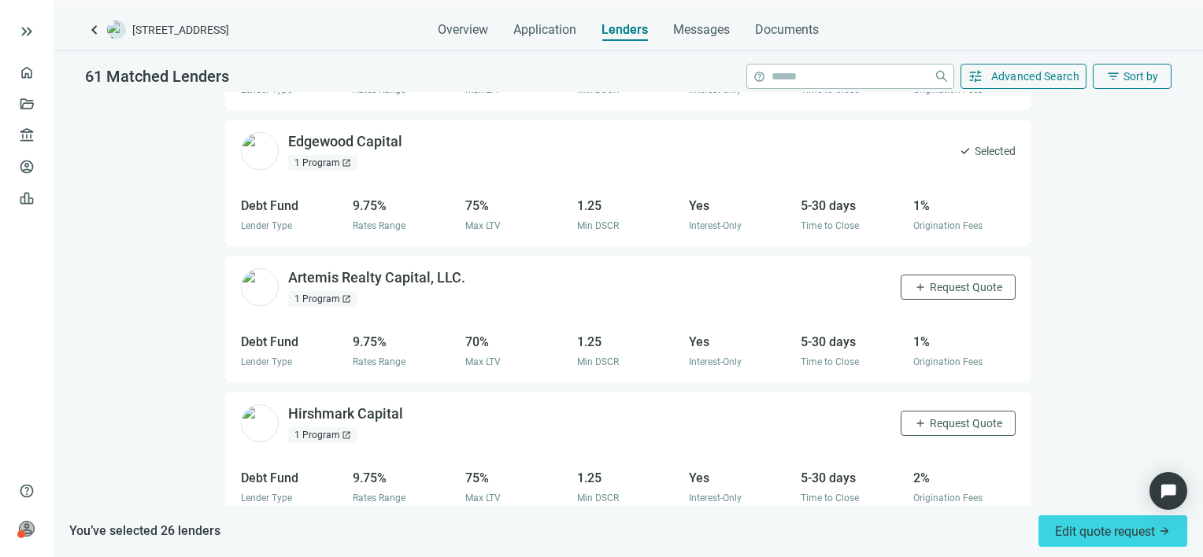
scroll to position [3908, 0]
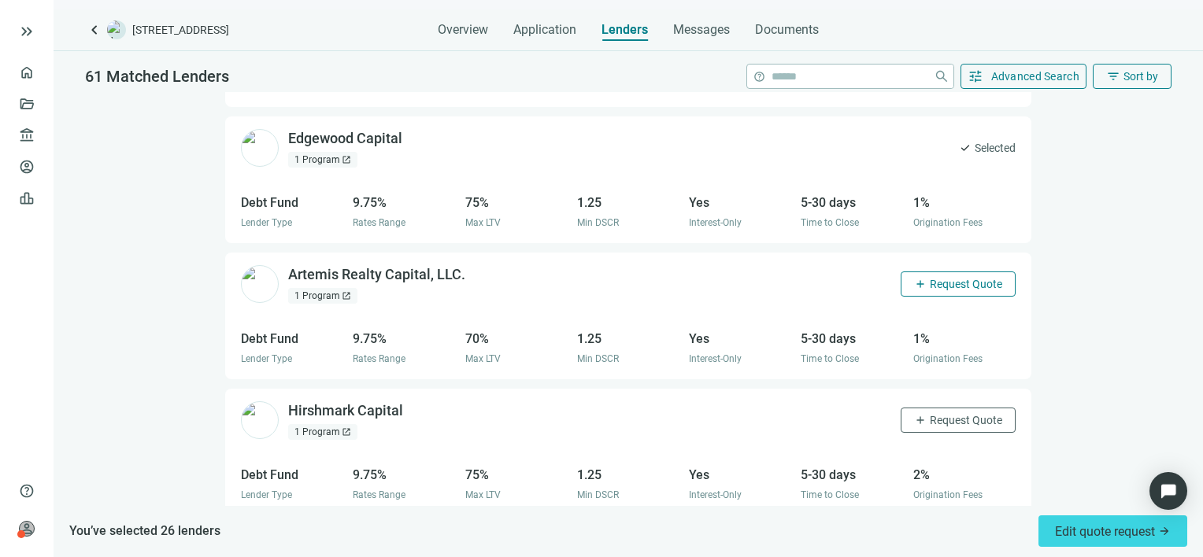
click at [948, 278] on span "Request Quote" at bounding box center [966, 284] width 72 height 13
click at [943, 414] on span "Request Quote" at bounding box center [966, 420] width 72 height 13
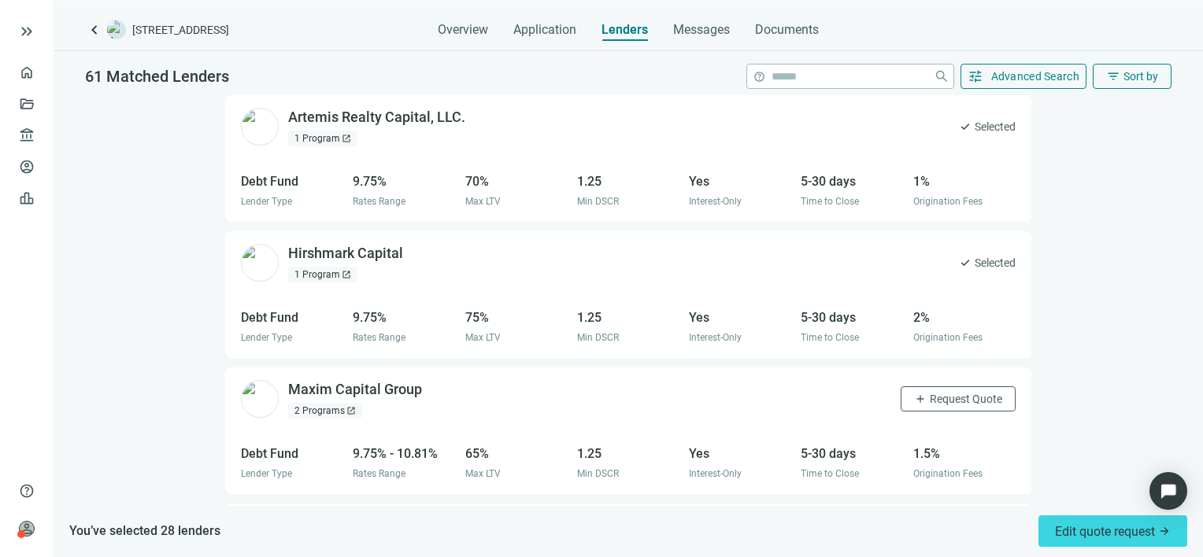
scroll to position [4223, 0]
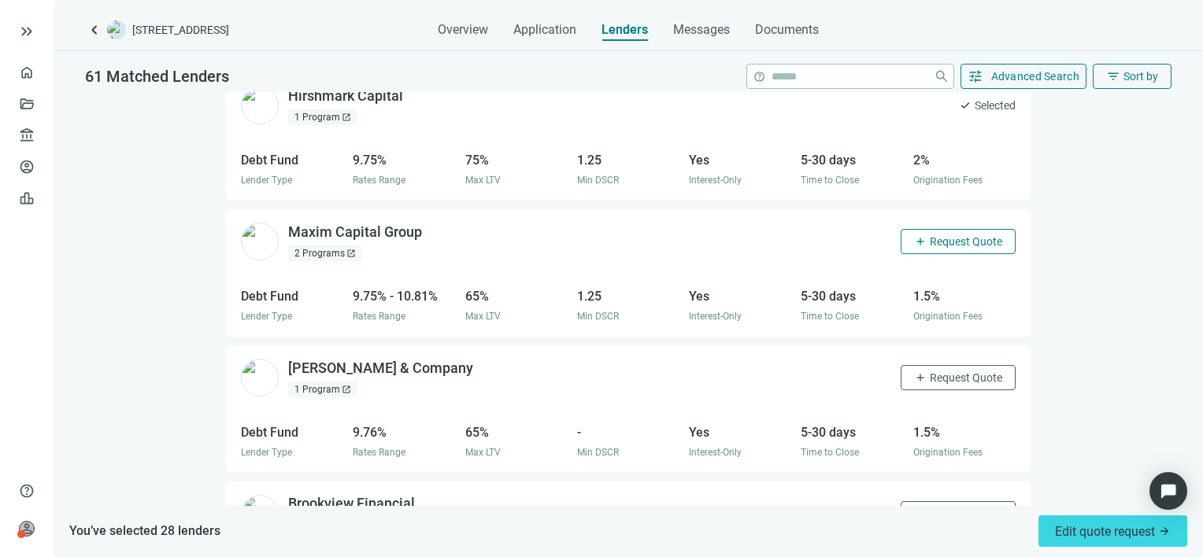
click at [937, 235] on span "Request Quote" at bounding box center [966, 241] width 72 height 13
click at [952, 372] on span "Request Quote" at bounding box center [966, 378] width 72 height 13
click at [963, 508] on span "Request Quote" at bounding box center [966, 514] width 72 height 13
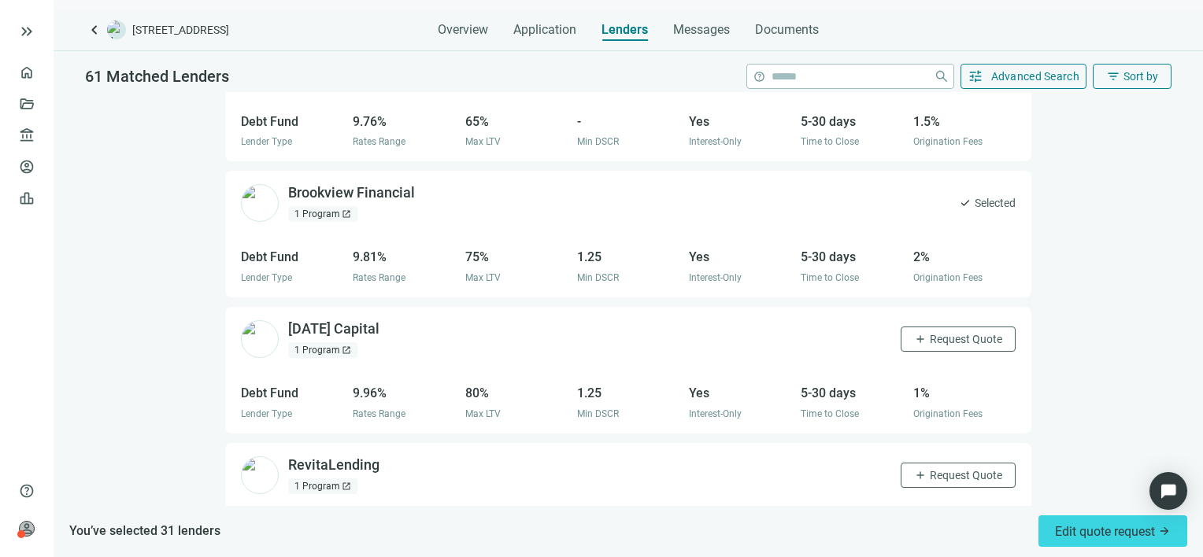
scroll to position [4538, 0]
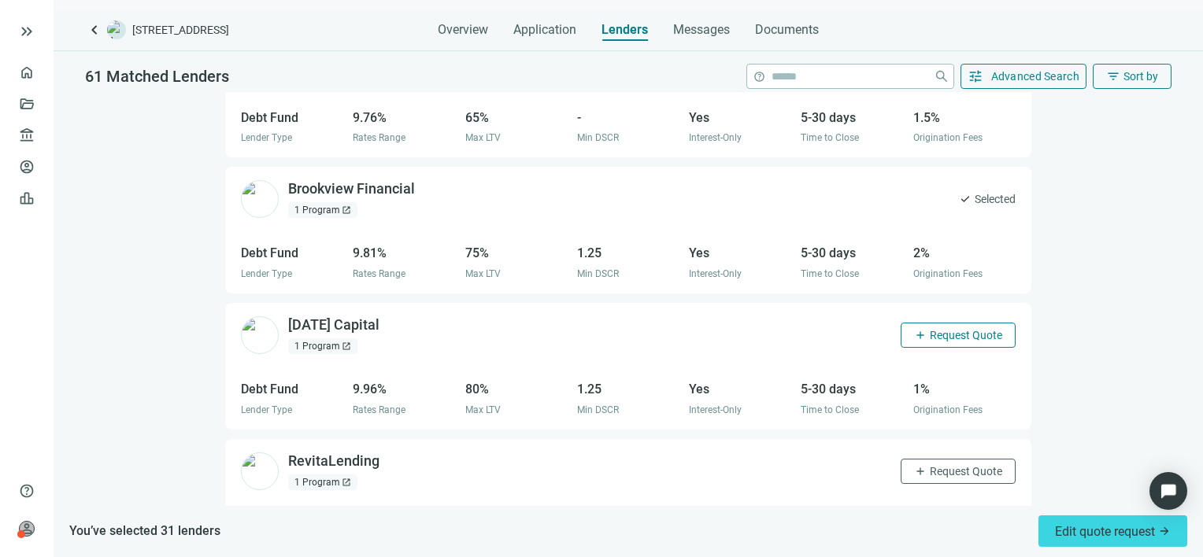
click at [934, 329] on span "Request Quote" at bounding box center [966, 335] width 72 height 13
click at [946, 459] on button "add Request Quote" at bounding box center [957, 471] width 115 height 25
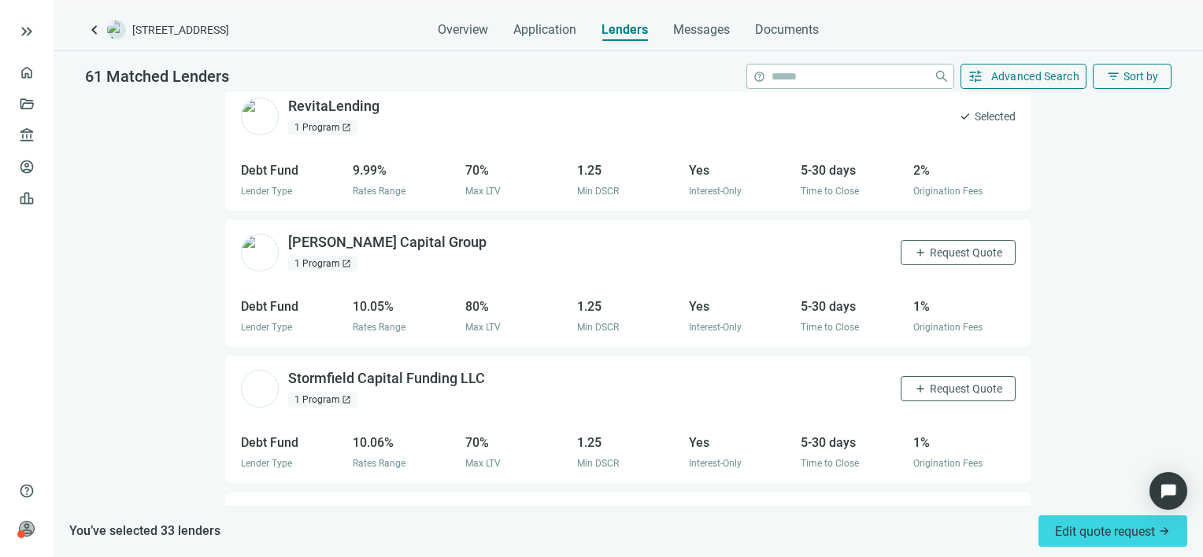
scroll to position [4931, 0]
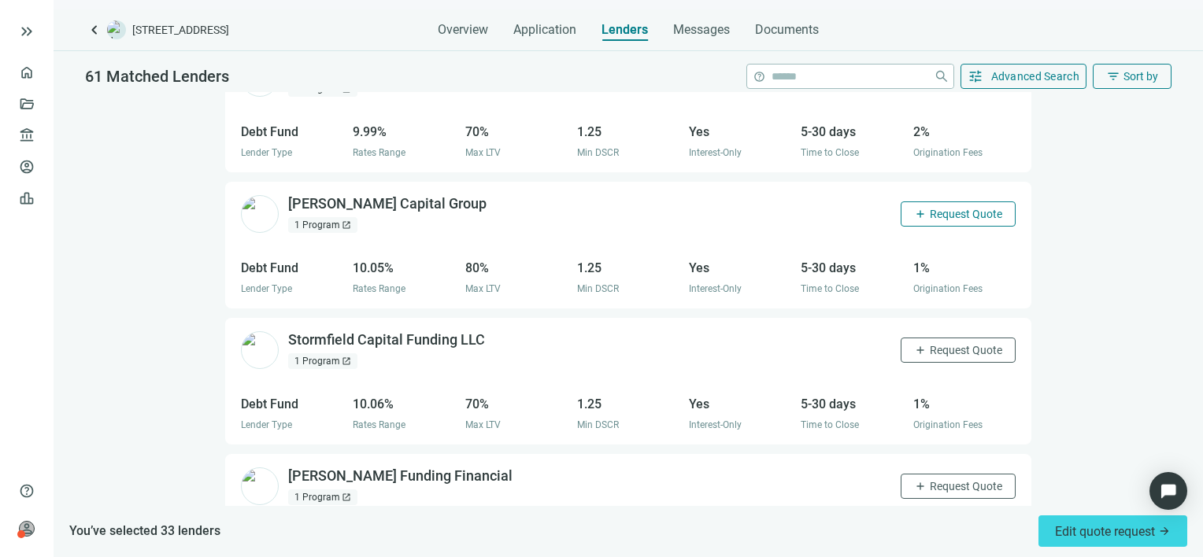
click at [951, 208] on span "Request Quote" at bounding box center [966, 214] width 72 height 13
click at [952, 344] on span "Request Quote" at bounding box center [966, 350] width 72 height 13
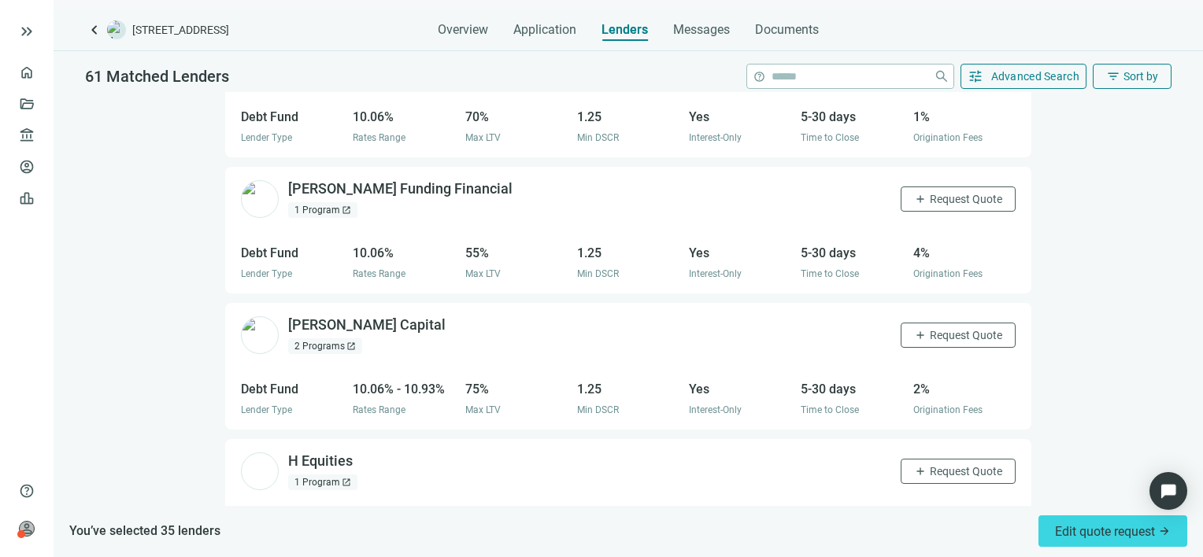
scroll to position [5246, 0]
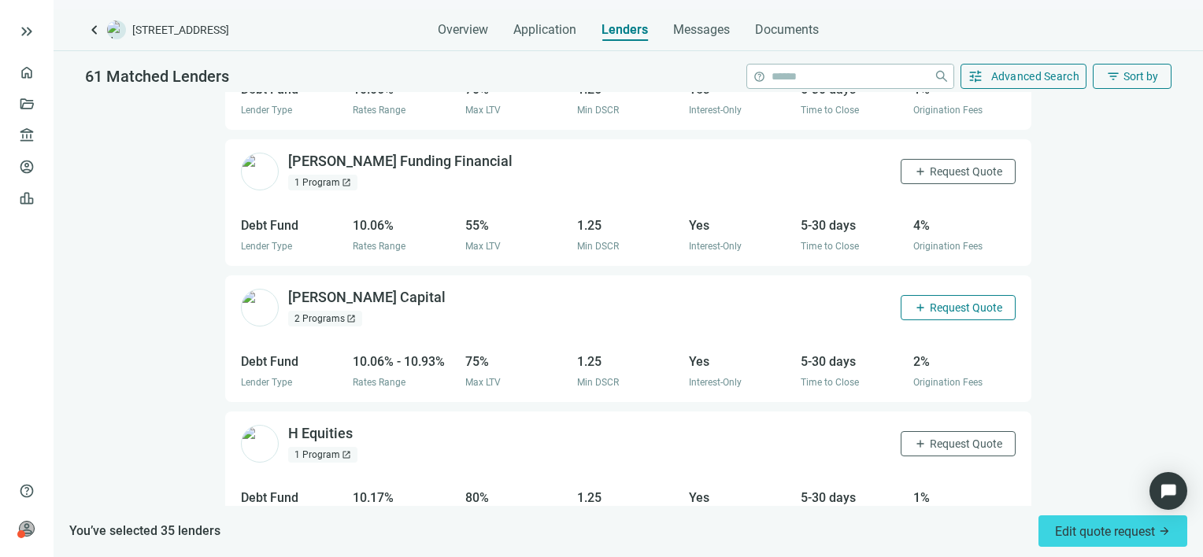
click at [946, 301] on span "Request Quote" at bounding box center [966, 307] width 72 height 13
click at [940, 438] on span "Request Quote" at bounding box center [966, 444] width 72 height 13
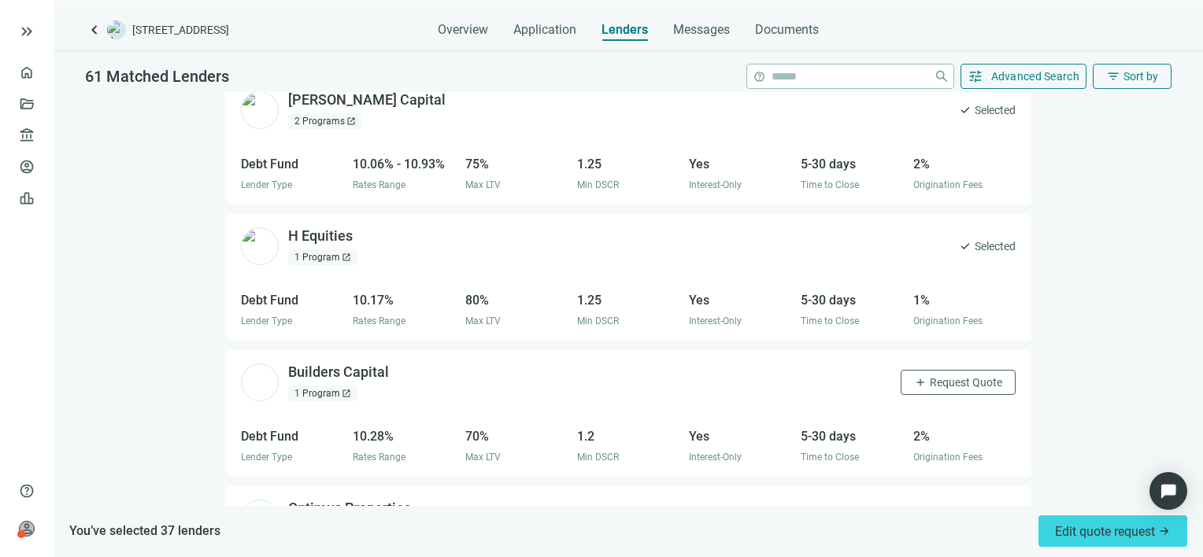
scroll to position [5482, 0]
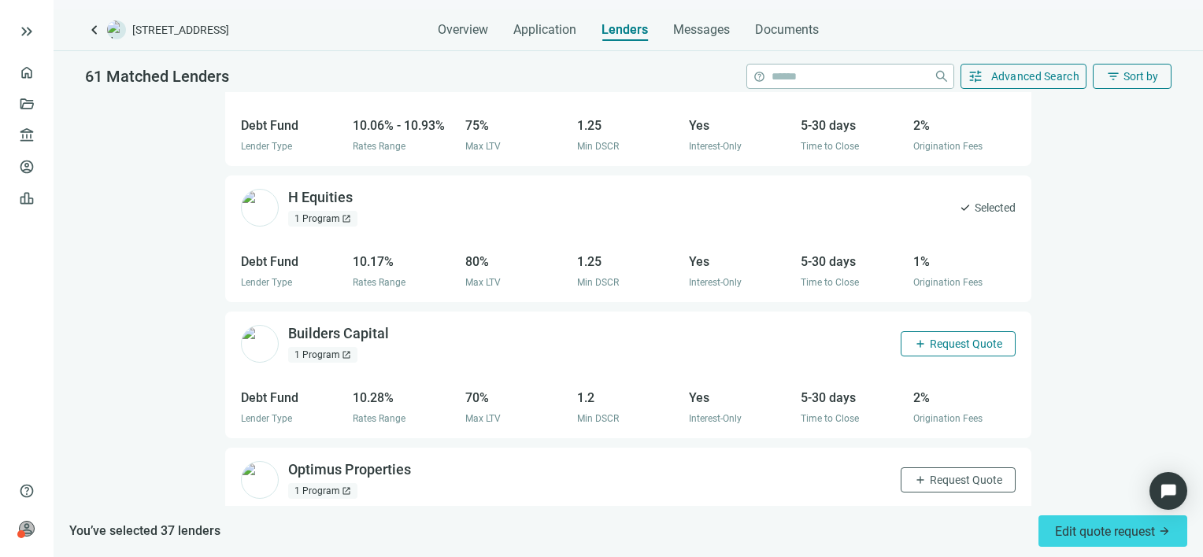
click at [931, 338] on span "Request Quote" at bounding box center [966, 344] width 72 height 13
click at [950, 474] on span "Request Quote" at bounding box center [966, 480] width 72 height 13
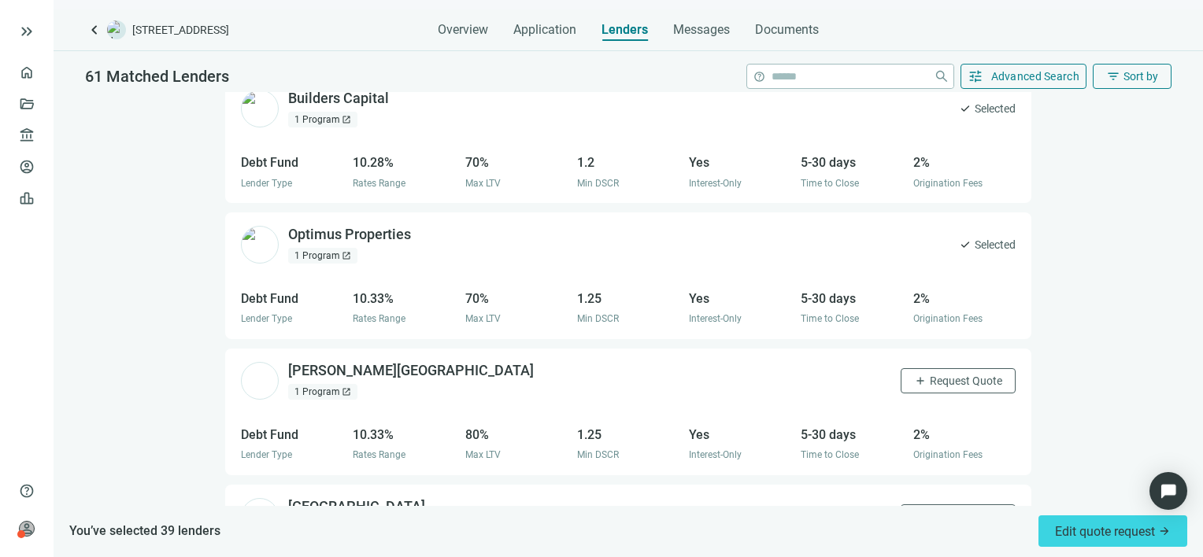
scroll to position [5718, 0]
click at [952, 374] on span "Request Quote" at bounding box center [966, 380] width 72 height 13
click at [951, 510] on span "Request Quote" at bounding box center [966, 516] width 72 height 13
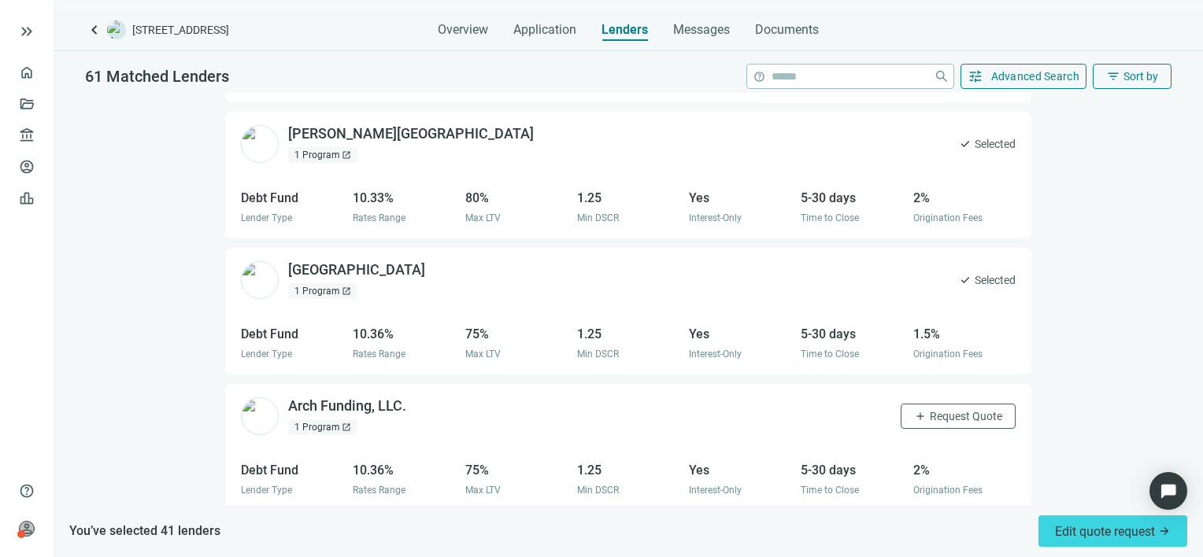
scroll to position [6112, 0]
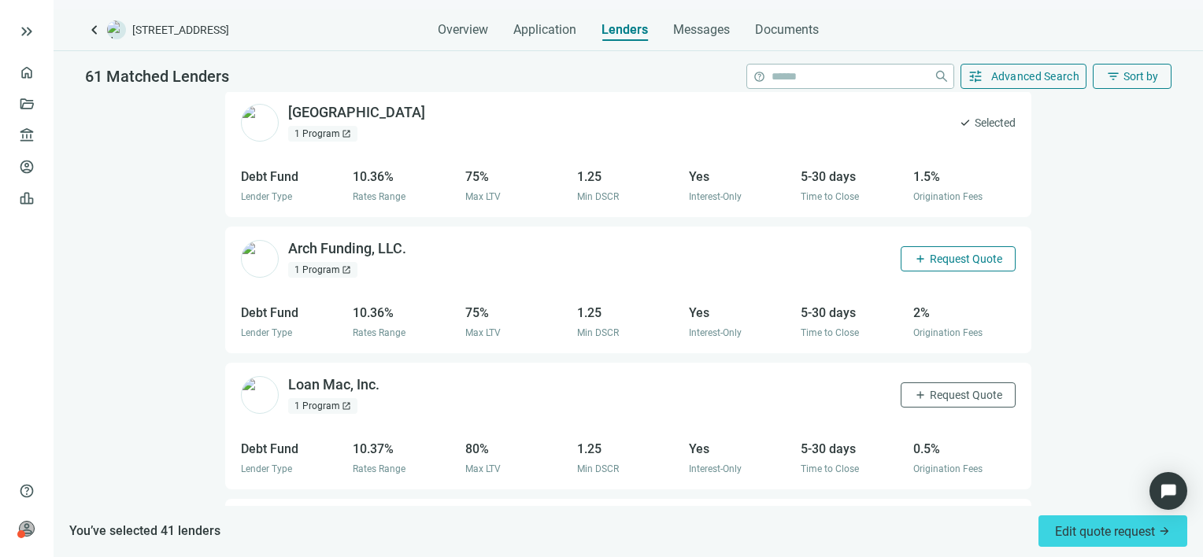
click at [941, 253] on span "Request Quote" at bounding box center [966, 259] width 72 height 13
click at [951, 383] on button "add Request Quote" at bounding box center [957, 395] width 115 height 25
click at [936, 525] on span "Request Quote" at bounding box center [966, 531] width 72 height 13
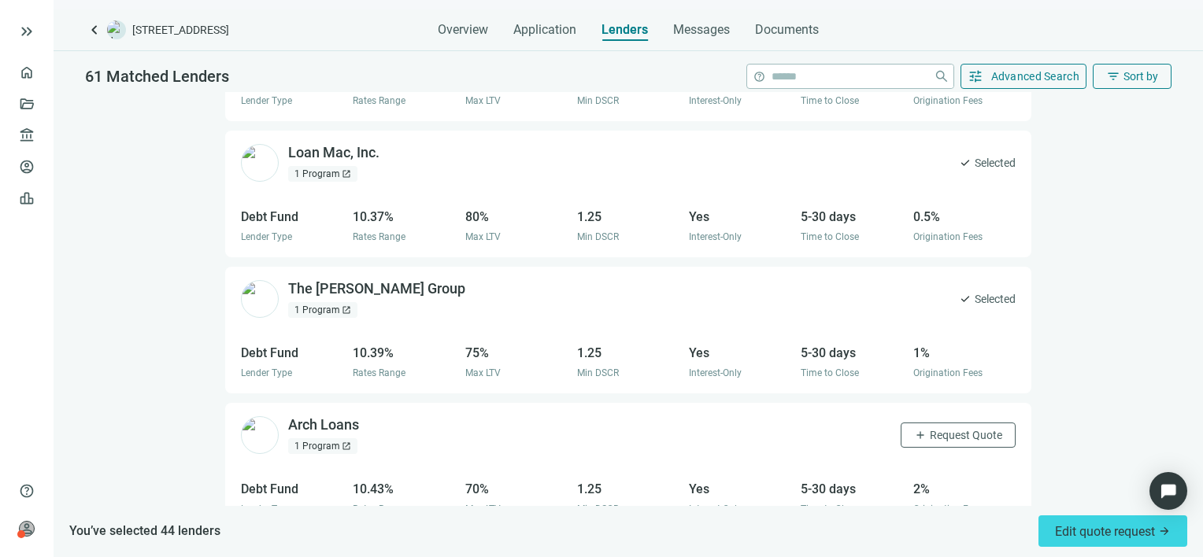
scroll to position [6348, 0]
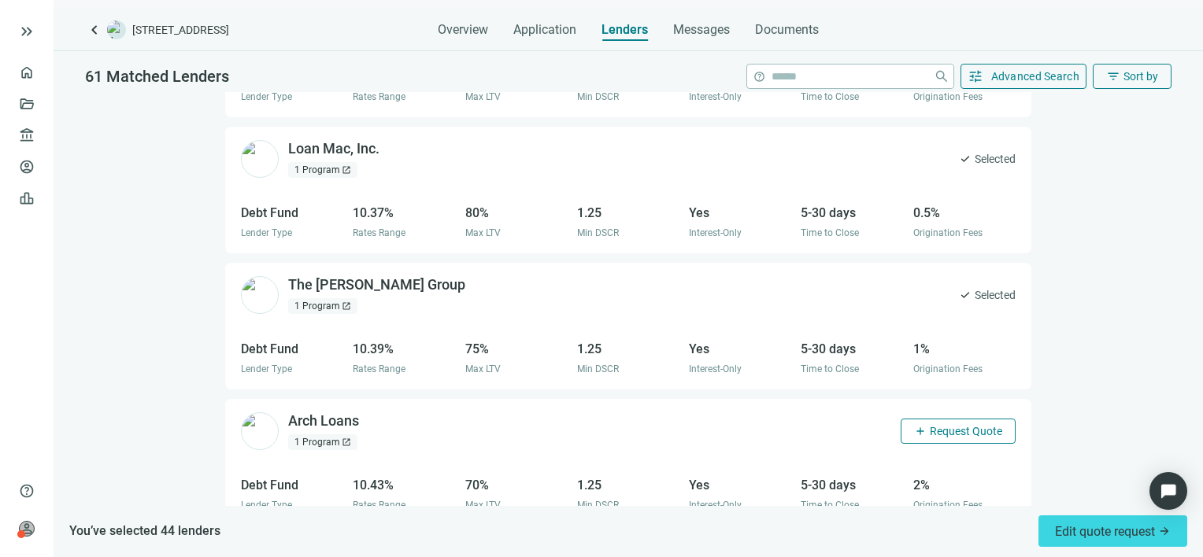
click at [944, 425] on span "Request Quote" at bounding box center [966, 431] width 72 height 13
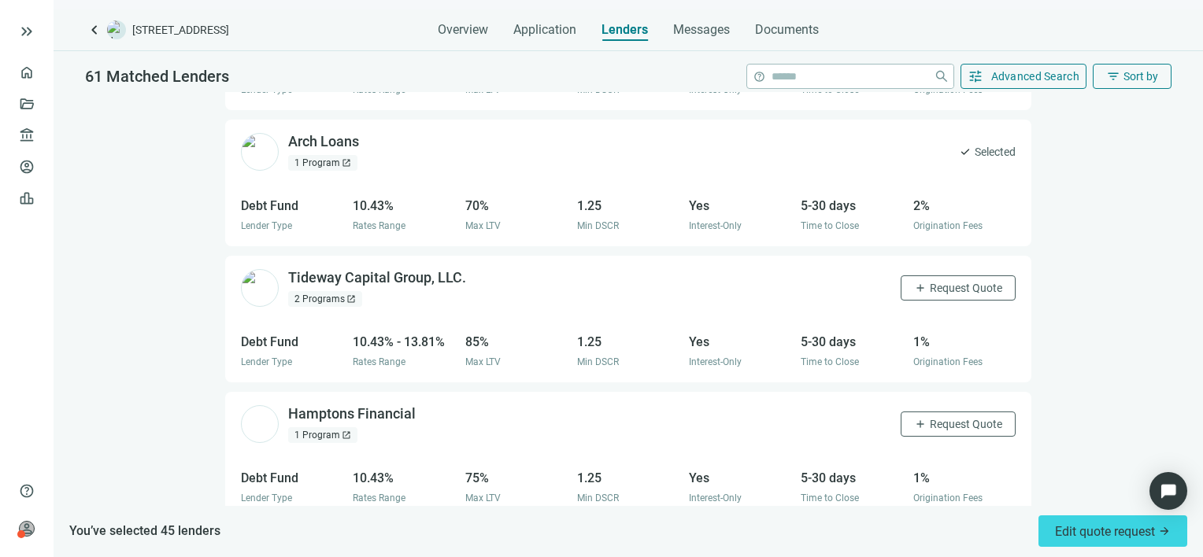
scroll to position [6628, 0]
click at [954, 282] on span "Request Quote" at bounding box center [966, 288] width 72 height 13
click at [957, 418] on span "Request Quote" at bounding box center [966, 424] width 72 height 13
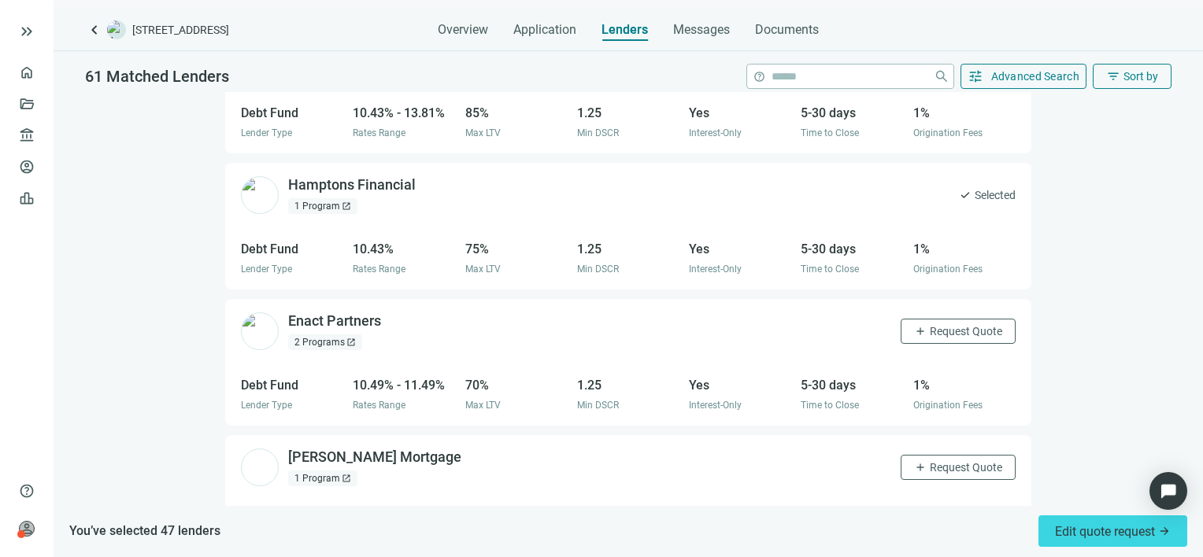
scroll to position [6864, 0]
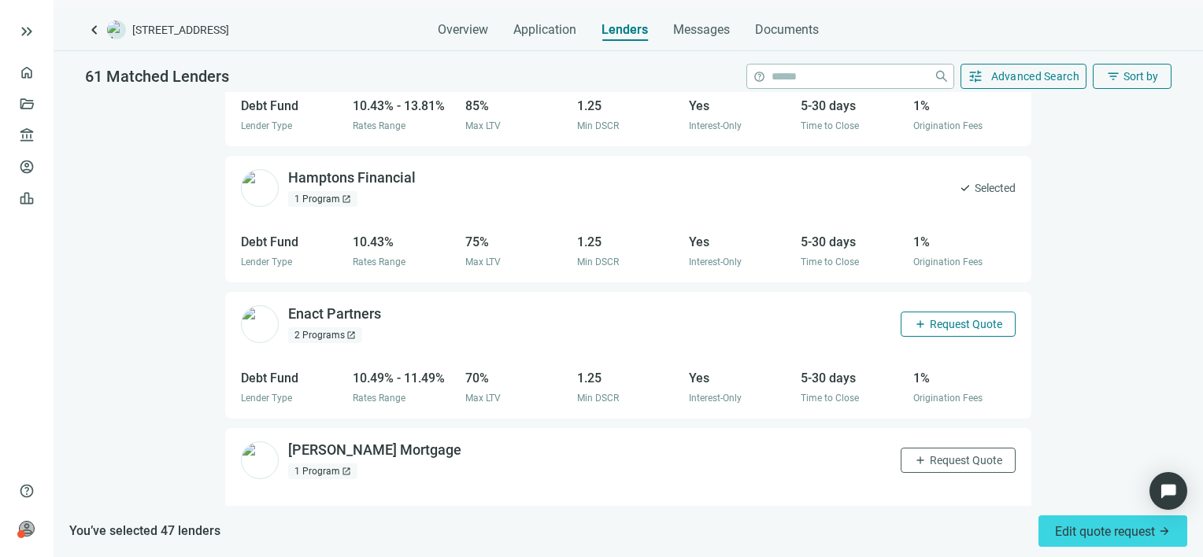
click at [958, 318] on span "Request Quote" at bounding box center [966, 324] width 72 height 13
click at [956, 454] on span "Request Quote" at bounding box center [966, 460] width 72 height 13
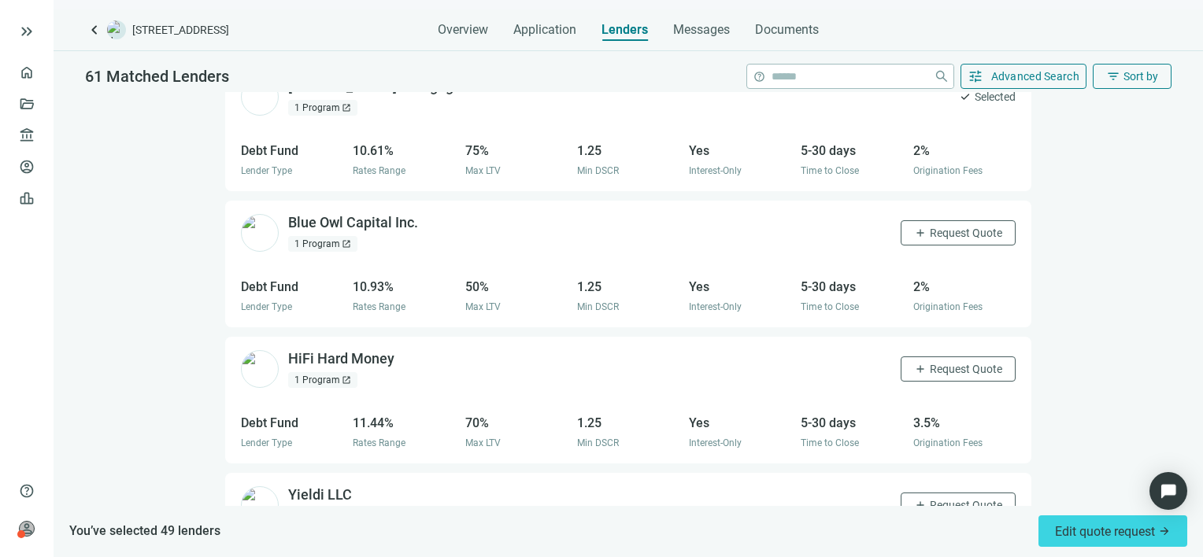
scroll to position [7257, 0]
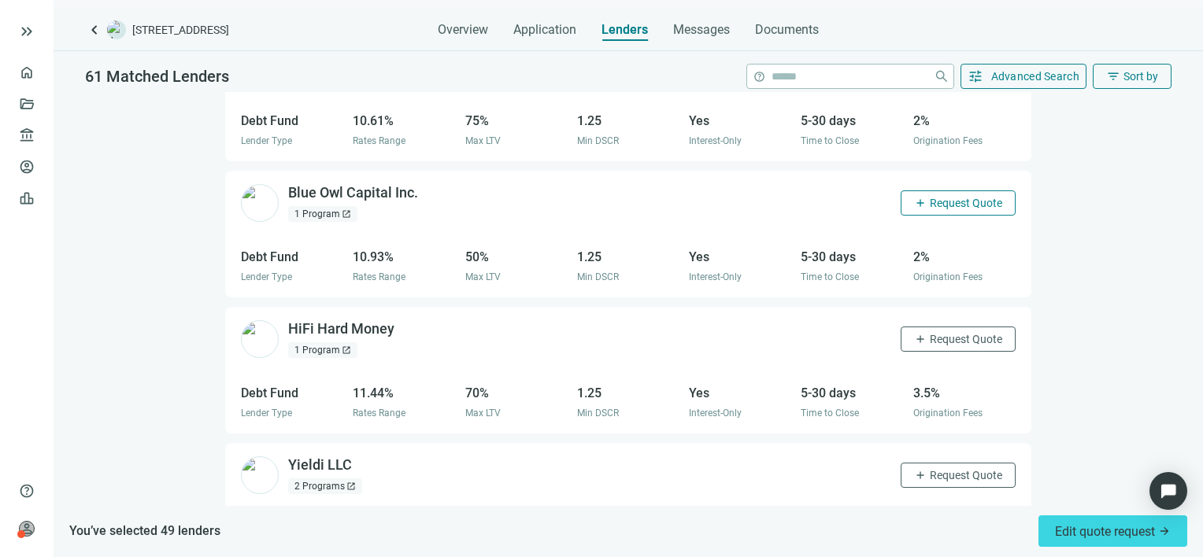
drag, startPoint x: 940, startPoint y: 164, endPoint x: 941, endPoint y: 230, distance: 66.1
click at [939, 197] on span "Request Quote" at bounding box center [966, 203] width 72 height 13
click at [952, 333] on span "Request Quote" at bounding box center [966, 339] width 72 height 13
click at [930, 469] on span "Request Quote" at bounding box center [966, 475] width 72 height 13
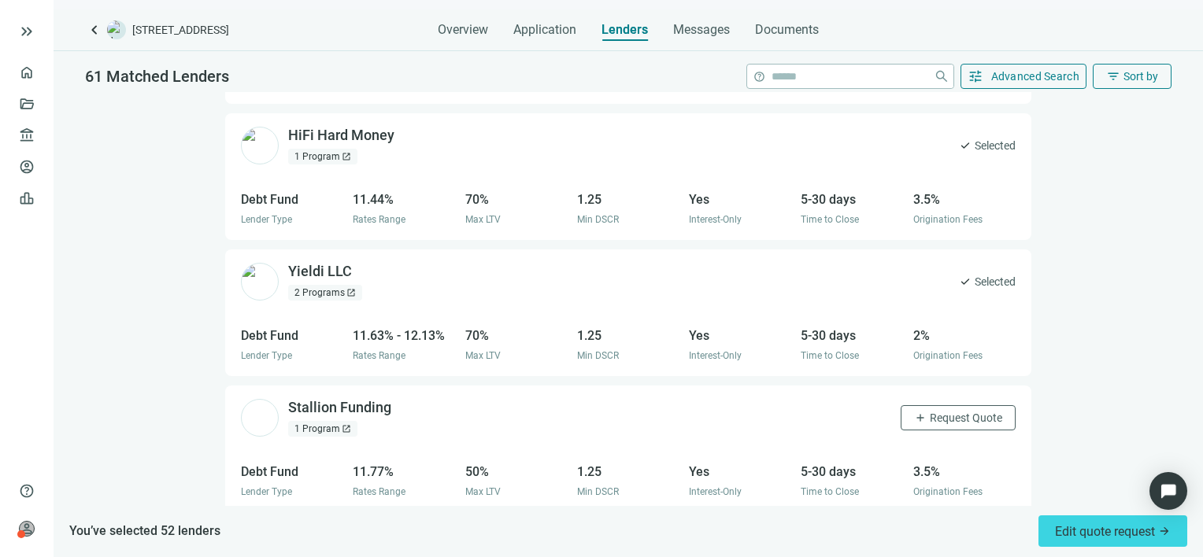
scroll to position [7493, 0]
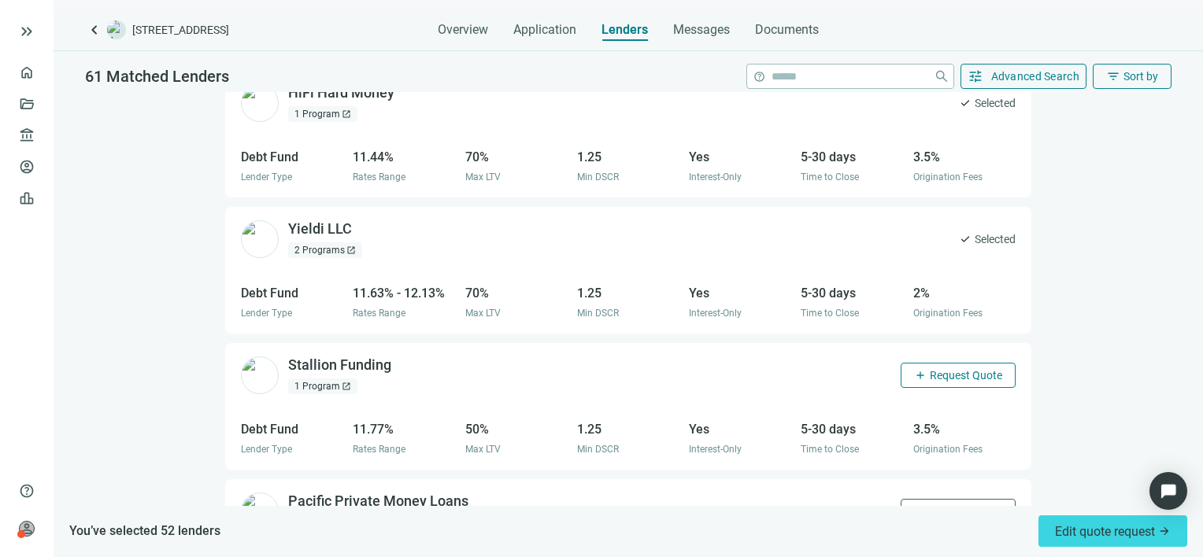
click at [937, 369] on span "Request Quote" at bounding box center [966, 375] width 72 height 13
click at [939, 505] on span "Request Quote" at bounding box center [966, 511] width 72 height 13
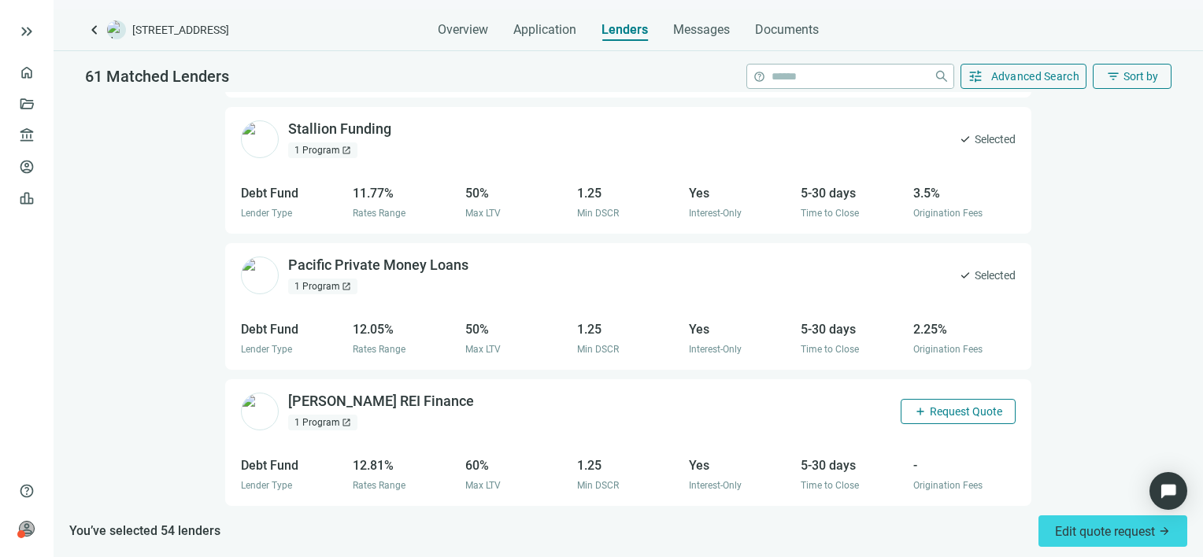
click at [930, 405] on span "Request Quote" at bounding box center [966, 411] width 72 height 13
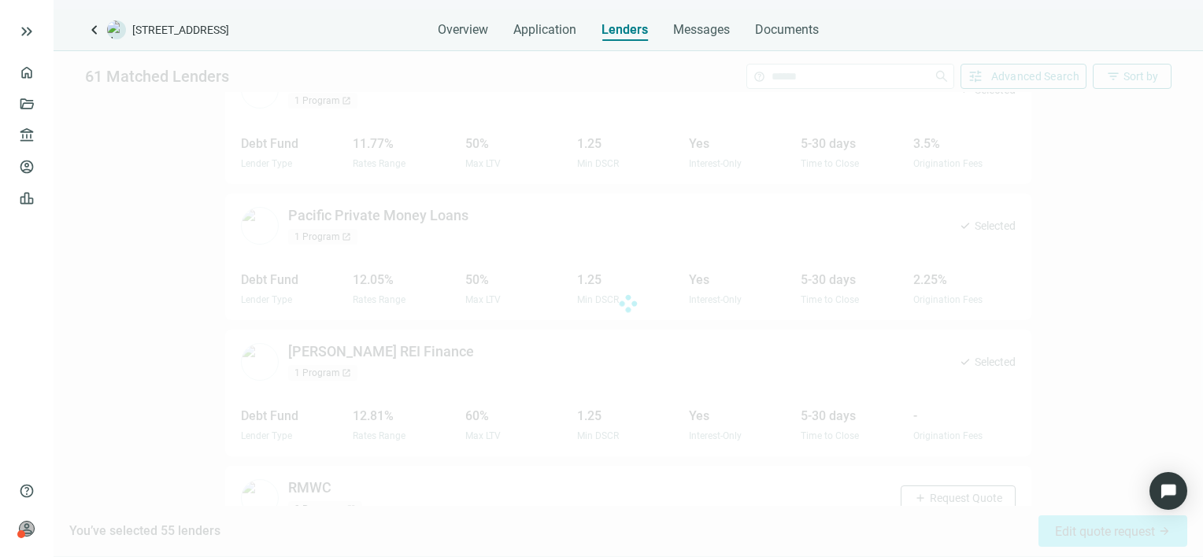
scroll to position [7830, 0]
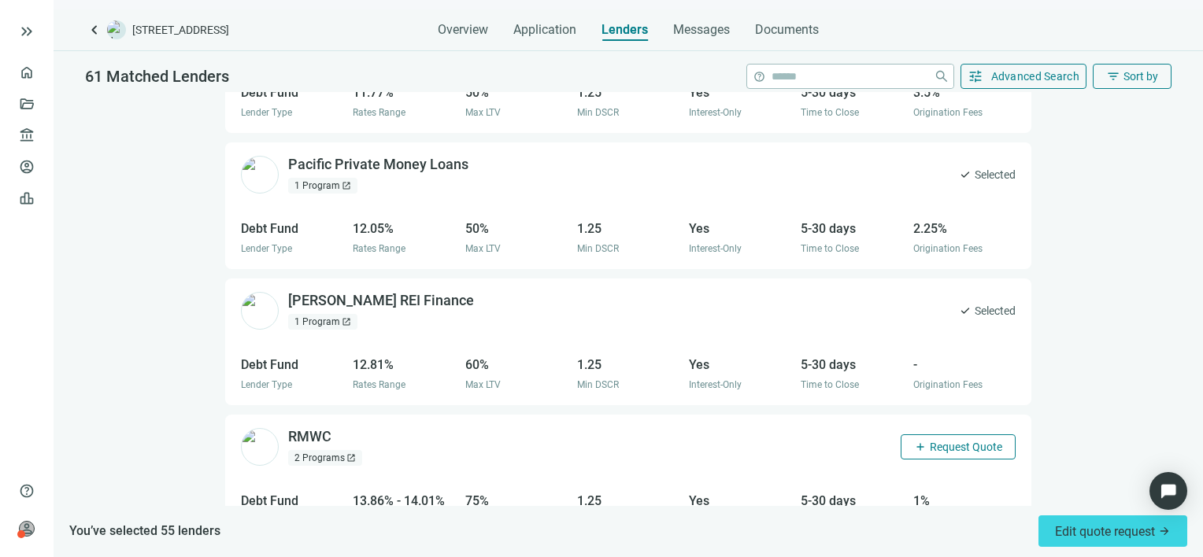
click at [938, 441] on span "Request Quote" at bounding box center [966, 447] width 72 height 13
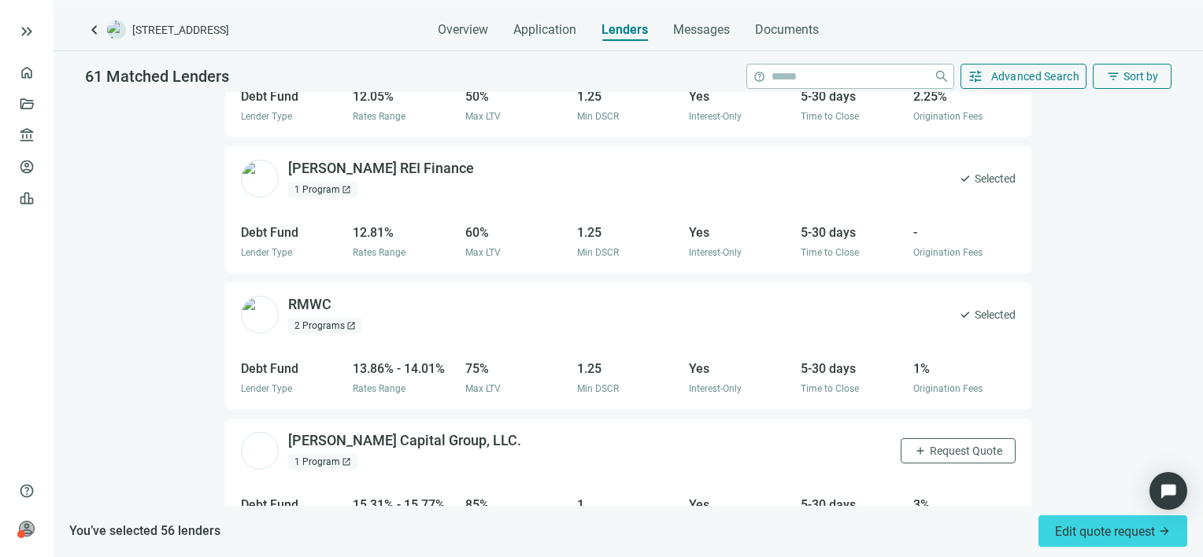
scroll to position [7966, 0]
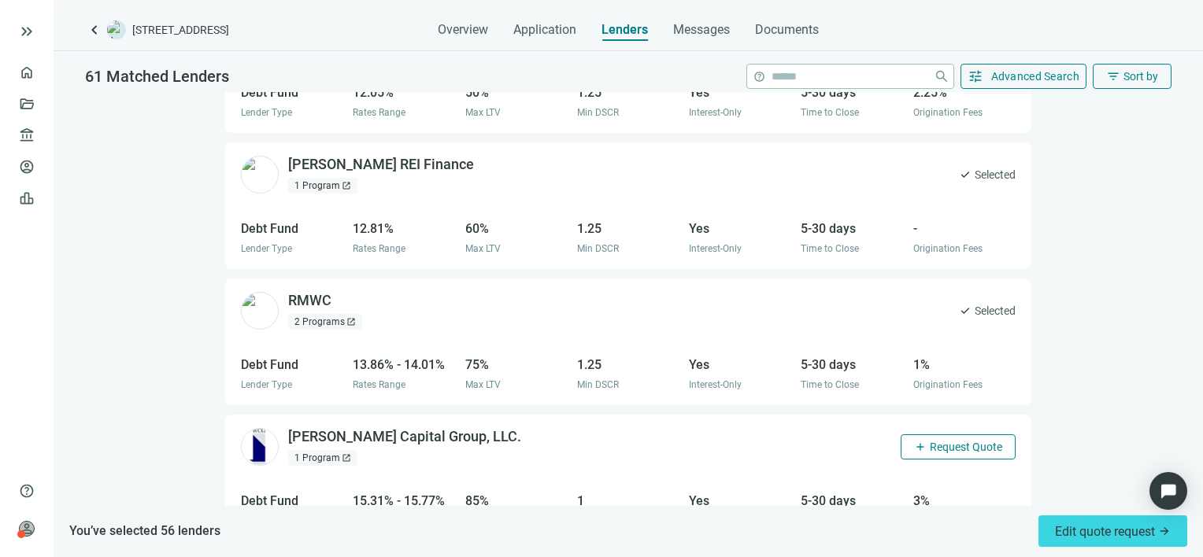
click at [937, 441] on span "Request Quote" at bounding box center [966, 447] width 72 height 13
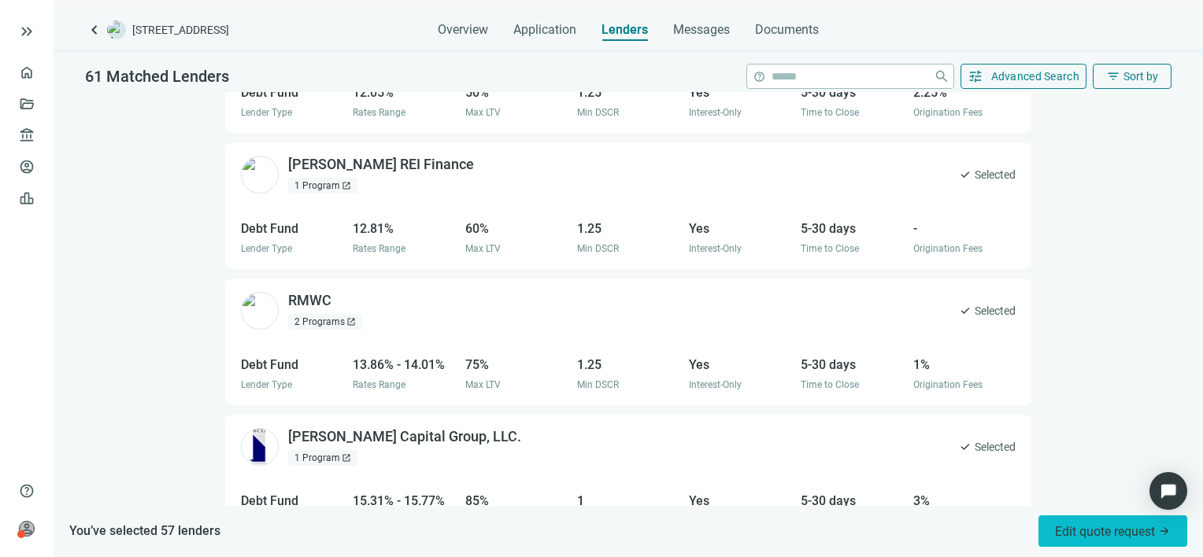
click at [1110, 536] on span "Edit quote request arrow_forward" at bounding box center [1113, 531] width 116 height 15
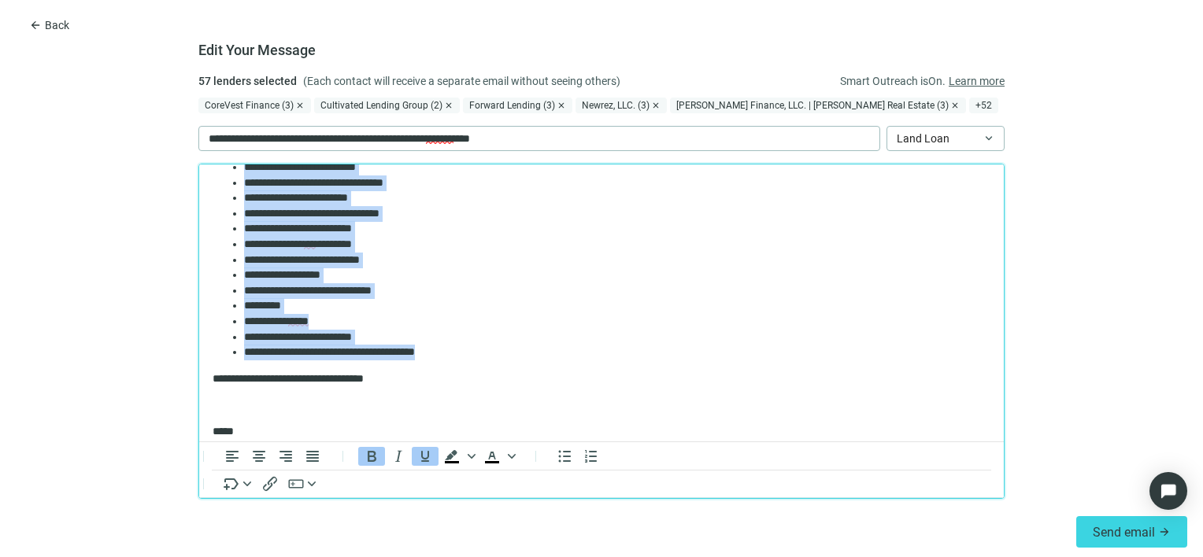
scroll to position [0, 0]
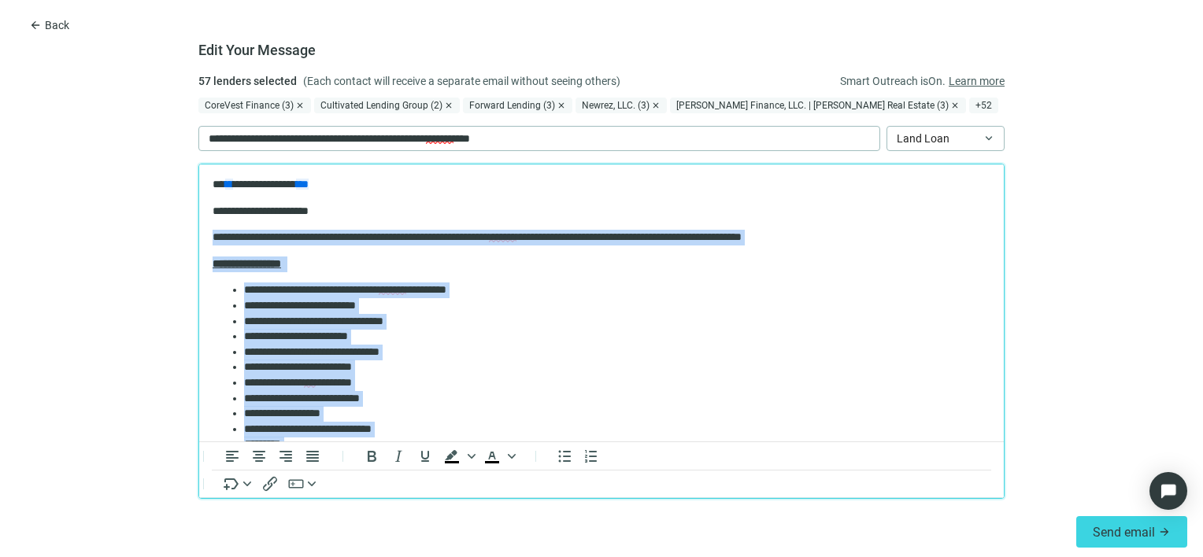
drag, startPoint x: 495, startPoint y: 256, endPoint x: 353, endPoint y: 397, distance: 200.4
click at [199, 231] on html "**********" at bounding box center [601, 437] width 804 height 545
paste body "Rich Text Area. Press ALT-0 for help."
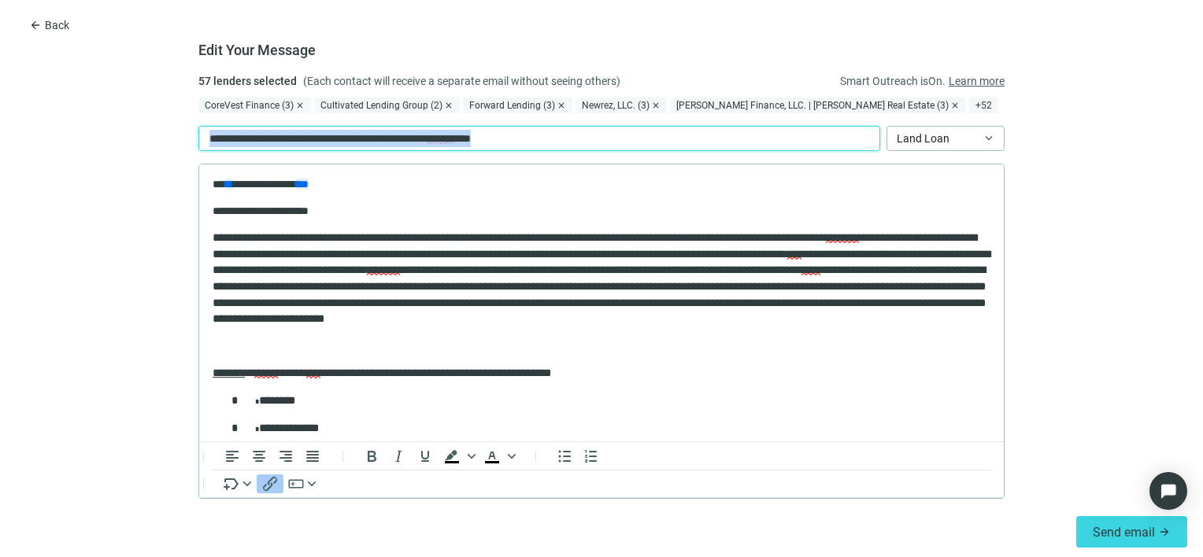
drag, startPoint x: 575, startPoint y: 135, endPoint x: 176, endPoint y: 140, distance: 399.1
click at [176, 140] on form "Edit Your Message 57 lenders selected (Each contact will receive a separate ema…" at bounding box center [601, 289] width 1203 height 434
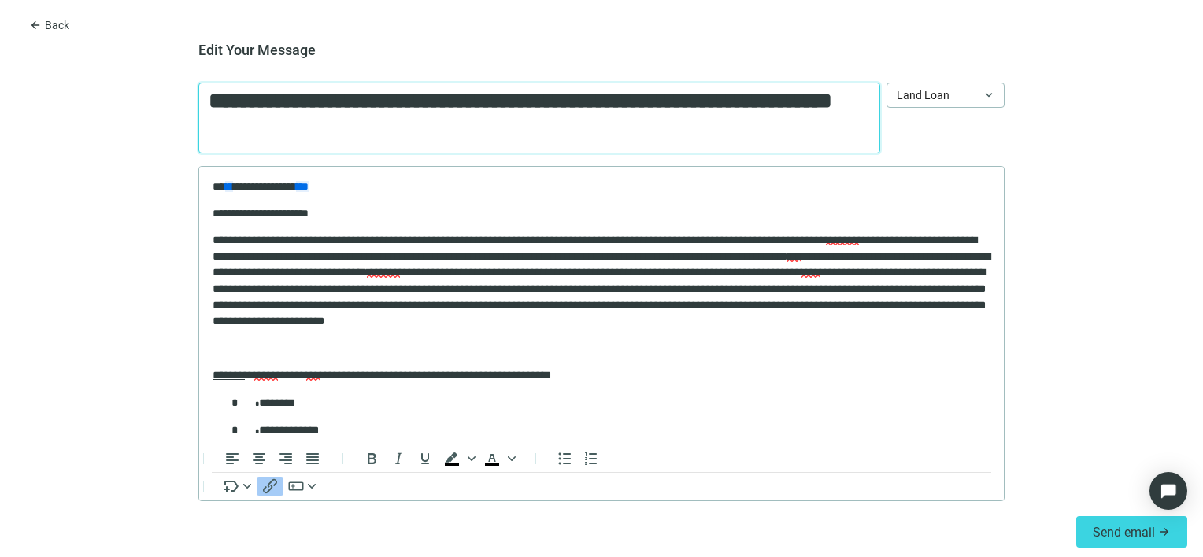
scroll to position [82, 0]
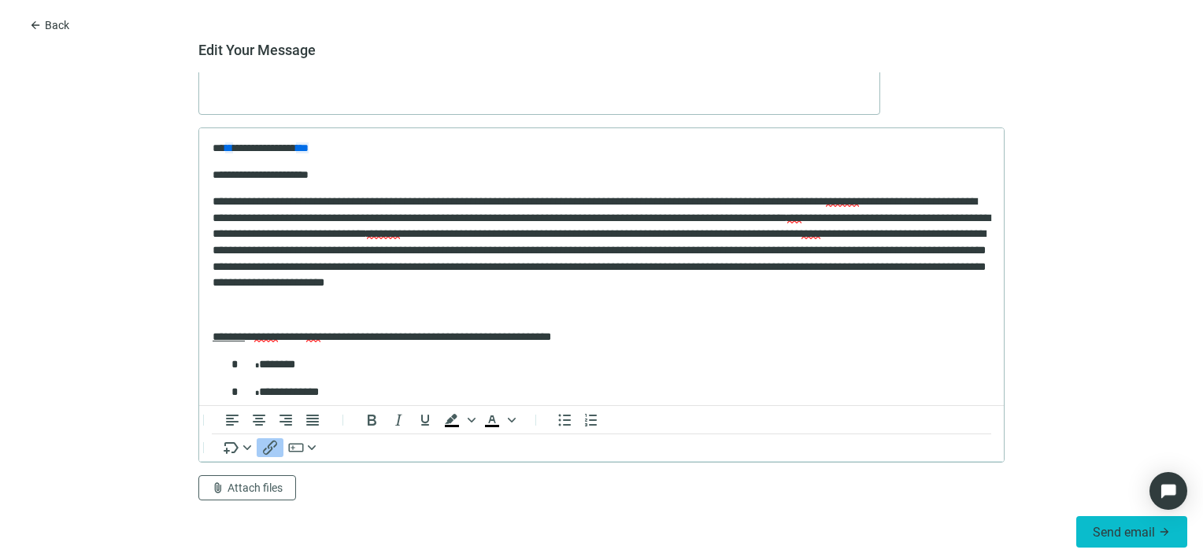
click at [1122, 532] on span "Send email" at bounding box center [1124, 532] width 62 height 15
